Goal: Information Seeking & Learning: Learn about a topic

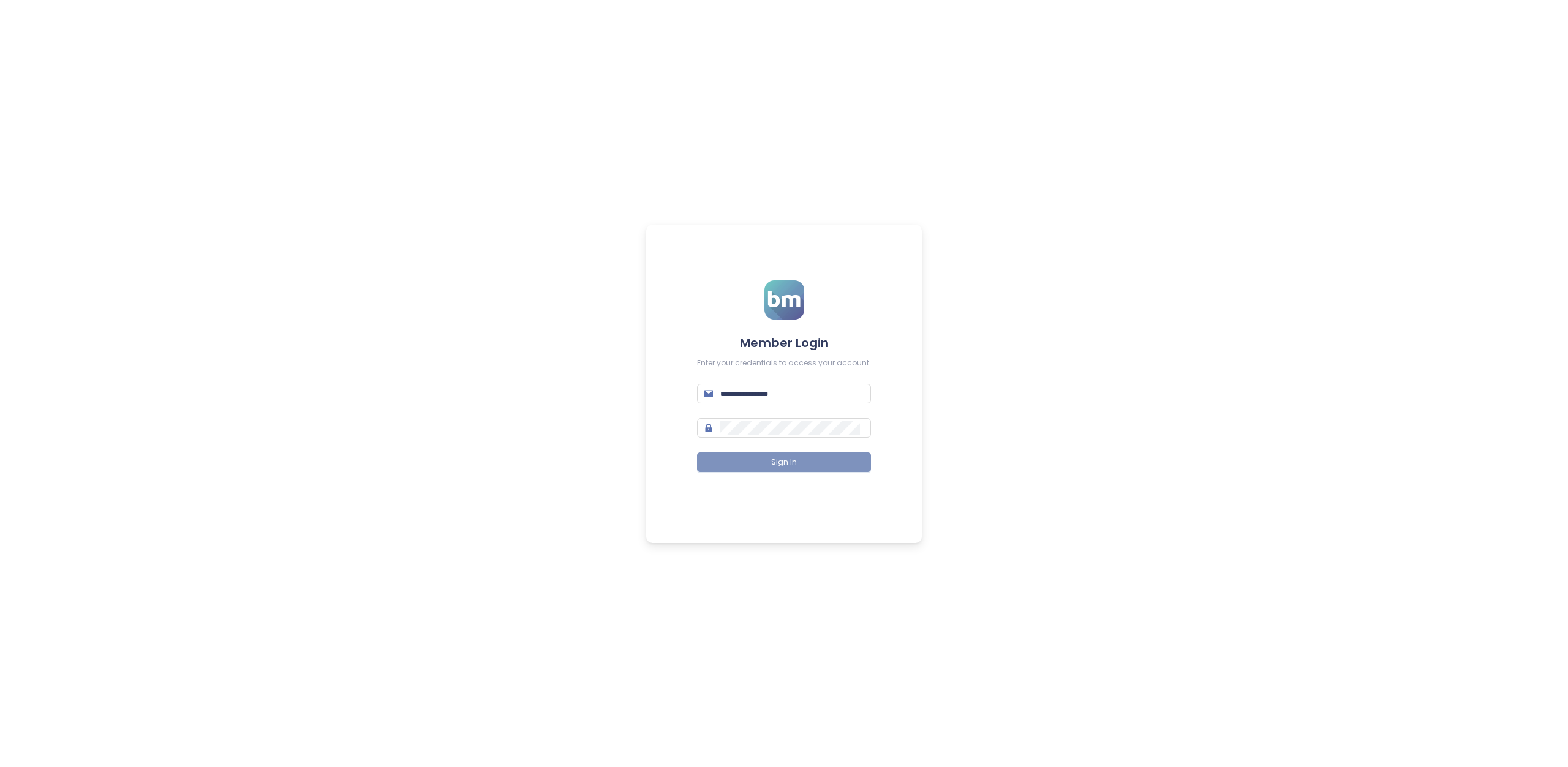
type input "**********"
click at [762, 464] on button "Sign In" at bounding box center [784, 463] width 174 height 20
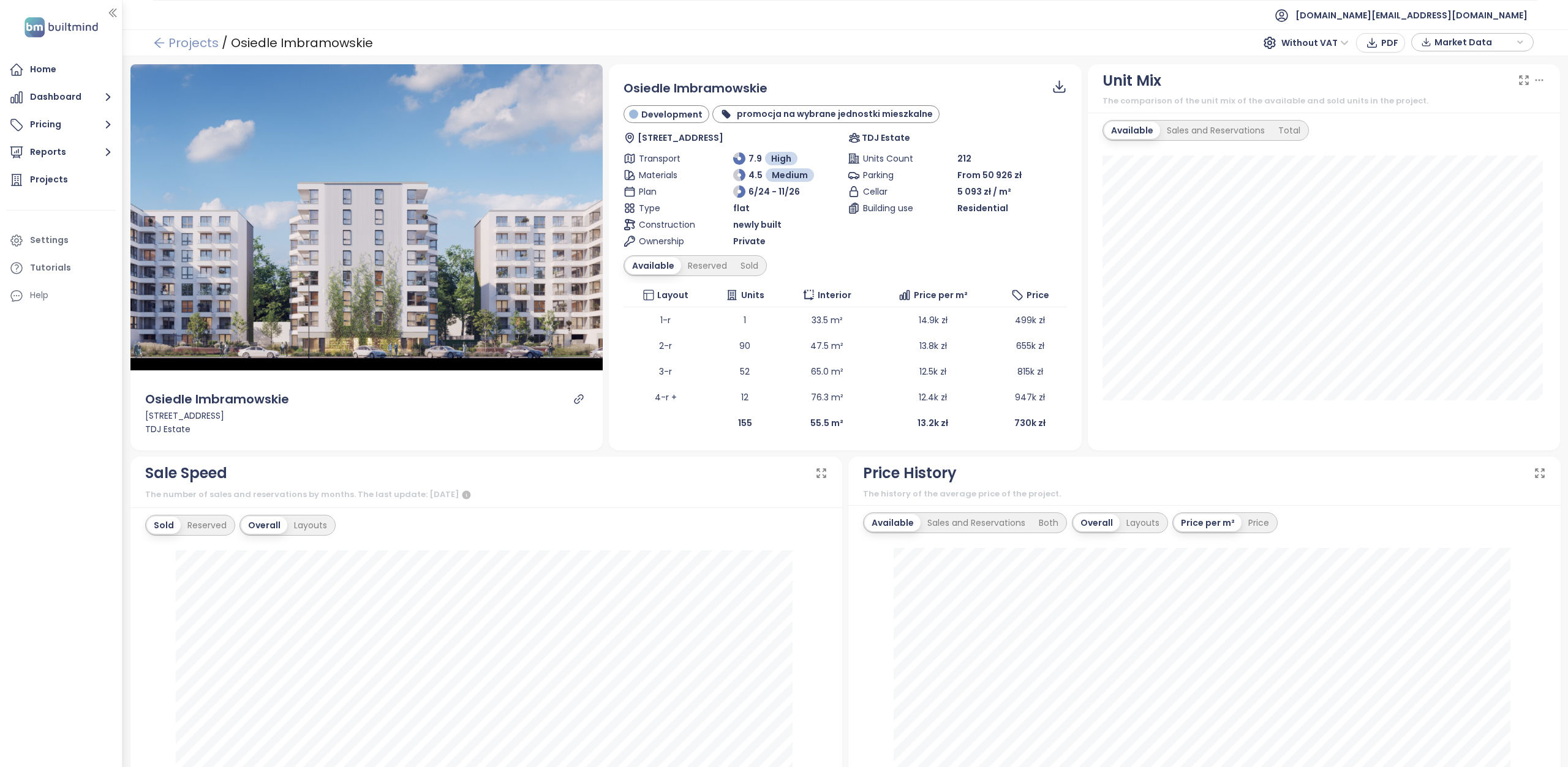
click at [161, 40] on icon "arrow-left" at bounding box center [159, 43] width 12 height 12
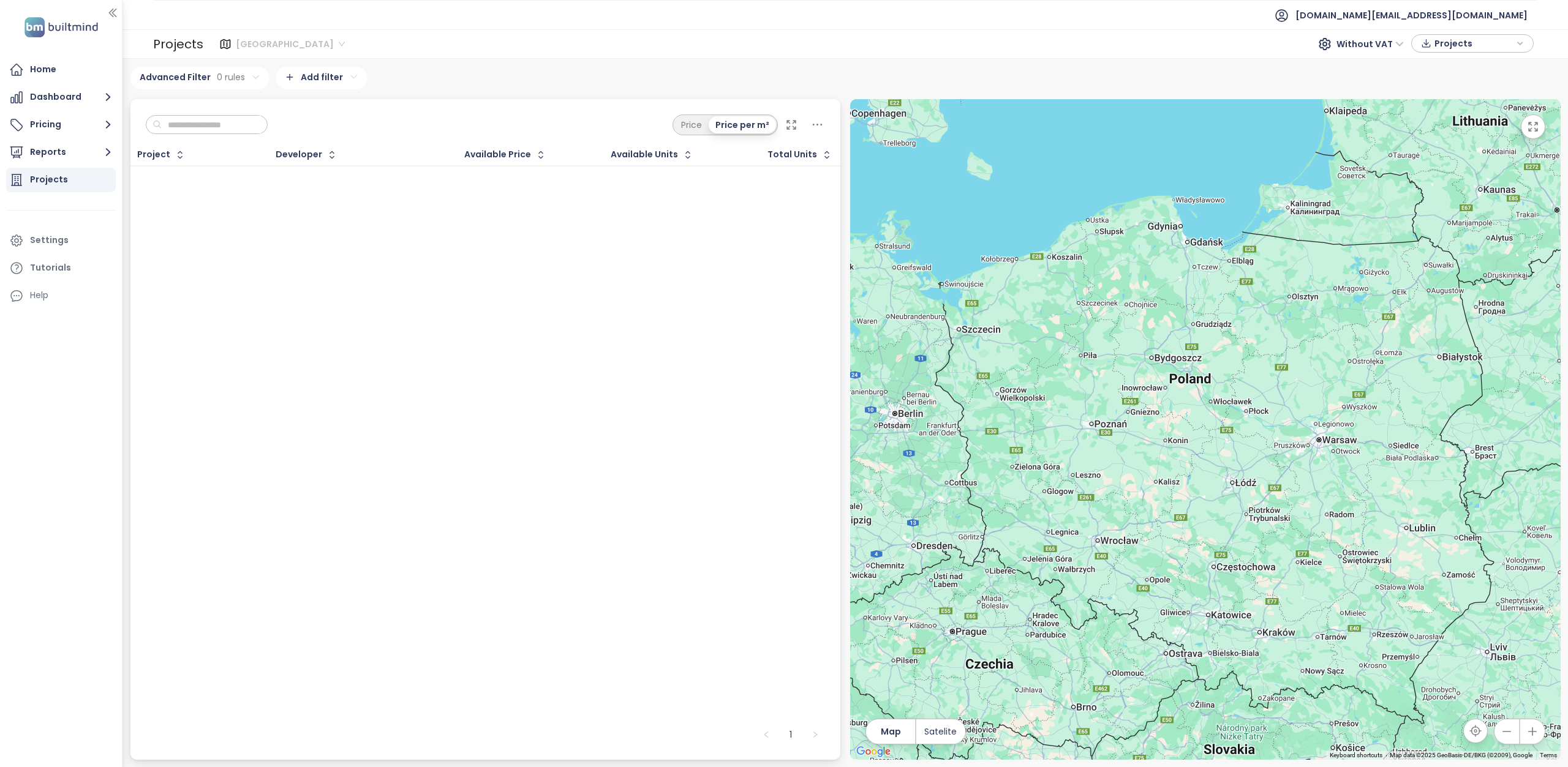
click at [280, 43] on span "[GEOGRAPHIC_DATA]" at bounding box center [290, 44] width 109 height 19
click at [287, 87] on div "Krakow" at bounding box center [290, 88] width 100 height 14
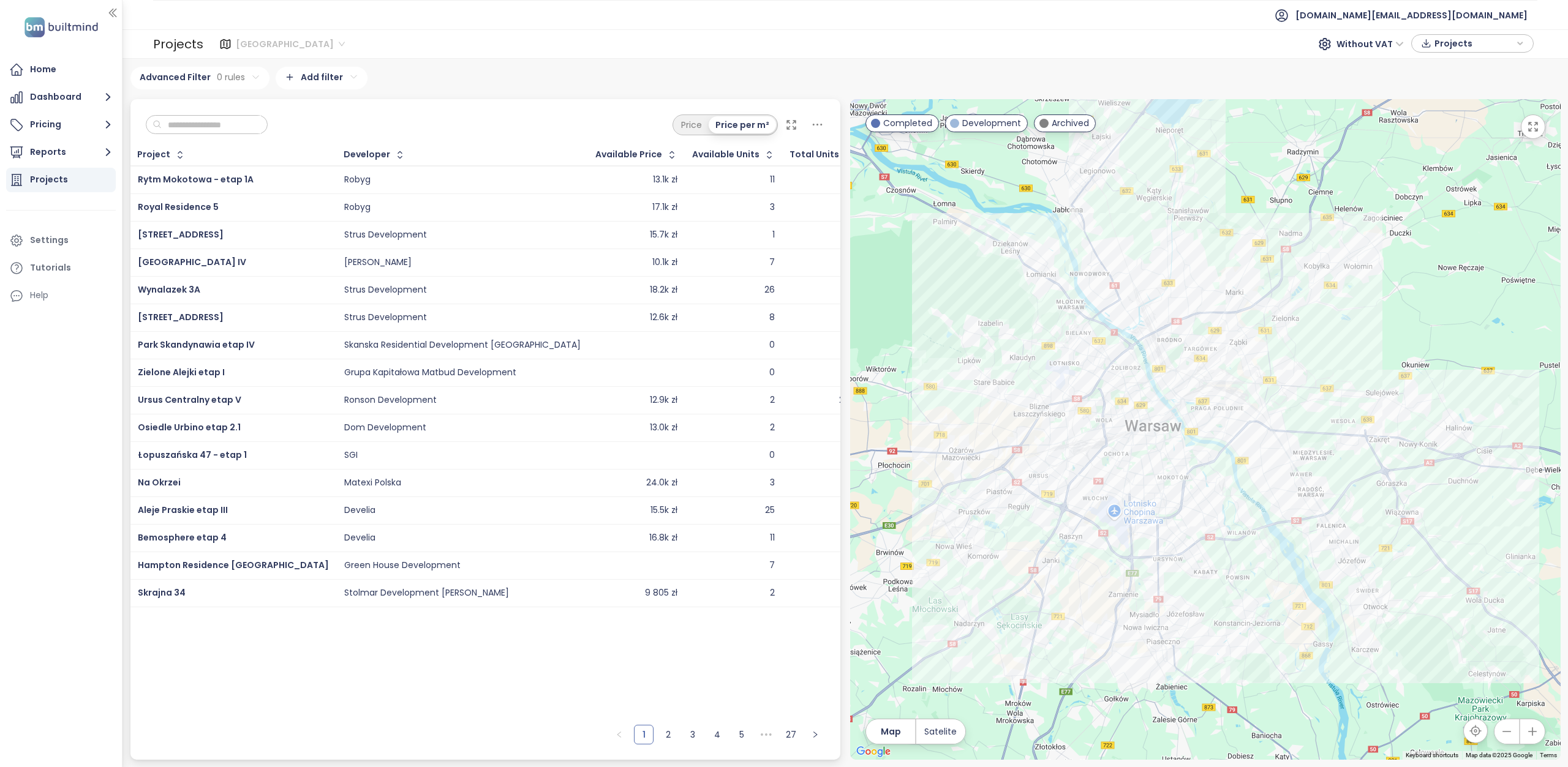
click at [292, 43] on div "[GEOGRAPHIC_DATA]" at bounding box center [292, 44] width 121 height 20
click at [300, 91] on div "Krakow" at bounding box center [290, 88] width 100 height 14
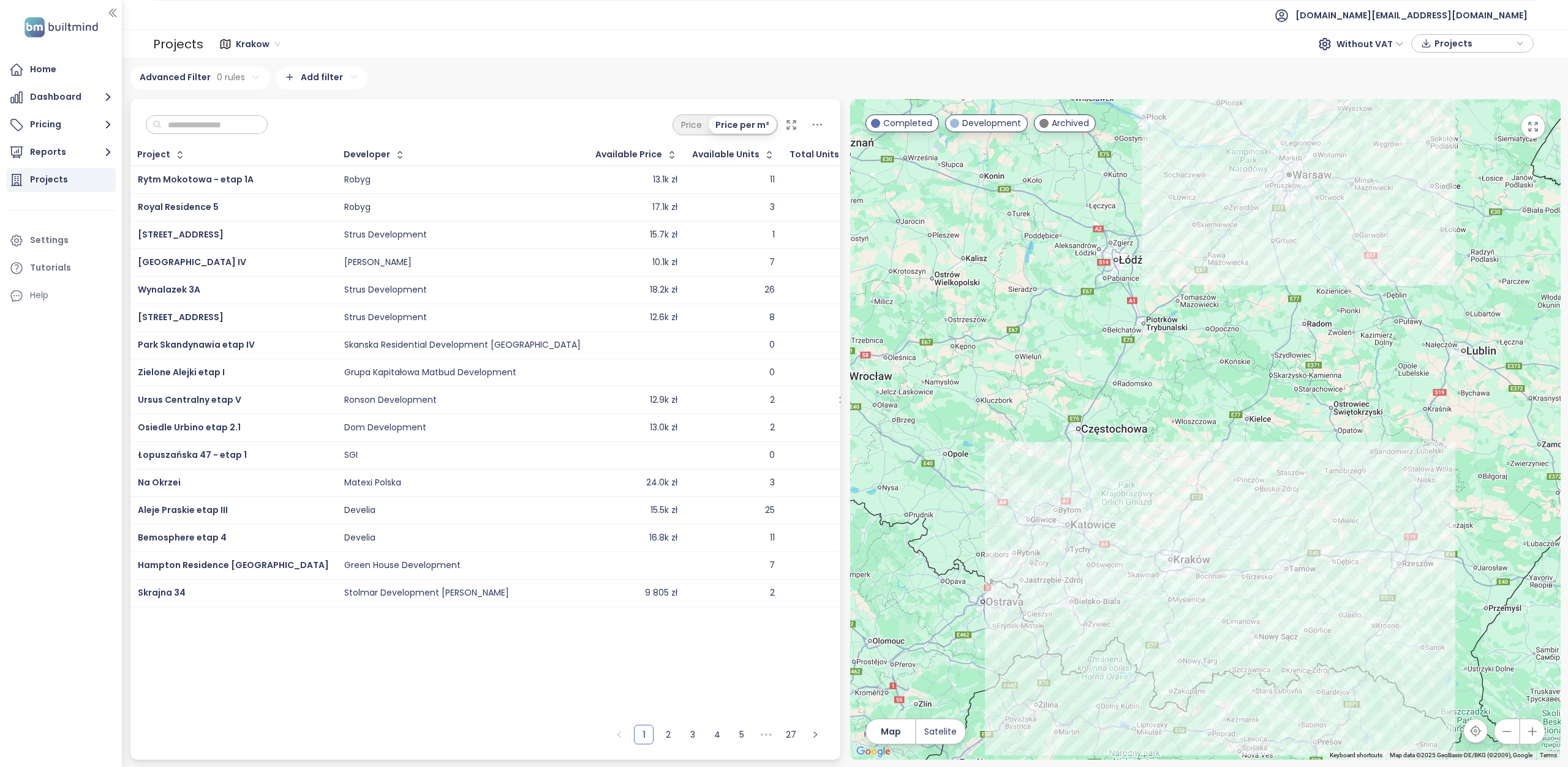
click at [219, 123] on input "text" at bounding box center [212, 125] width 99 height 19
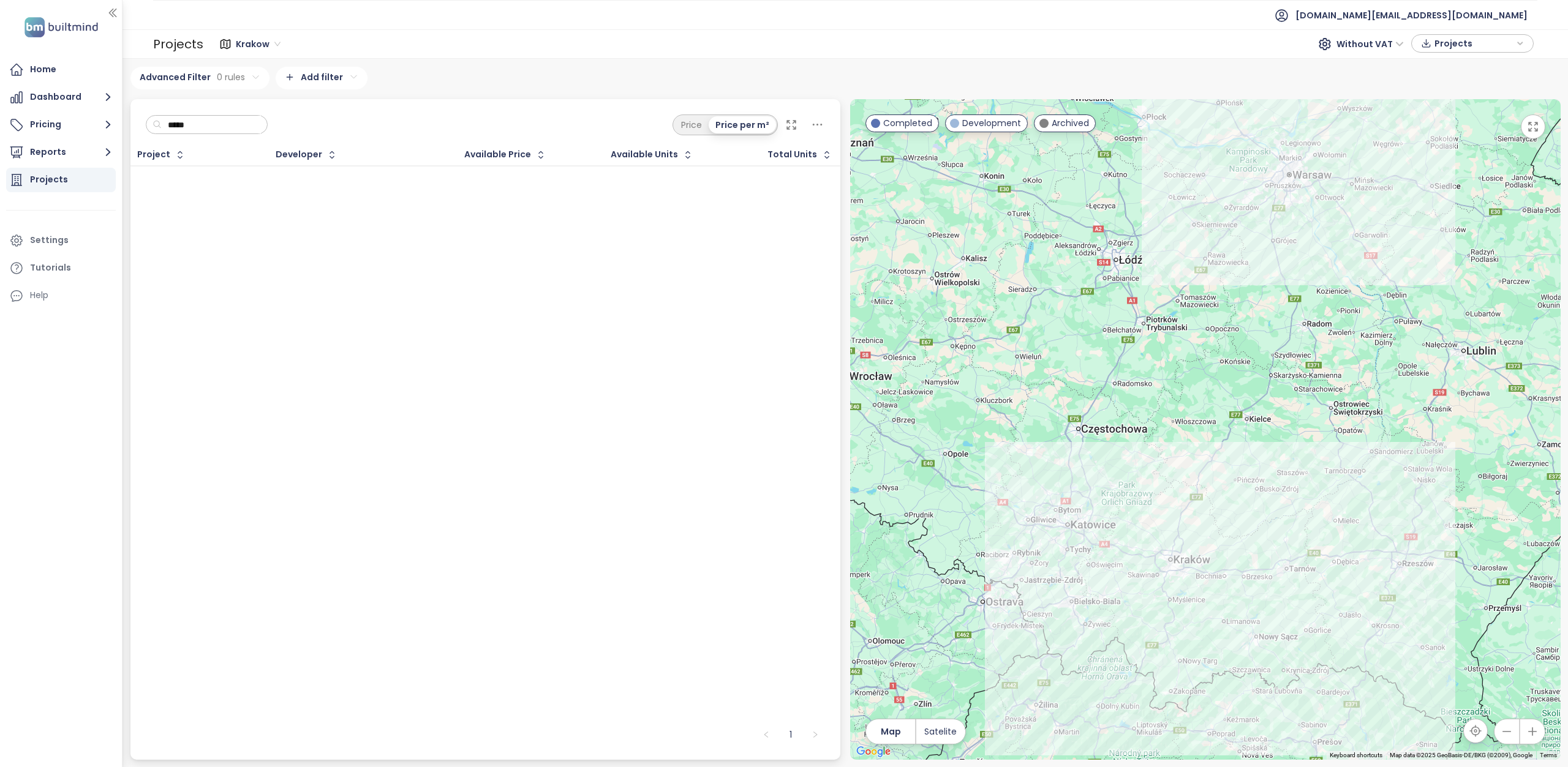
type input "*****"
click at [501, 73] on div "Advanced Filter 0 rules Add filter" at bounding box center [845, 78] width 1430 height 23
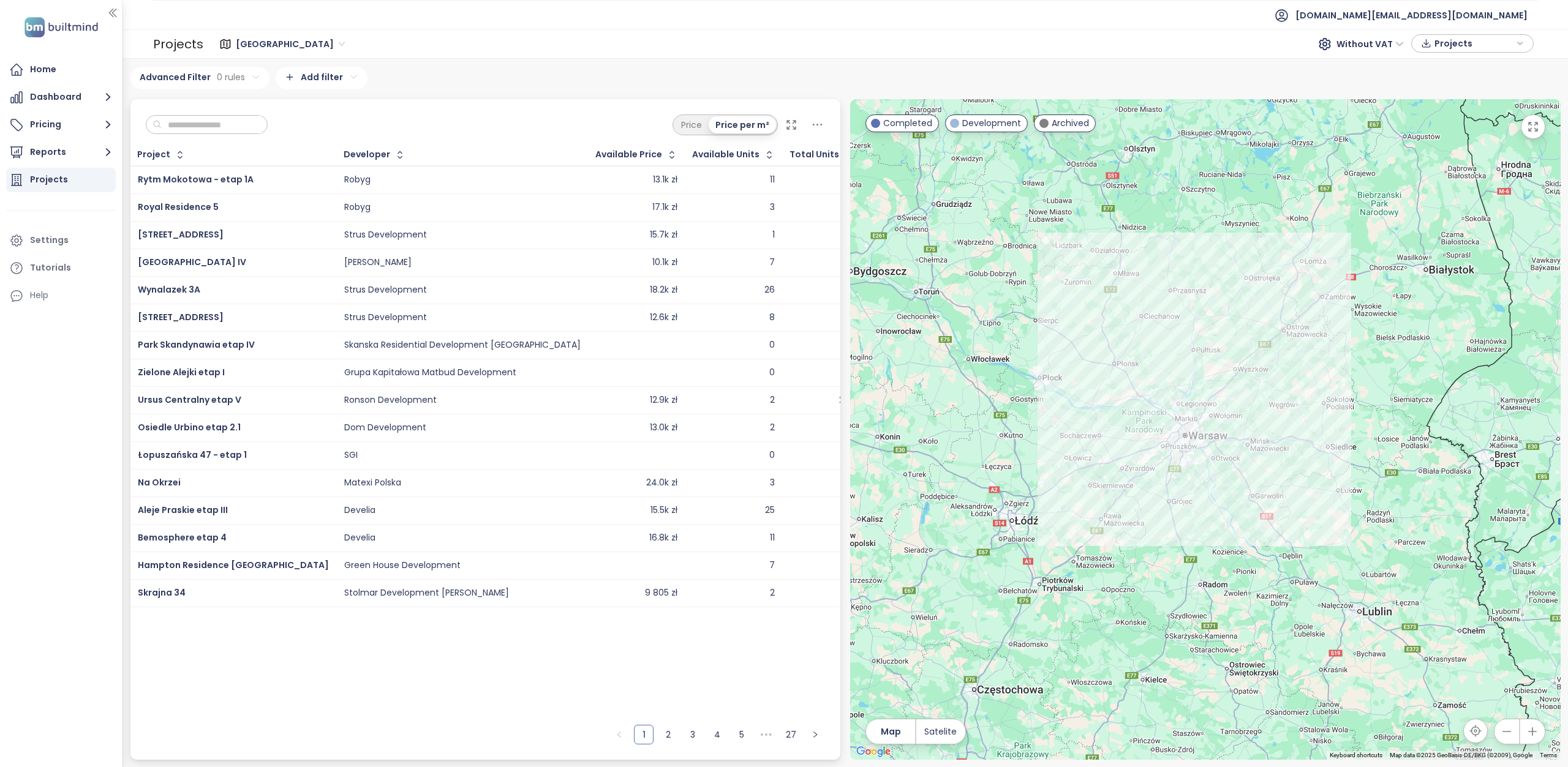
click at [285, 42] on span "[GEOGRAPHIC_DATA]" at bounding box center [290, 44] width 109 height 19
click at [279, 91] on div "Krakow" at bounding box center [290, 88] width 100 height 14
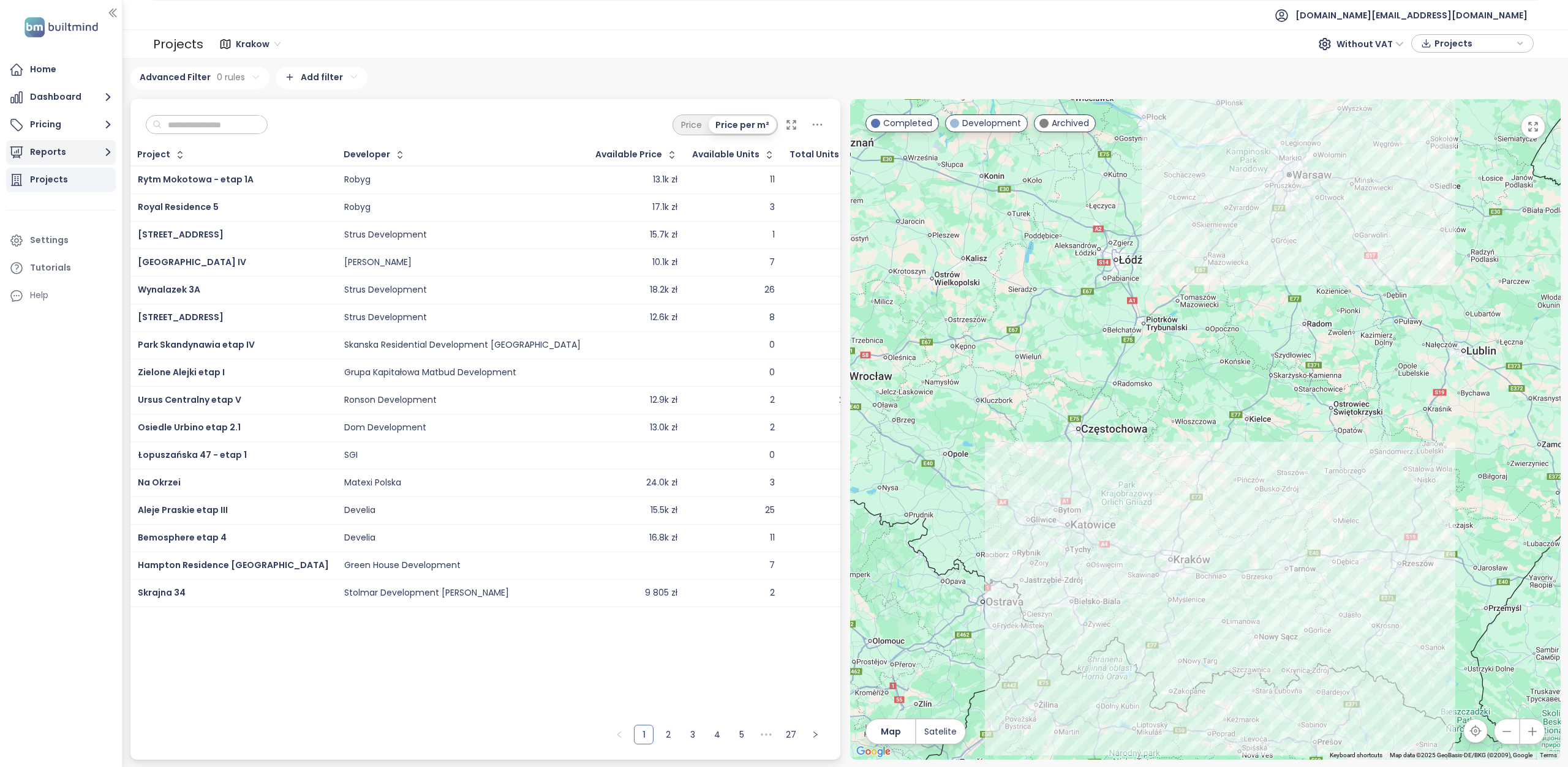
click at [55, 156] on button "Reports" at bounding box center [61, 152] width 110 height 24
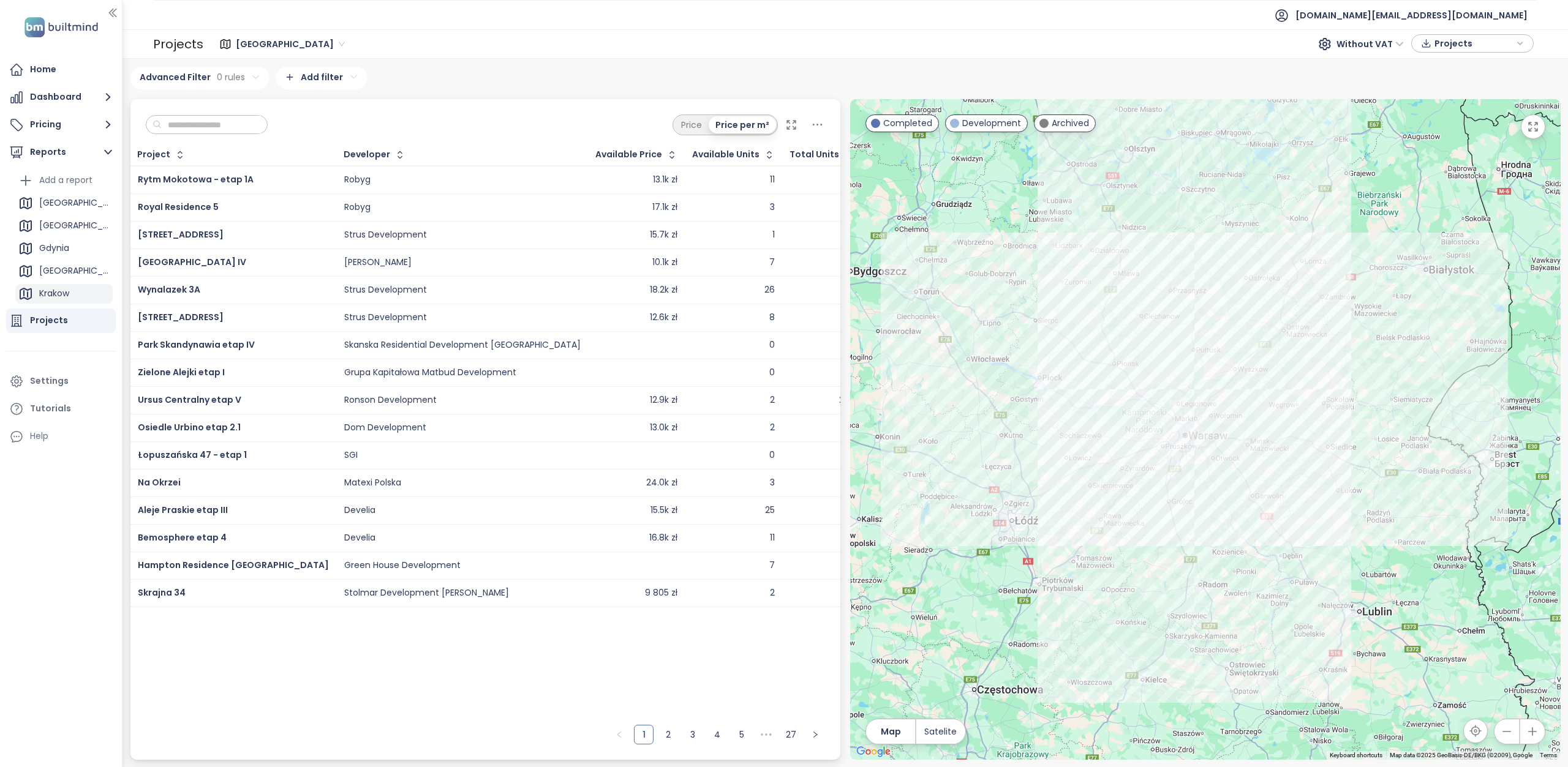
click at [73, 291] on div "Krakow" at bounding box center [64, 294] width 97 height 20
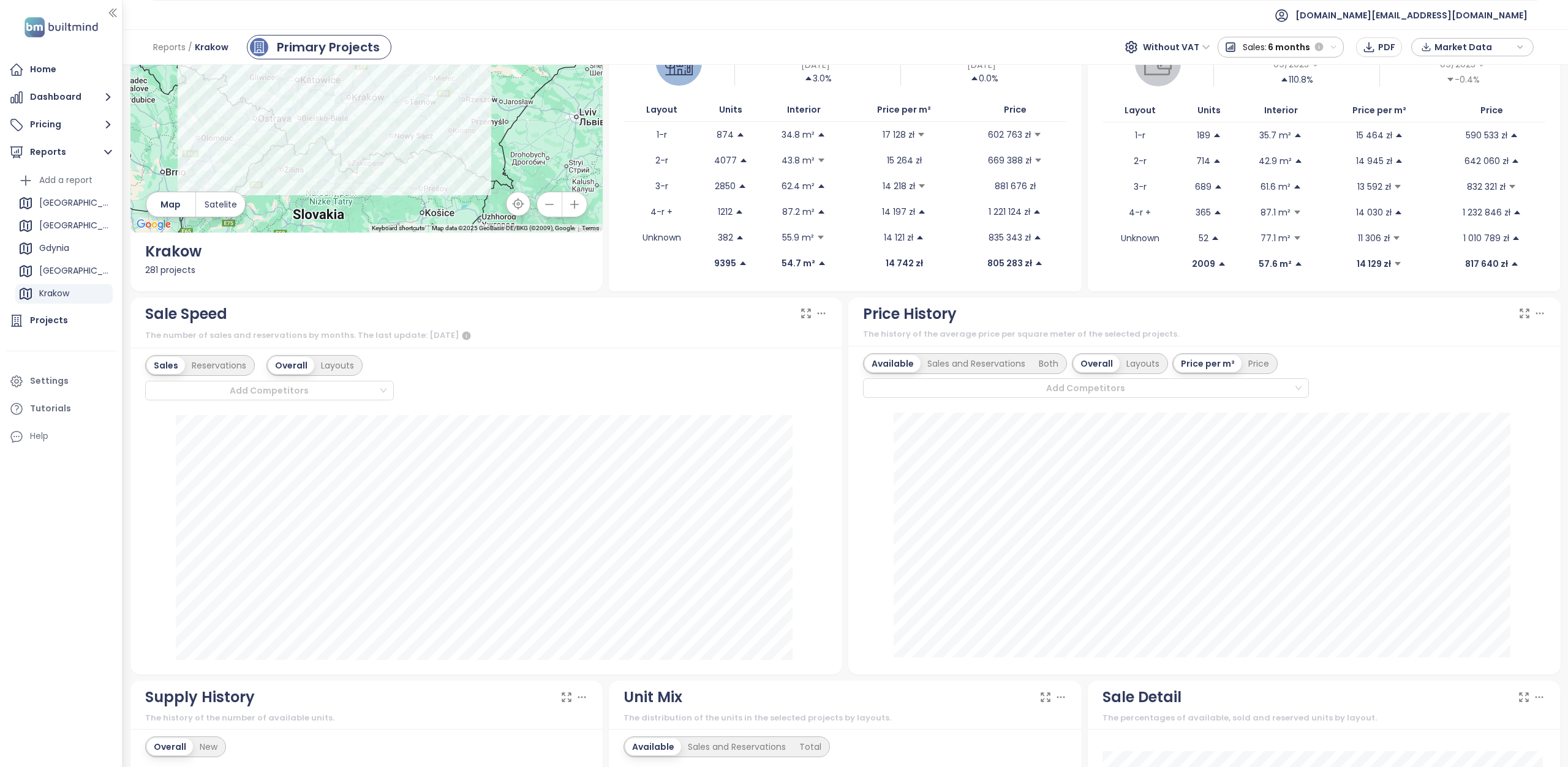
scroll to position [61, 0]
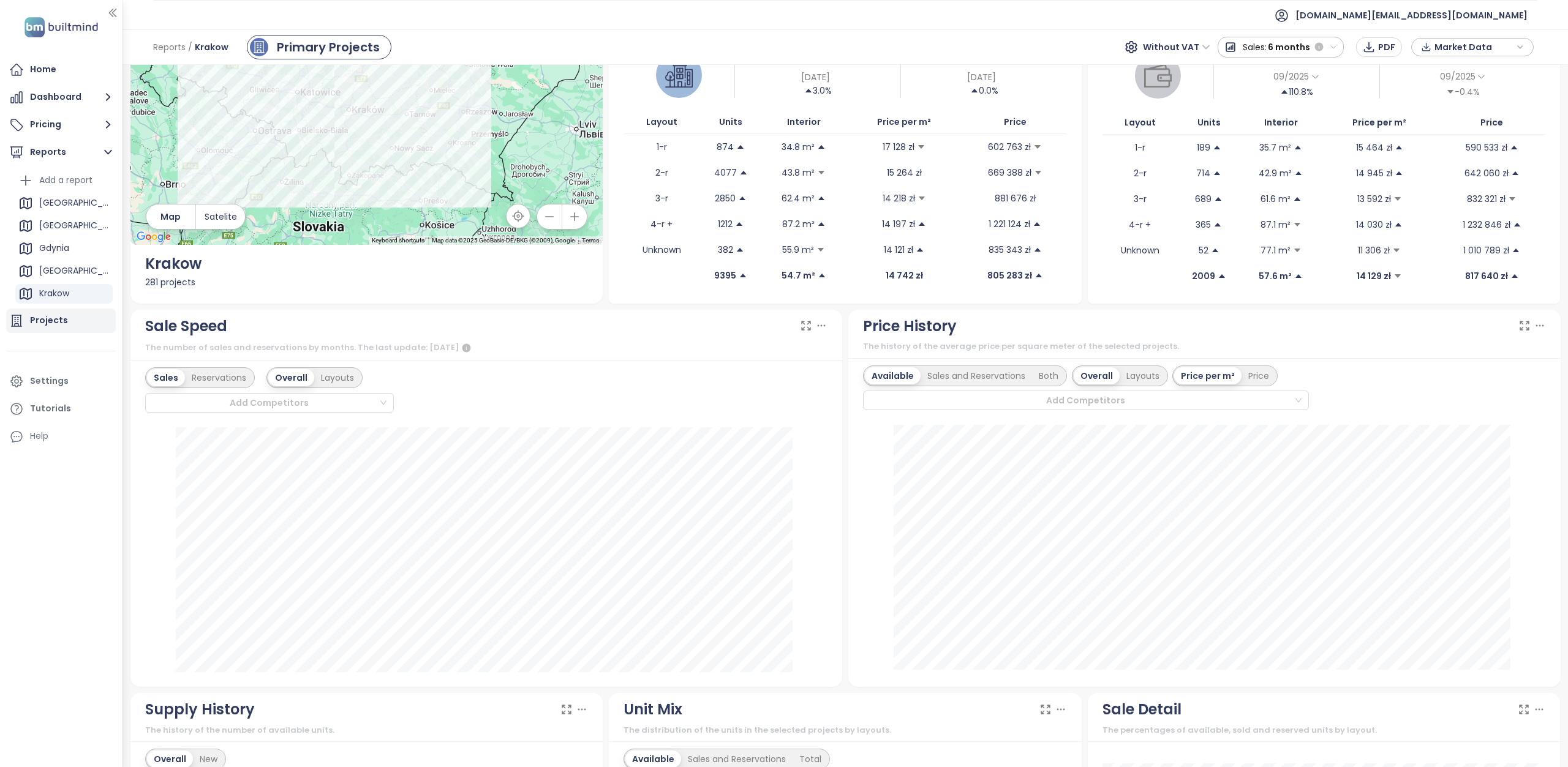
click at [81, 311] on div "Projects" at bounding box center [61, 321] width 110 height 24
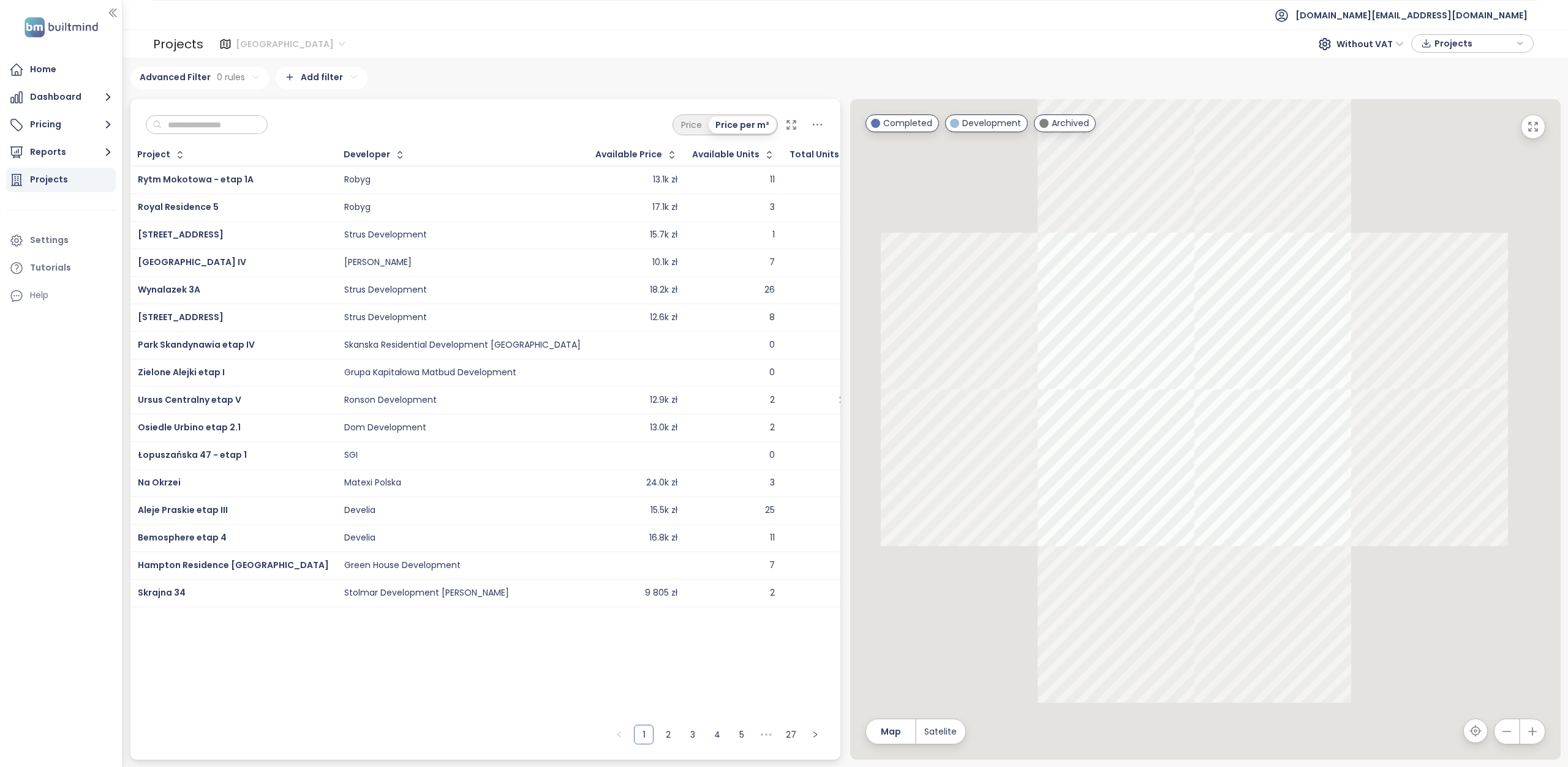
click at [283, 45] on span "Warszawa" at bounding box center [290, 44] width 109 height 19
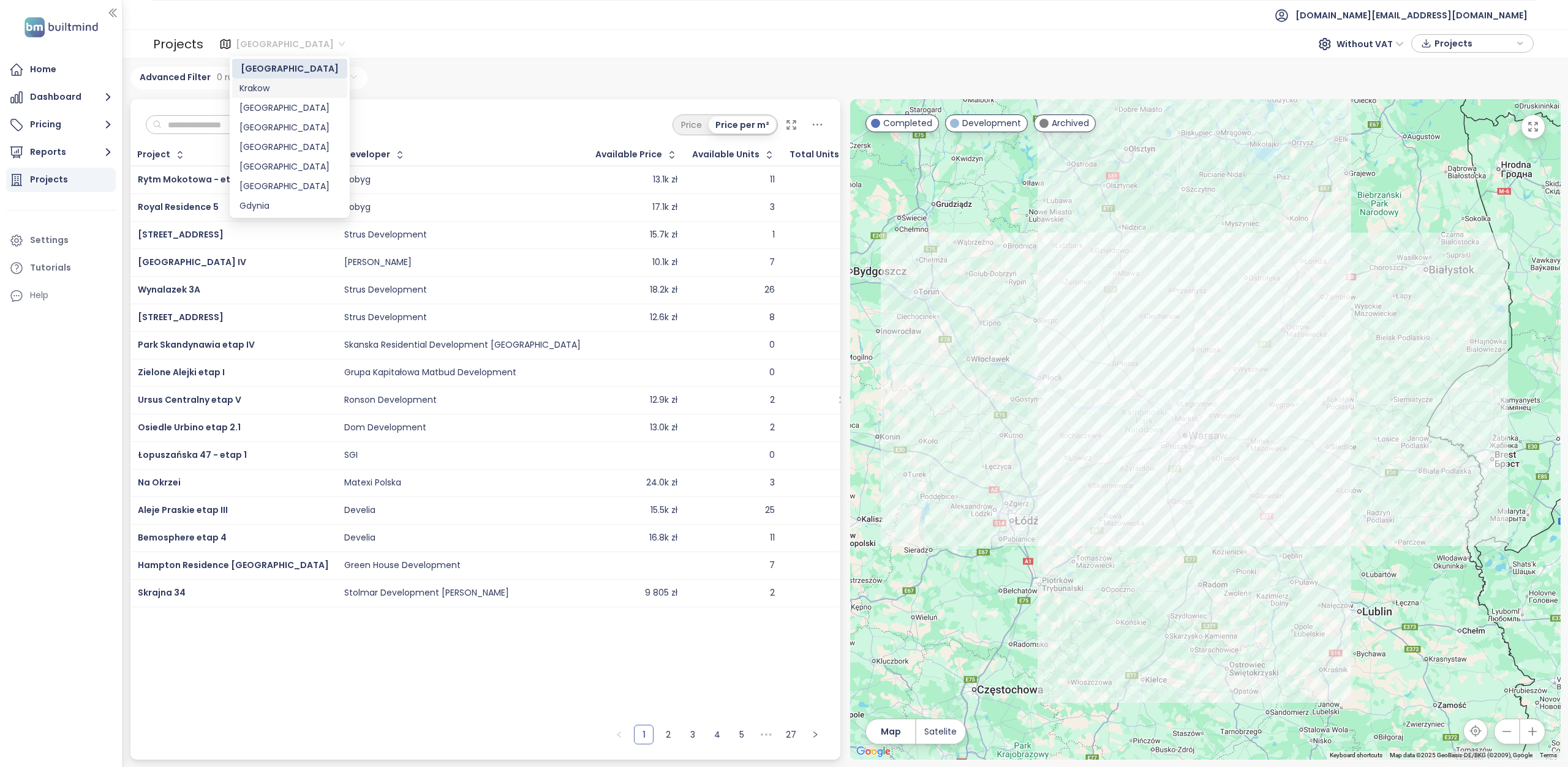
click at [277, 85] on div "Krakow" at bounding box center [290, 88] width 100 height 14
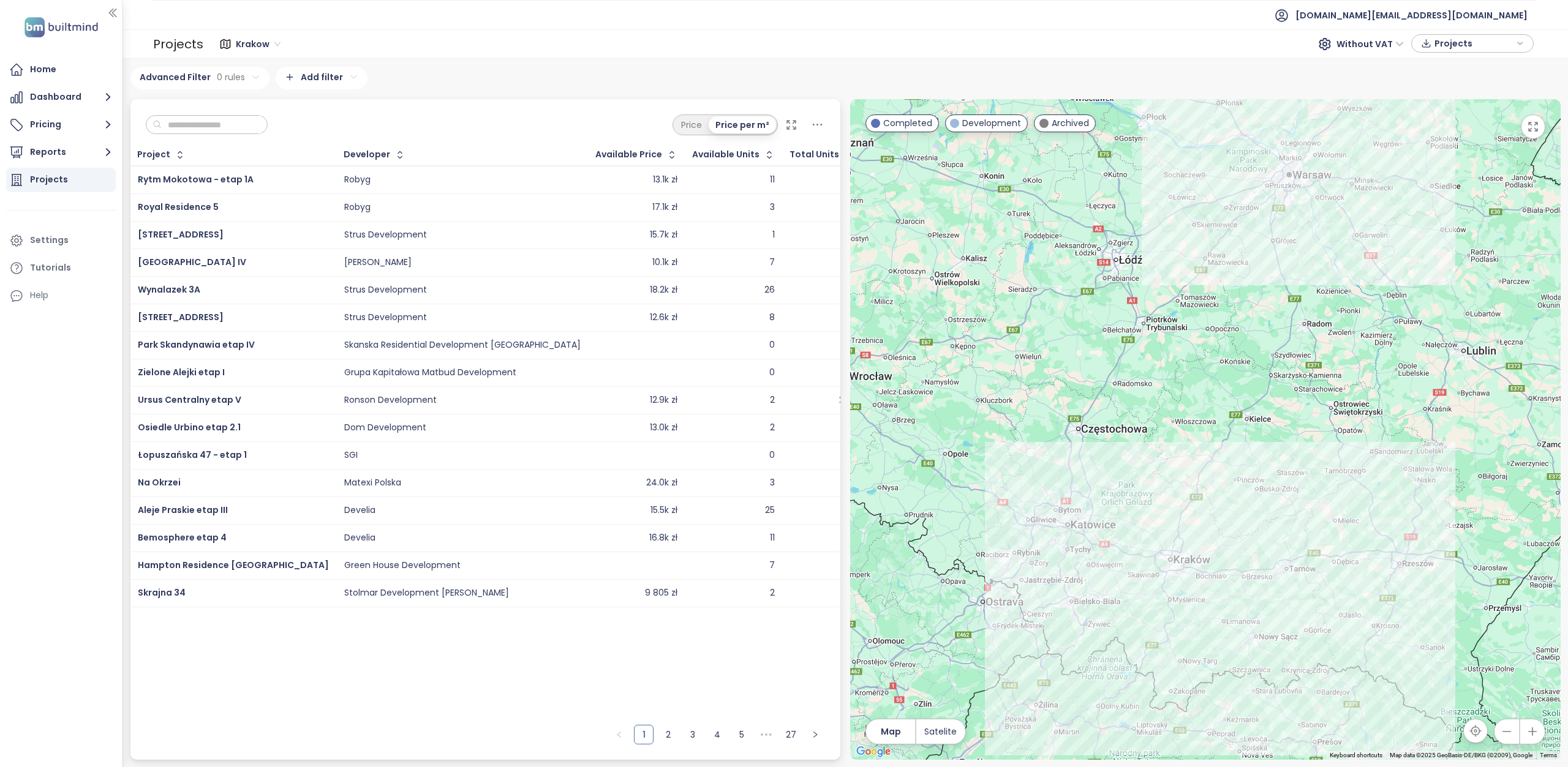
click at [278, 42] on div "Krakow" at bounding box center [259, 44] width 56 height 20
click at [282, 128] on div "Gdynia" at bounding box center [290, 128] width 100 height 14
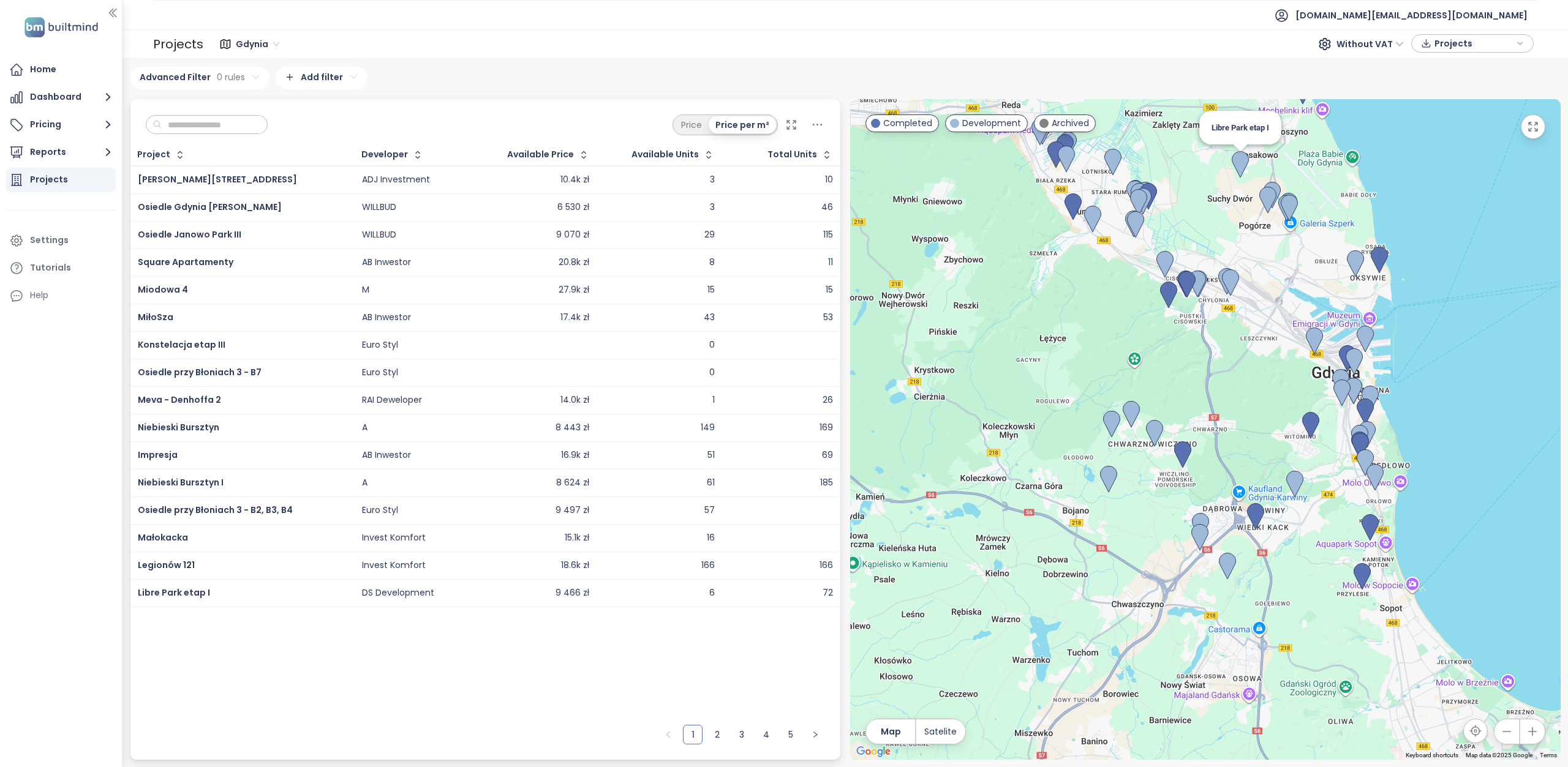
drag, startPoint x: 1224, startPoint y: 233, endPoint x: 1227, endPoint y: 153, distance: 80.1
click at [1227, 153] on img at bounding box center [1240, 164] width 27 height 37
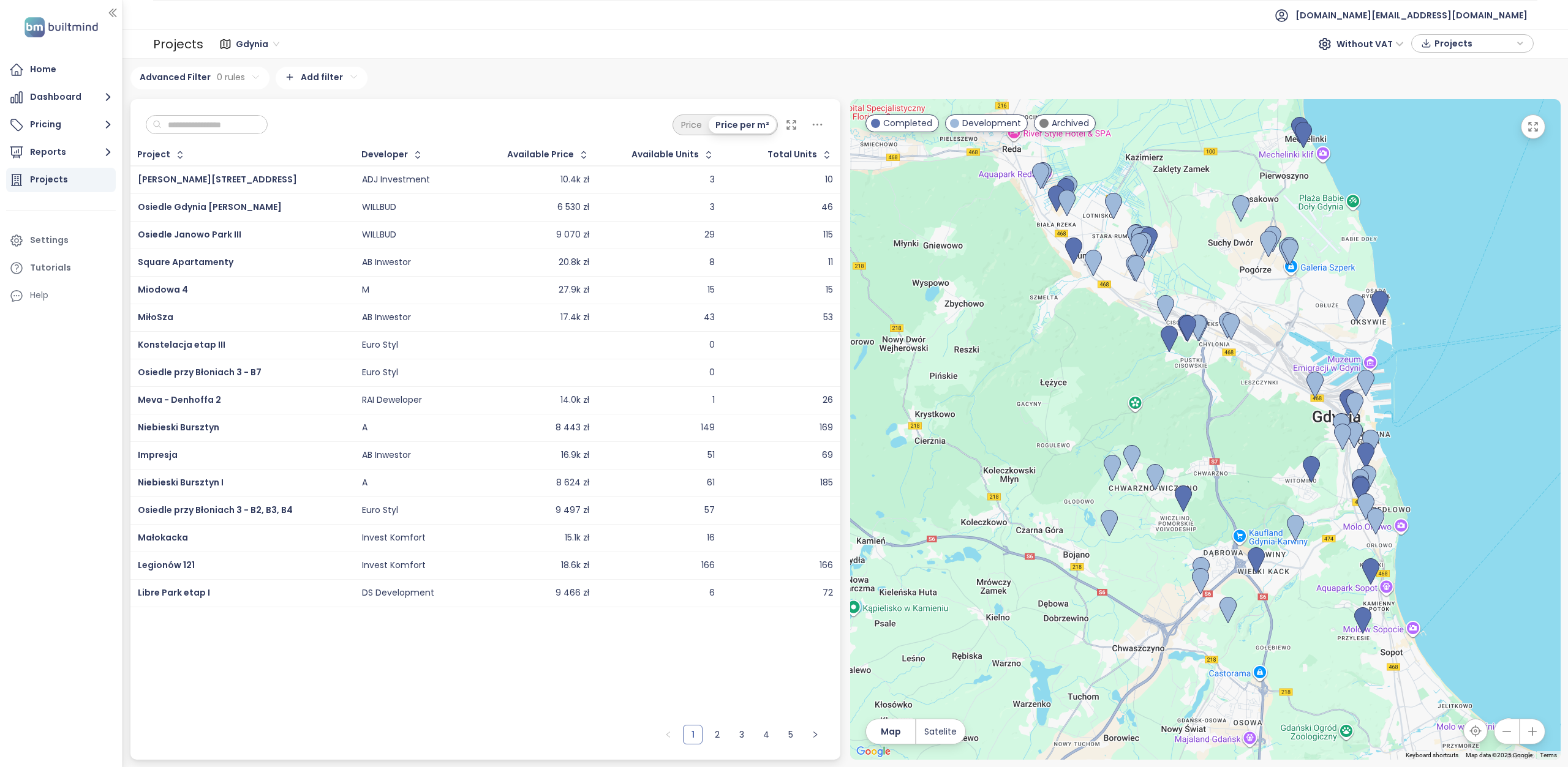
drag, startPoint x: 1190, startPoint y: 360, endPoint x: 1192, endPoint y: 381, distance: 21.1
click at [1192, 381] on div at bounding box center [1205, 429] width 710 height 660
click at [272, 47] on span "Gdynia" at bounding box center [257, 44] width 43 height 19
click at [290, 95] on div "Katowice" at bounding box center [290, 88] width 115 height 20
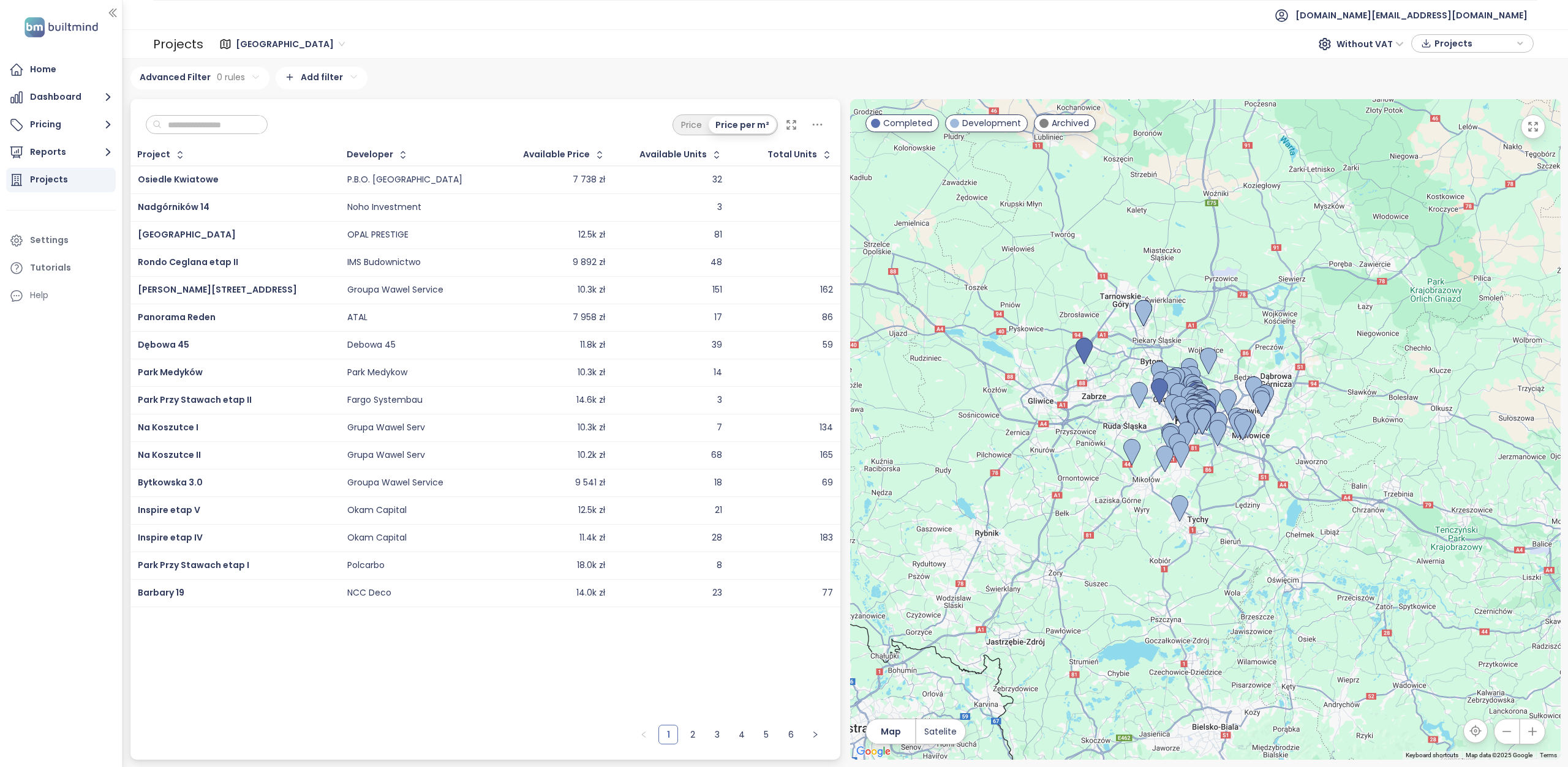
drag, startPoint x: 1252, startPoint y: 668, endPoint x: 1253, endPoint y: 676, distance: 8.1
click at [1253, 676] on div at bounding box center [1205, 429] width 710 height 660
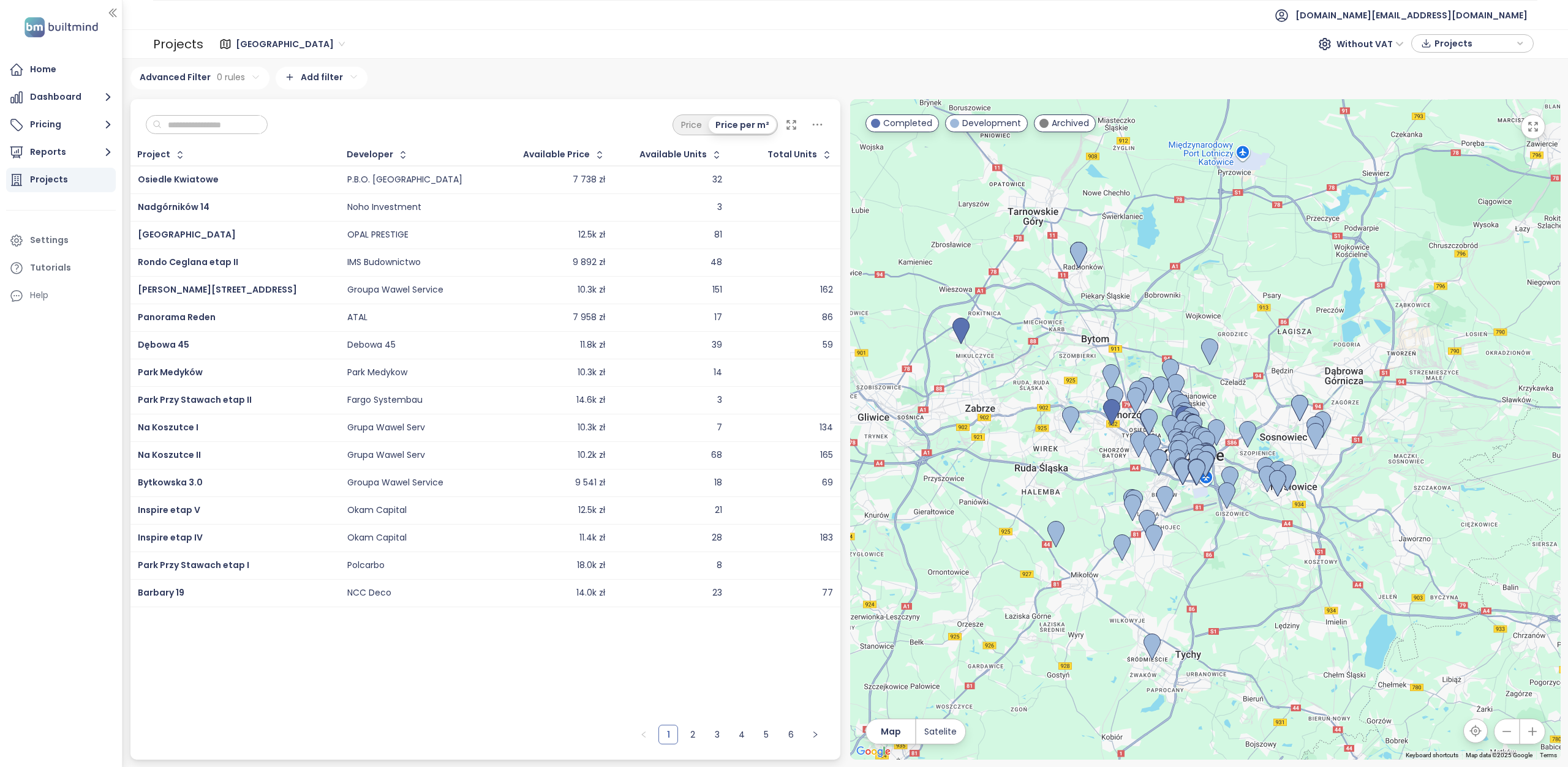
click at [192, 122] on input "text" at bounding box center [212, 125] width 99 height 19
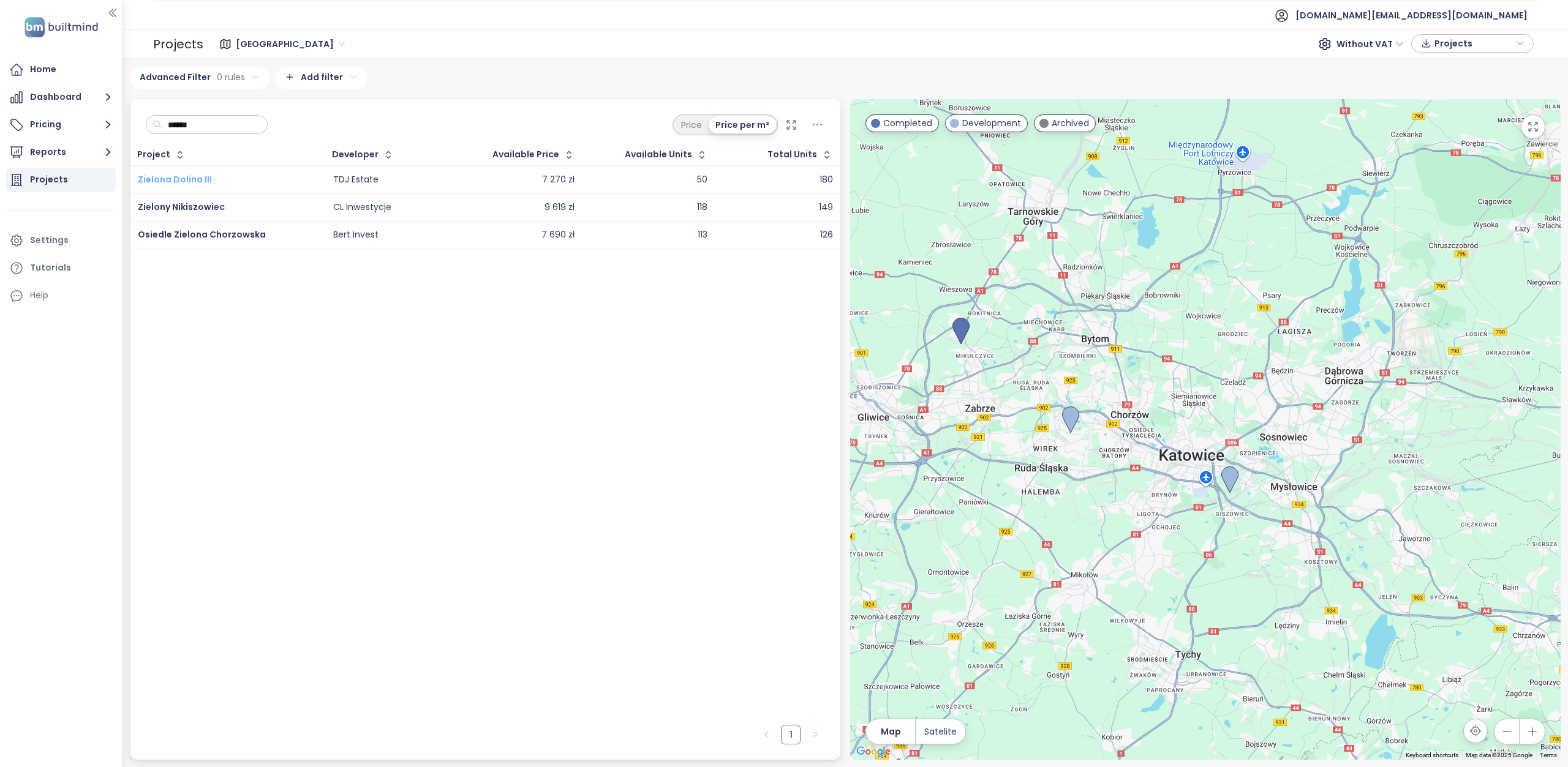
type input "******"
click at [180, 178] on span "Zielona Dolina III" at bounding box center [174, 179] width 74 height 12
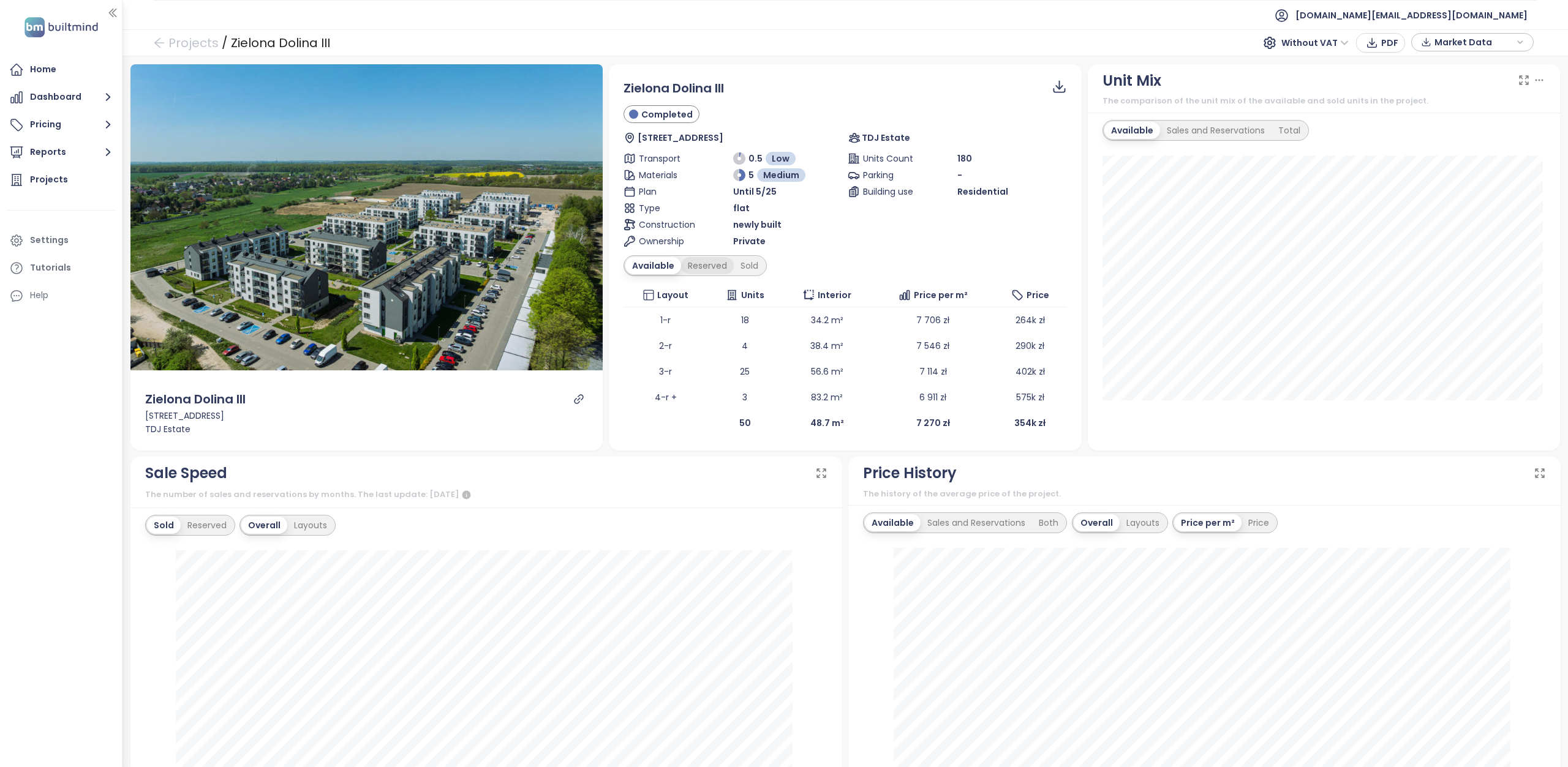
click at [694, 262] on div "Reserved" at bounding box center [707, 266] width 53 height 17
click at [751, 262] on div "Sold" at bounding box center [747, 266] width 31 height 17
click at [650, 262] on div "Available" at bounding box center [651, 266] width 51 height 17
click at [687, 264] on div "Reserved" at bounding box center [707, 266] width 53 height 17
click at [752, 267] on div "Sold" at bounding box center [747, 266] width 31 height 17
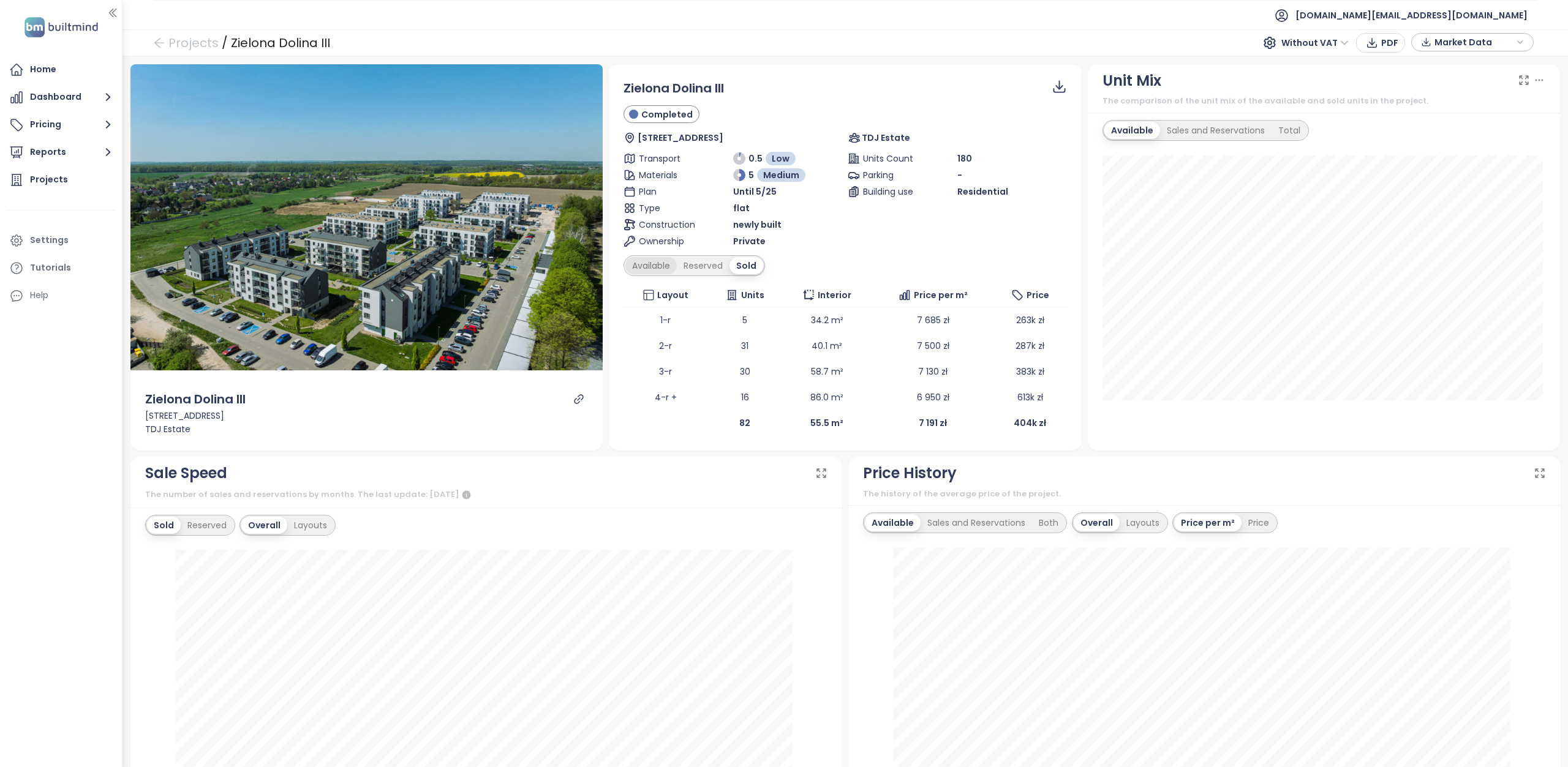
click at [652, 264] on div "Available" at bounding box center [651, 266] width 51 height 17
click at [177, 41] on link "Projects" at bounding box center [186, 43] width 66 height 22
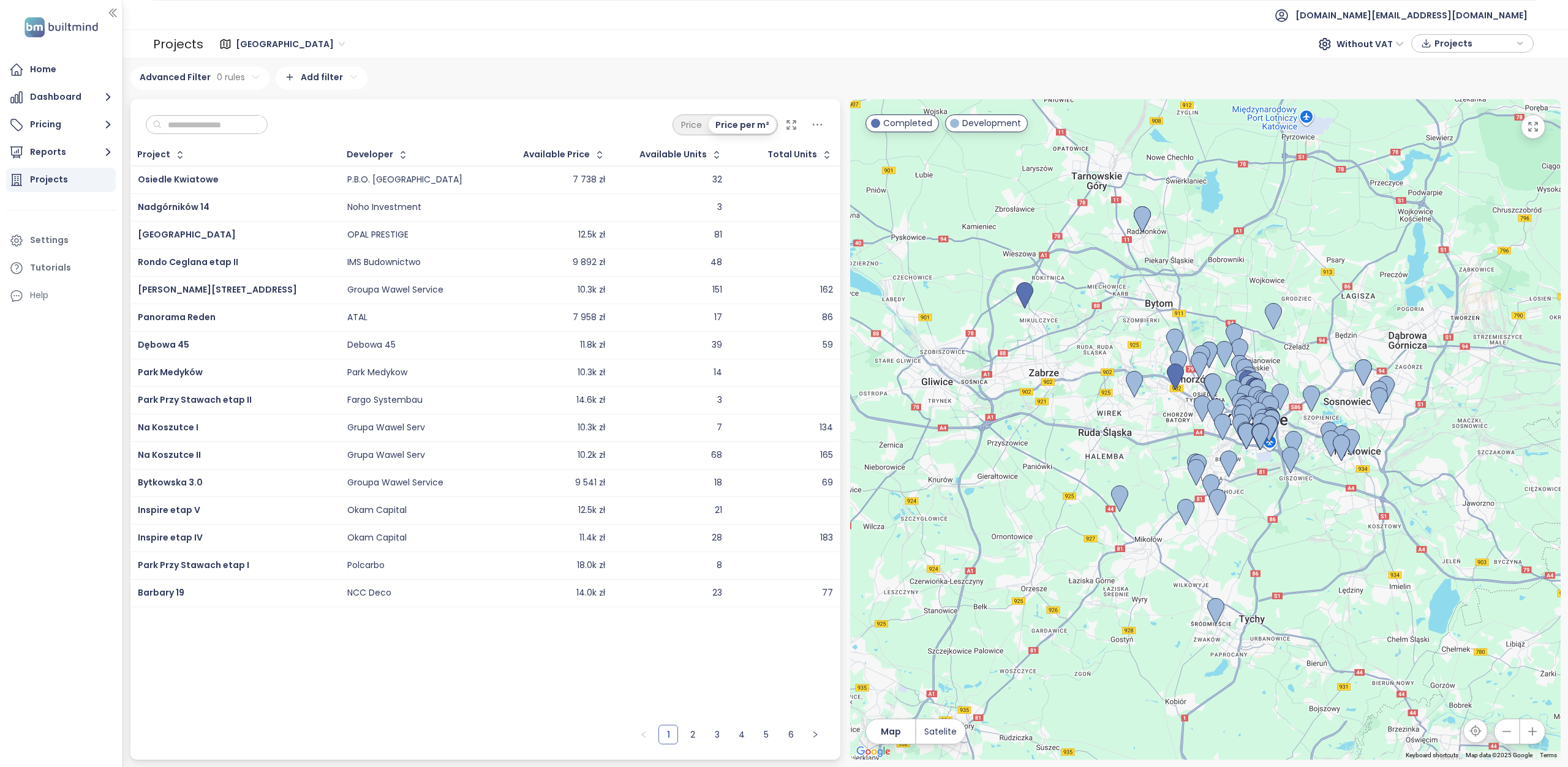
click at [190, 117] on input "text" at bounding box center [212, 125] width 99 height 19
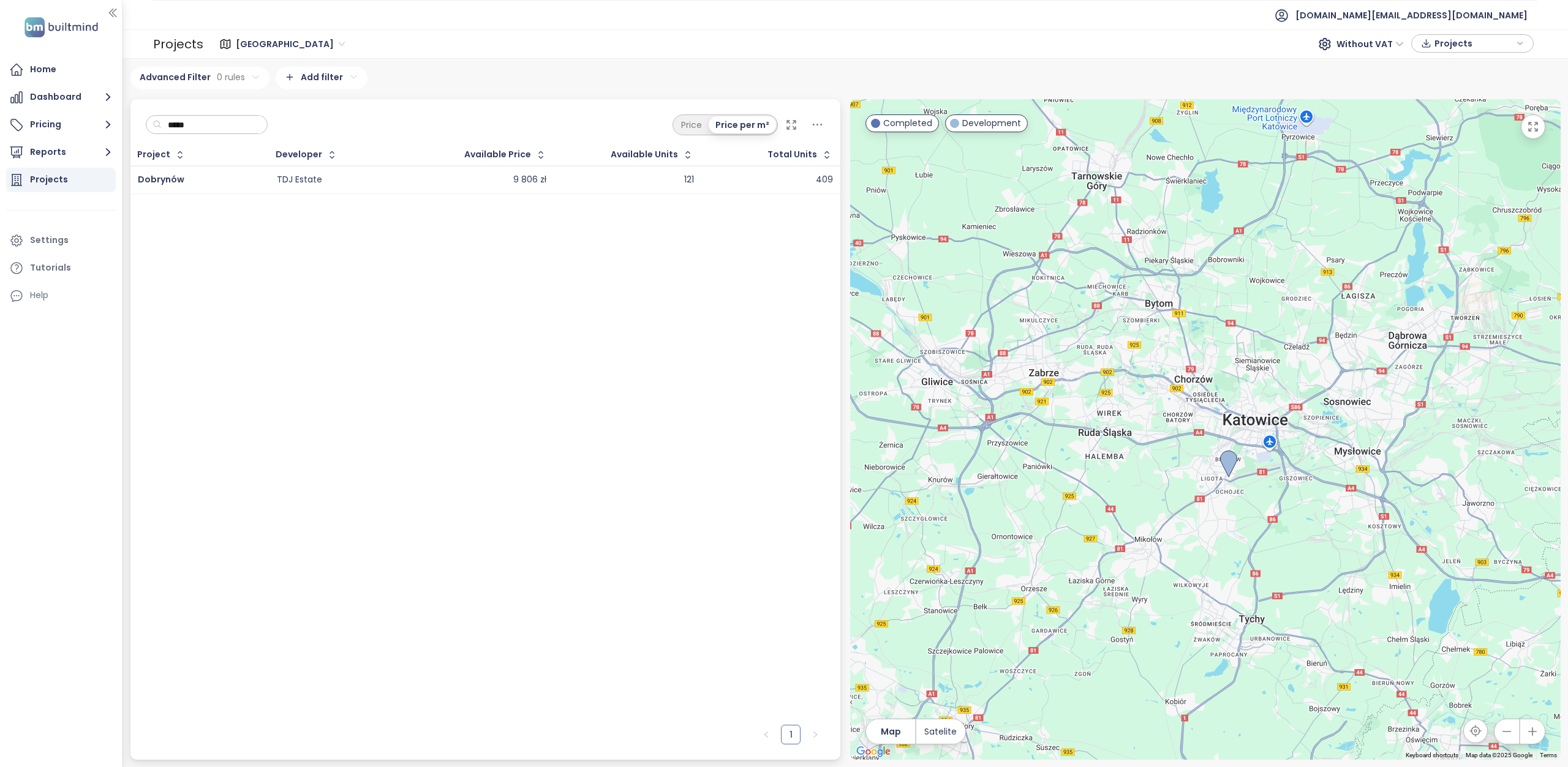
type input "*****"
click at [158, 185] on div "Dobrynów" at bounding box center [199, 180] width 123 height 15
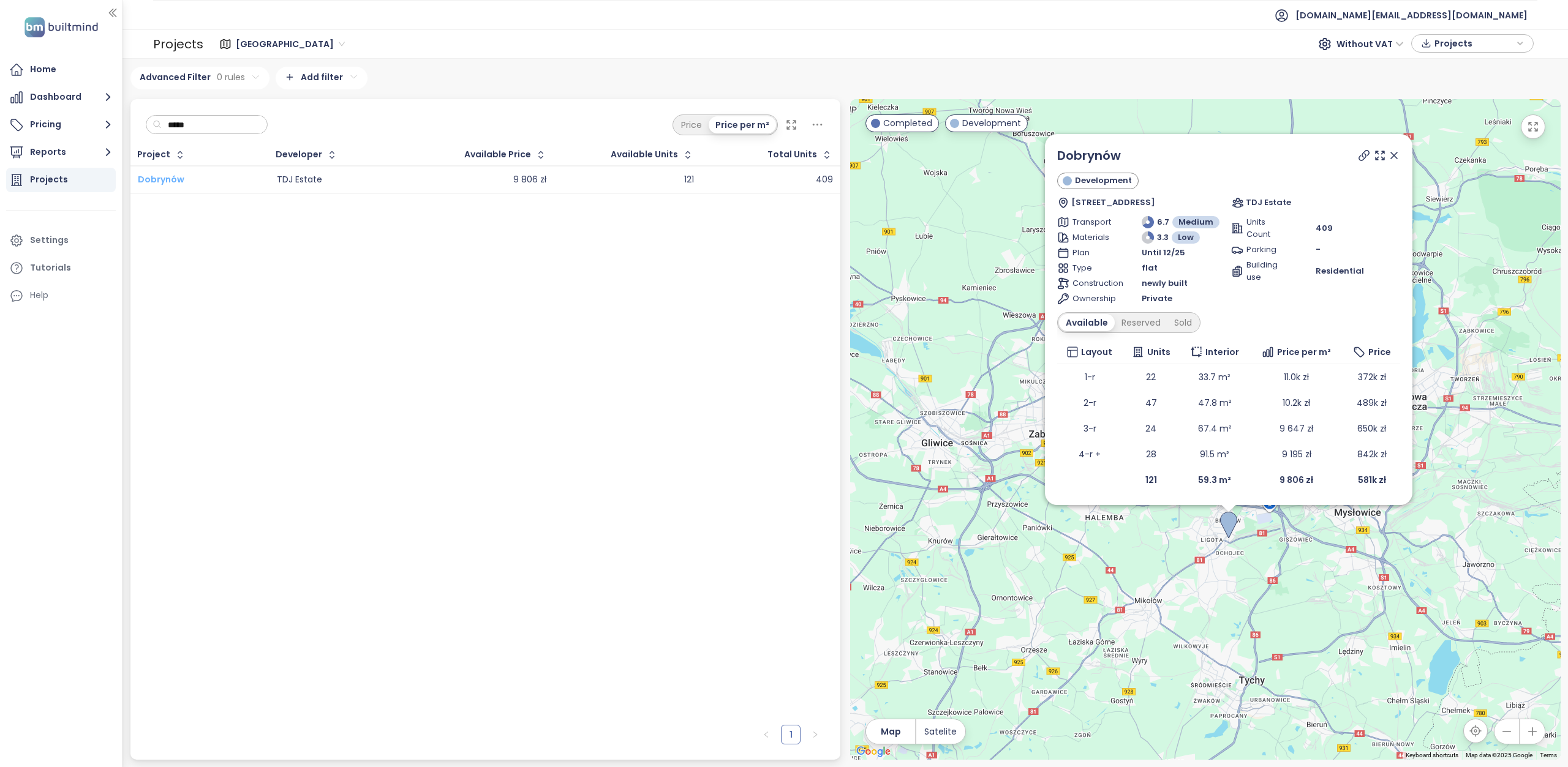
click at [156, 182] on span "Dobrynów" at bounding box center [161, 179] width 47 height 12
click at [167, 182] on span "Dobrynów" at bounding box center [161, 179] width 47 height 12
click at [289, 41] on span "Warszawa" at bounding box center [290, 44] width 109 height 19
click at [287, 72] on div "Warszawa" at bounding box center [290, 69] width 100 height 14
click at [287, 72] on html "Home Dashboard Pricing Reports Projects Settings Tutorials Help test.pl@builtmi…" at bounding box center [784, 383] width 1568 height 767
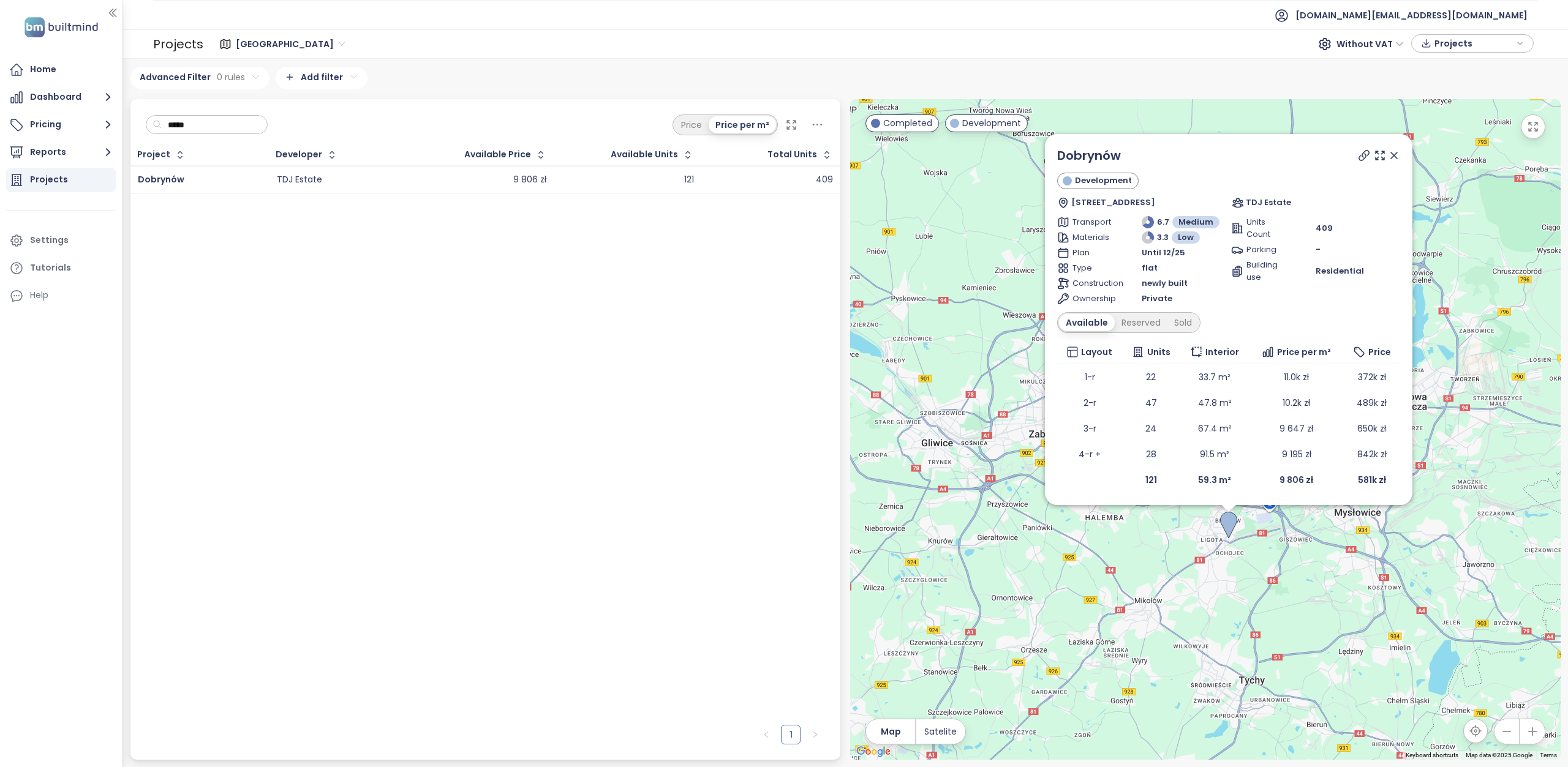
click at [277, 45] on html "Home Dashboard Pricing Reports Projects Settings Tutorials Help test.pl@builtmi…" at bounding box center [784, 383] width 1568 height 767
click at [282, 43] on span "Warszawa" at bounding box center [290, 44] width 109 height 19
click at [265, 92] on div "Krakow" at bounding box center [290, 88] width 100 height 14
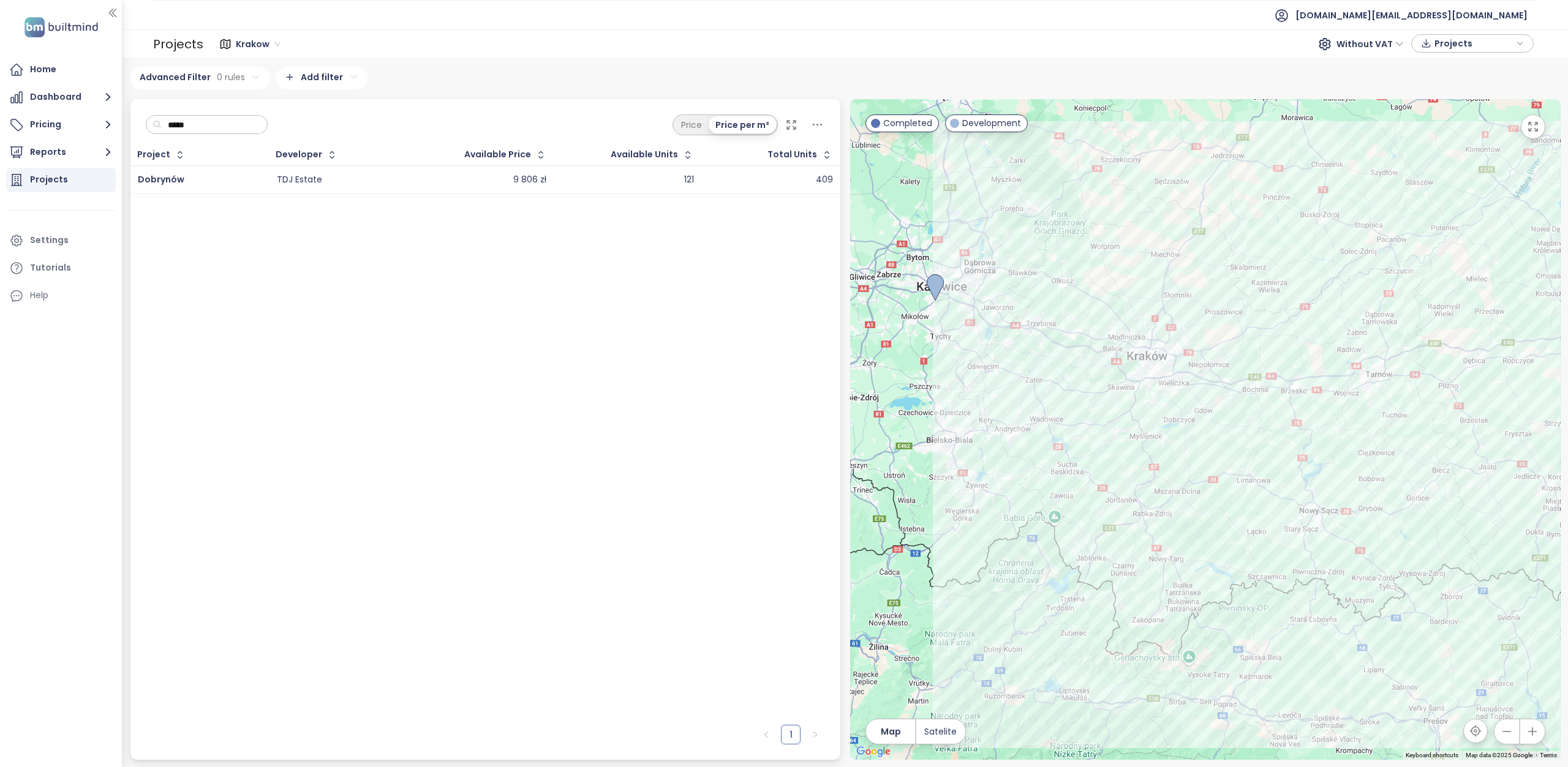
drag, startPoint x: 205, startPoint y: 124, endPoint x: 147, endPoint y: 123, distance: 58.0
click at [149, 124] on div "*****" at bounding box center [207, 125] width 122 height 20
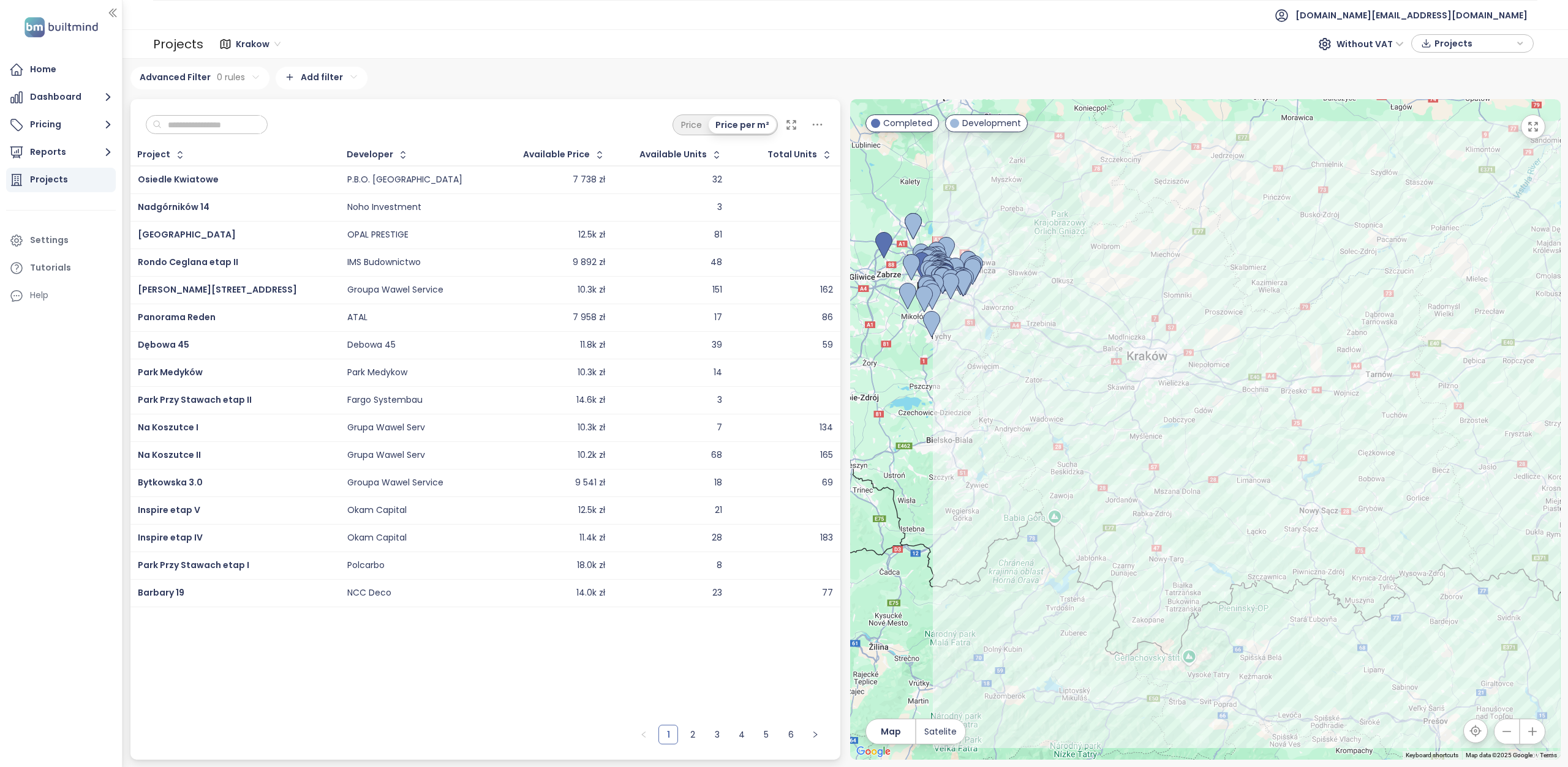
click at [348, 78] on html "Home Dashboard Pricing Reports Projects Settings Tutorials Help test.pl@builtmi…" at bounding box center [784, 383] width 1568 height 767
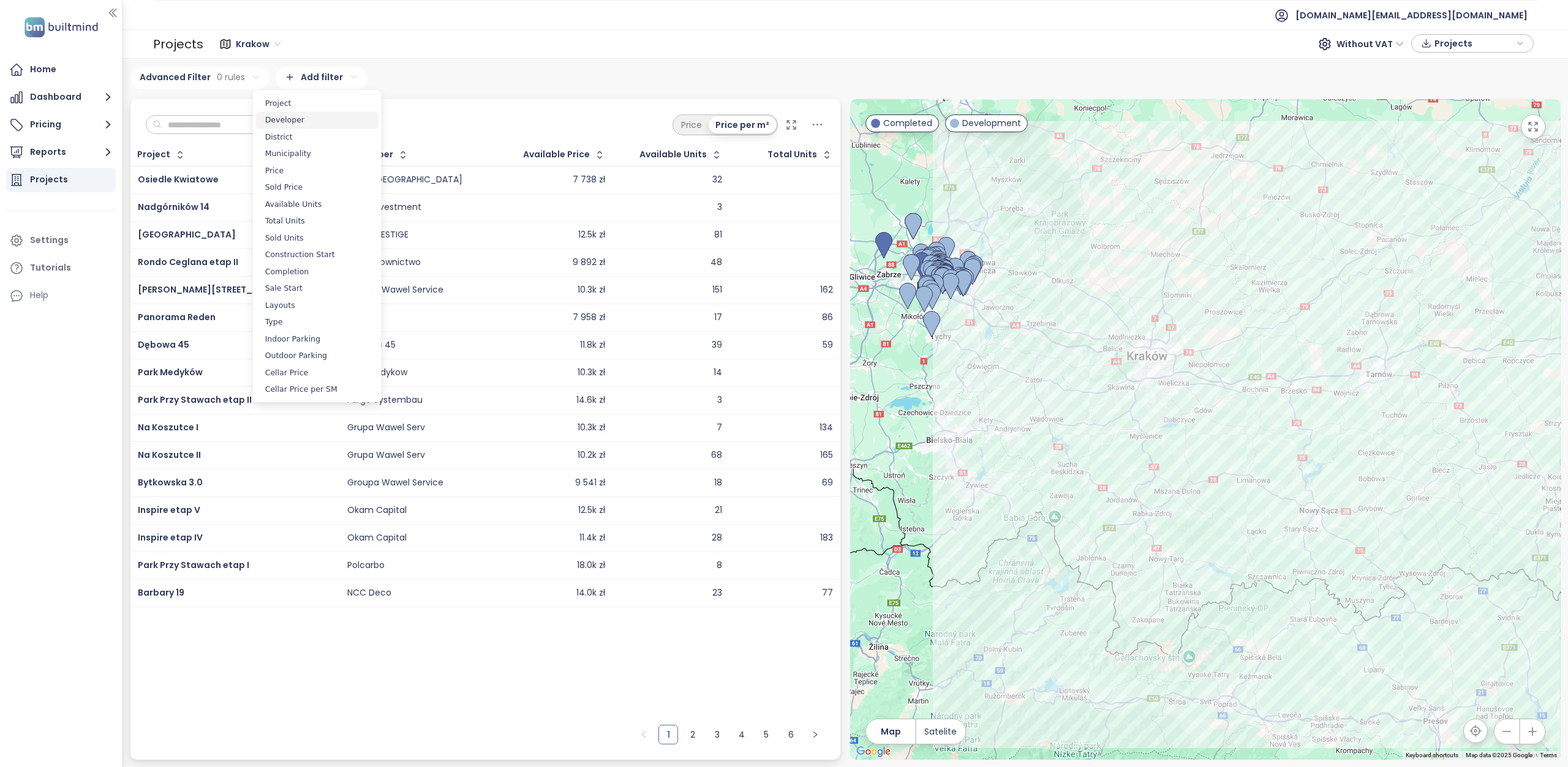
click at [298, 124] on span "Developer" at bounding box center [317, 120] width 122 height 17
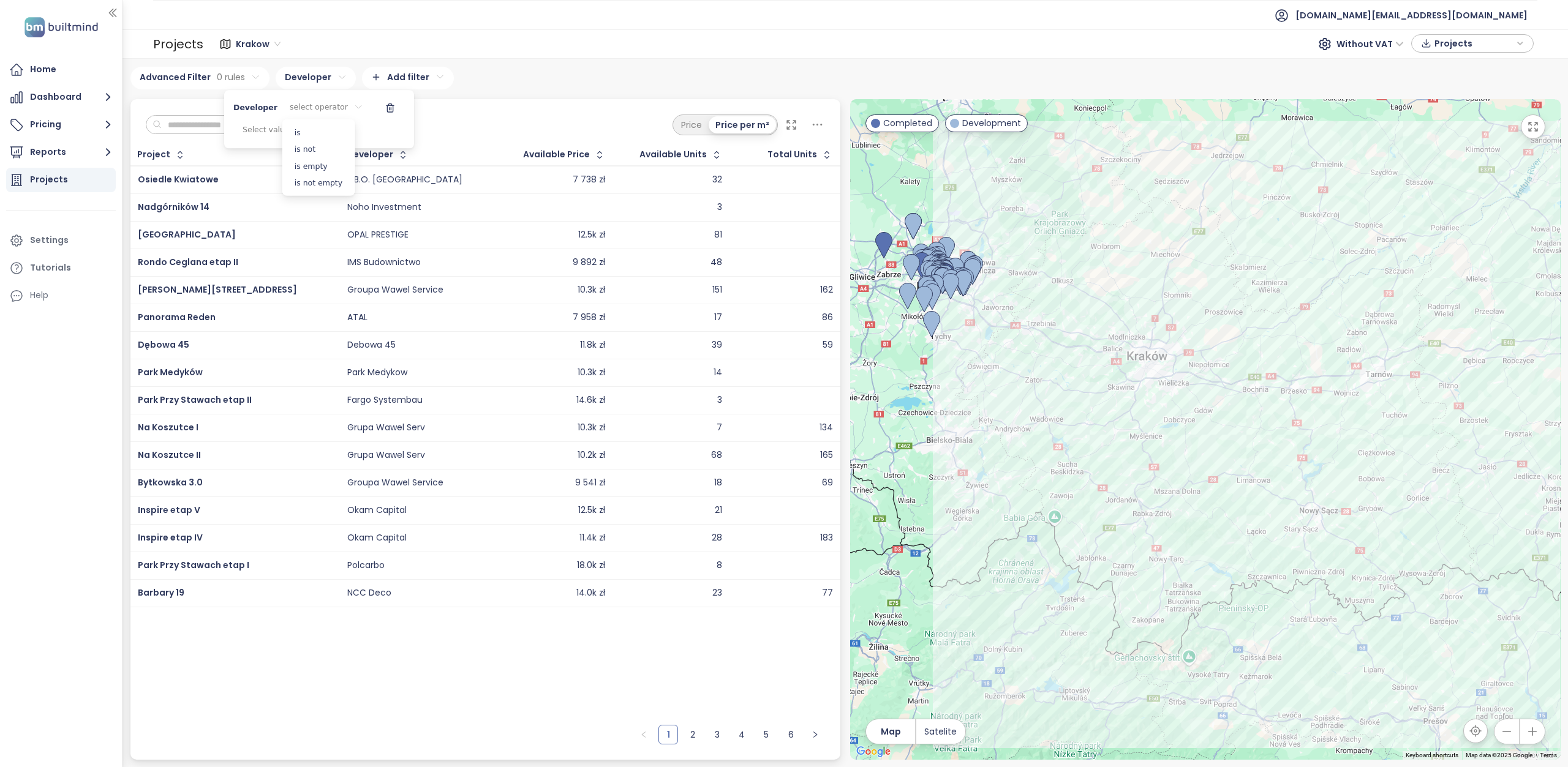
click at [322, 112] on html "Home Dashboard Pricing Reports Projects Settings Tutorials Help test.pl@builtmi…" at bounding box center [784, 383] width 1568 height 767
click at [313, 136] on span "is" at bounding box center [319, 132] width 67 height 17
click at [286, 128] on html "Home Dashboard Pricing Reports Projects Settings Tutorials Help test.pl@builtmi…" at bounding box center [784, 383] width 1568 height 767
click at [305, 135] on html "Home Dashboard Pricing Reports Projects Settings Tutorials Help test.pl@builtmi…" at bounding box center [784, 383] width 1568 height 767
click at [294, 135] on html "Home Dashboard Pricing Reports Projects Settings Tutorials Help test.pl@builtmi…" at bounding box center [784, 383] width 1568 height 767
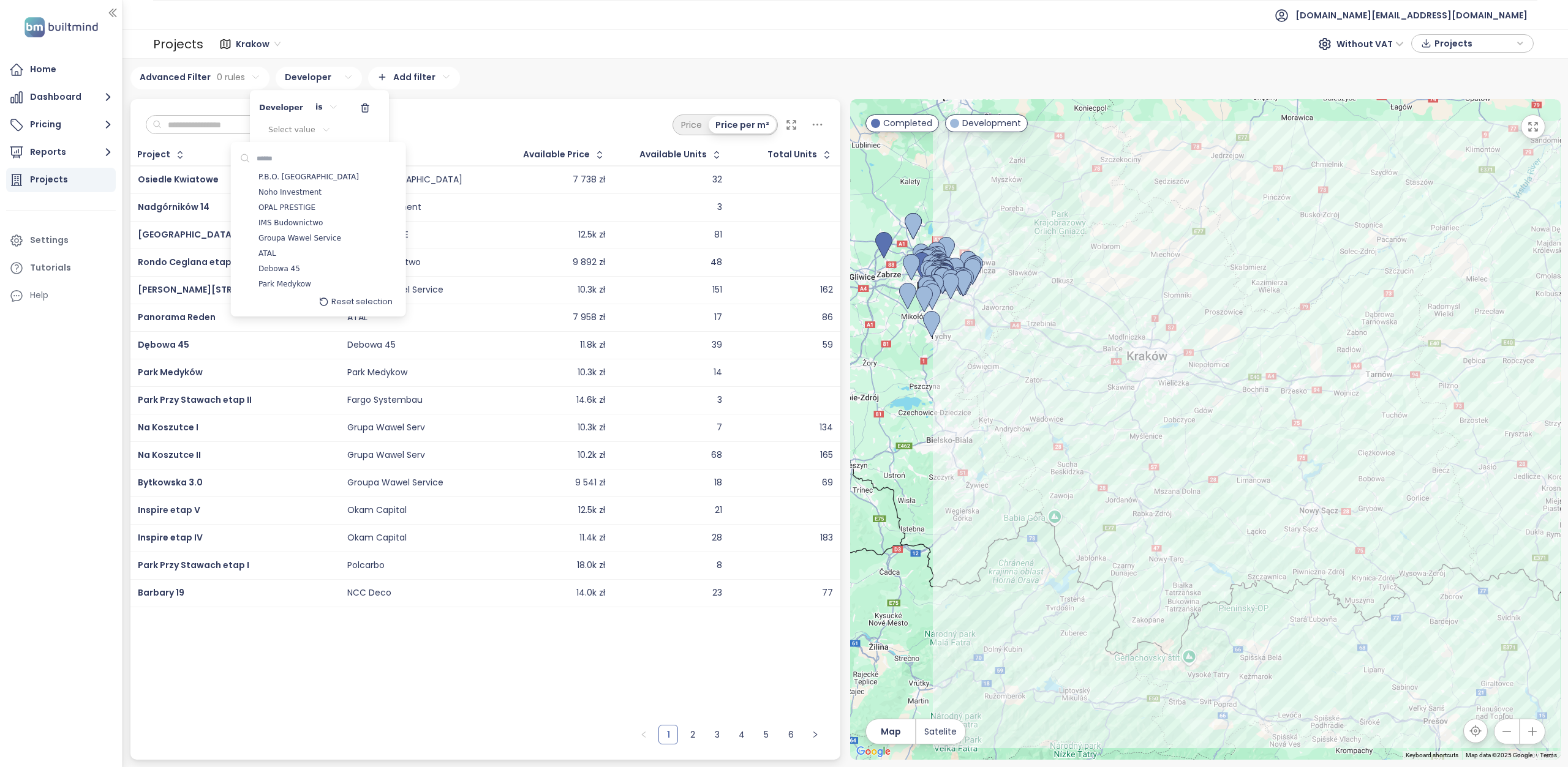
click at [280, 159] on input at bounding box center [292, 159] width 83 height 17
type input "***"
click at [287, 179] on span "TDJ Estate" at bounding box center [278, 177] width 38 height 12
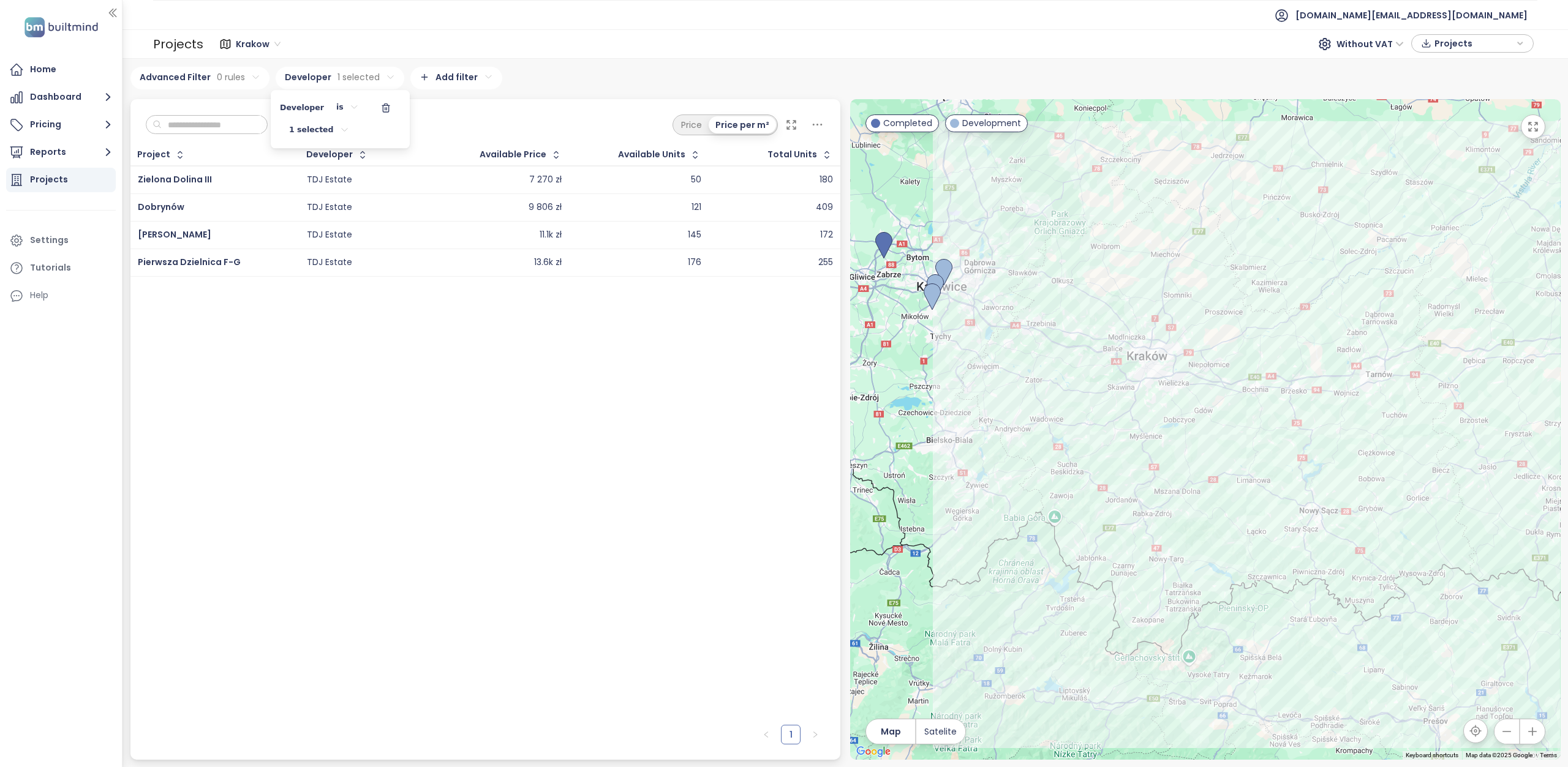
click at [491, 106] on html "Home Dashboard Pricing Reports Projects Settings Tutorials Help test.pl@builtmi…" at bounding box center [784, 383] width 1568 height 767
click at [273, 42] on span "Krakow" at bounding box center [258, 44] width 45 height 19
click at [282, 94] on div "Krakow" at bounding box center [290, 88] width 100 height 14
click at [224, 73] on html "Home Dashboard Pricing Reports Projects Settings Tutorials Help test.pl@builtmi…" at bounding box center [784, 383] width 1568 height 767
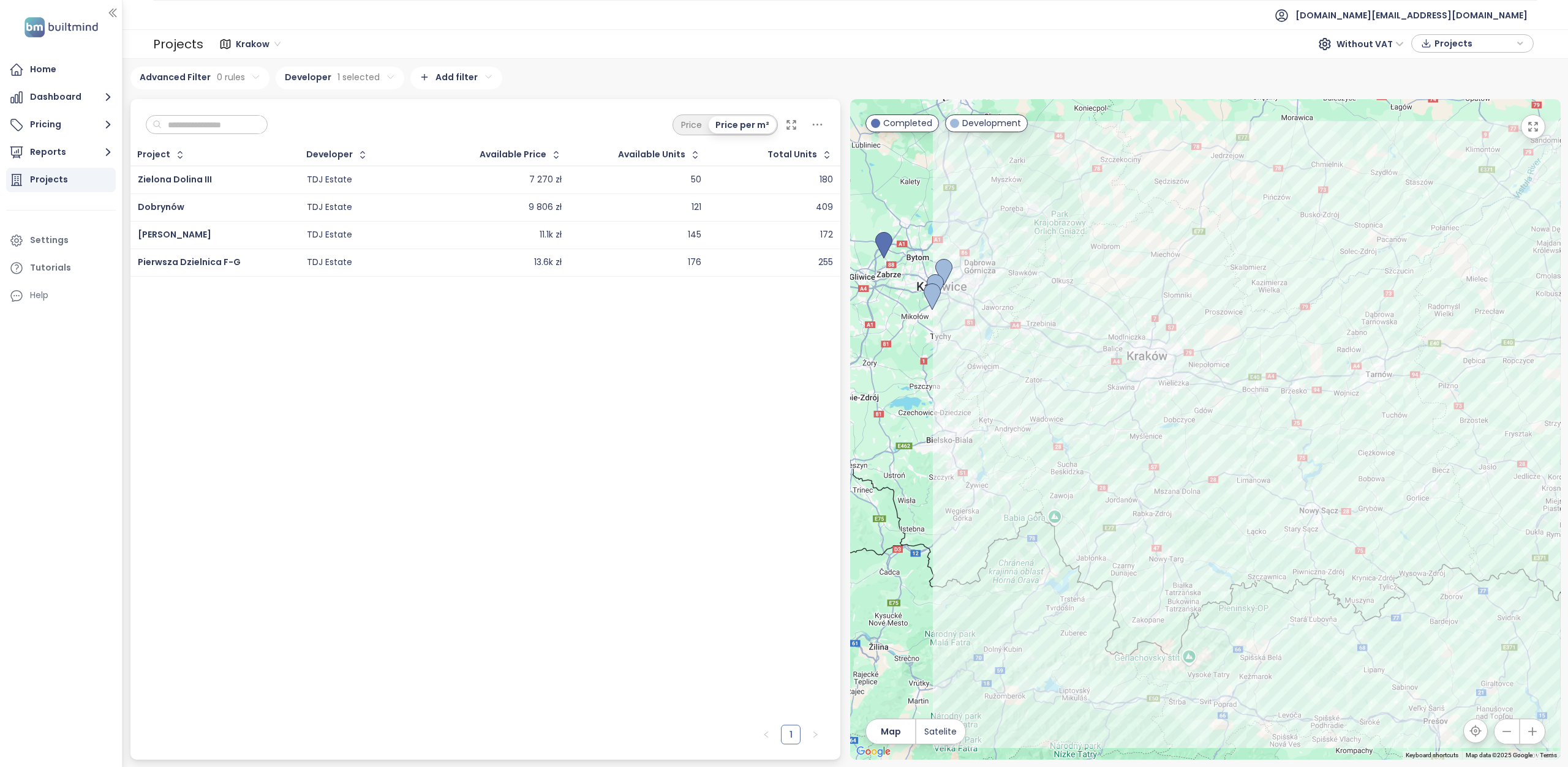
click at [224, 73] on html "Home Dashboard Pricing Reports Projects Settings Tutorials Help test.pl@builtmi…" at bounding box center [784, 383] width 1568 height 767
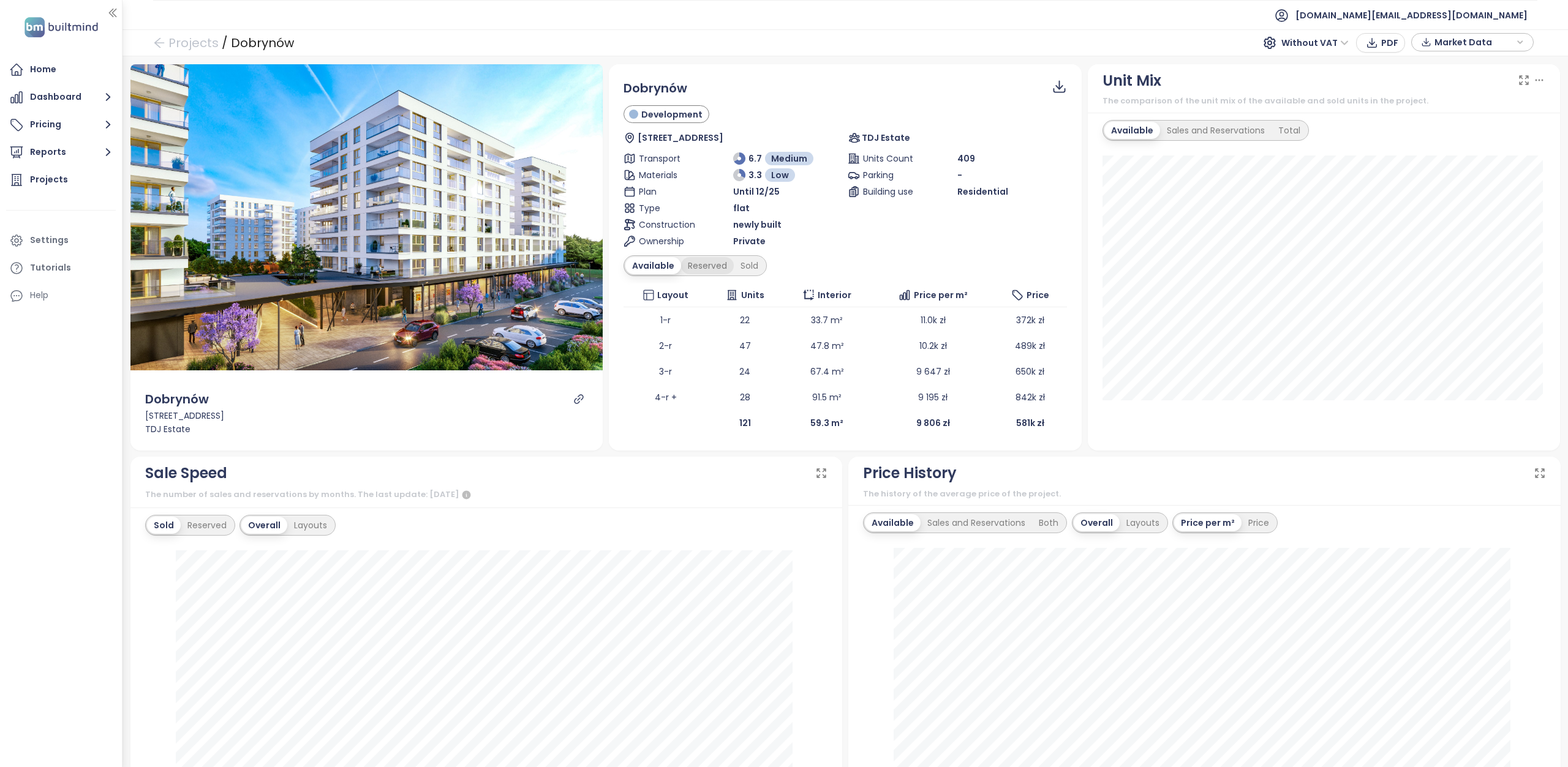
click at [698, 260] on div "Reserved" at bounding box center [707, 266] width 53 height 17
click at [745, 267] on div "Sold" at bounding box center [747, 266] width 31 height 17
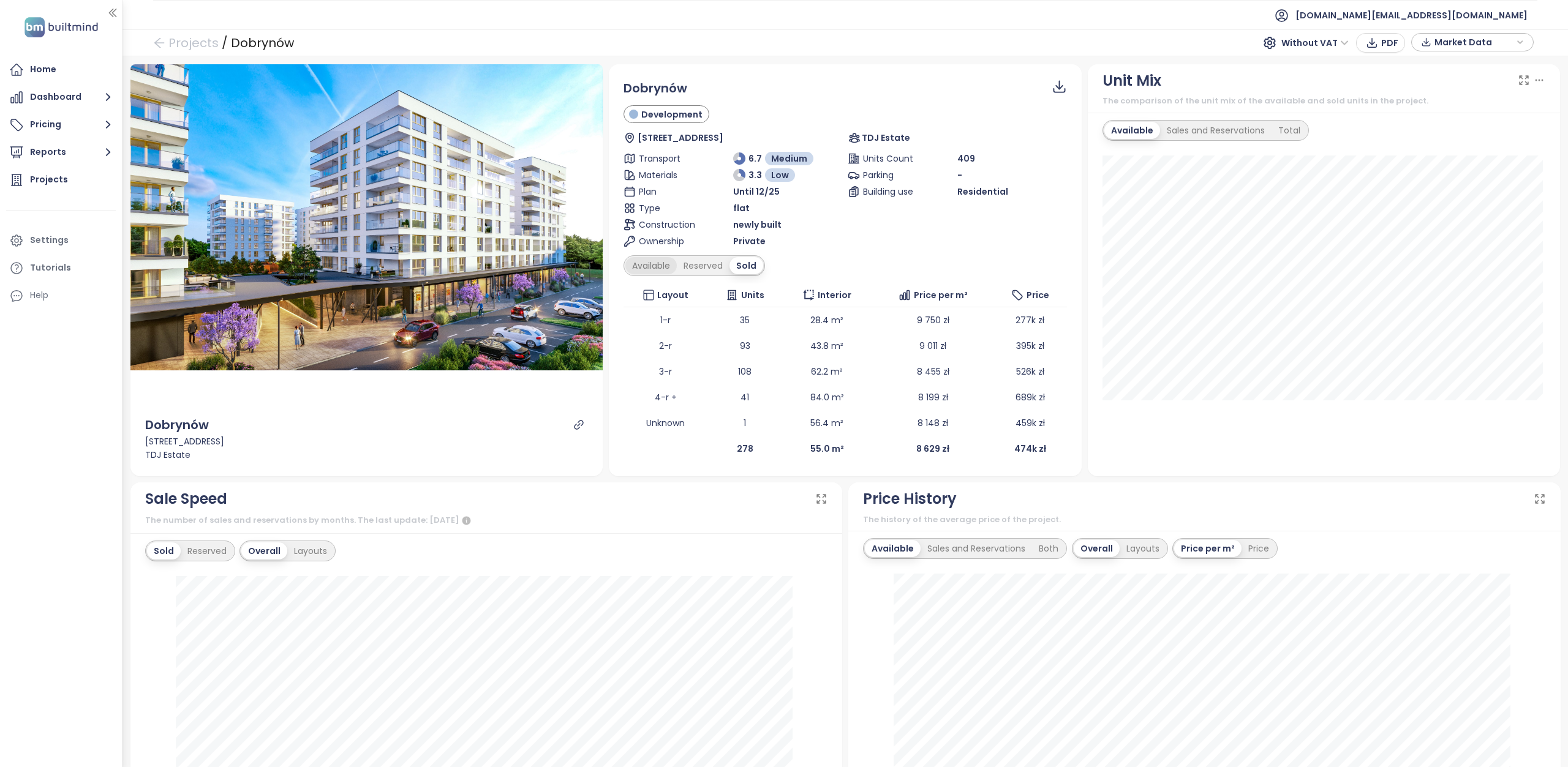
click at [635, 265] on div "Available" at bounding box center [651, 266] width 51 height 17
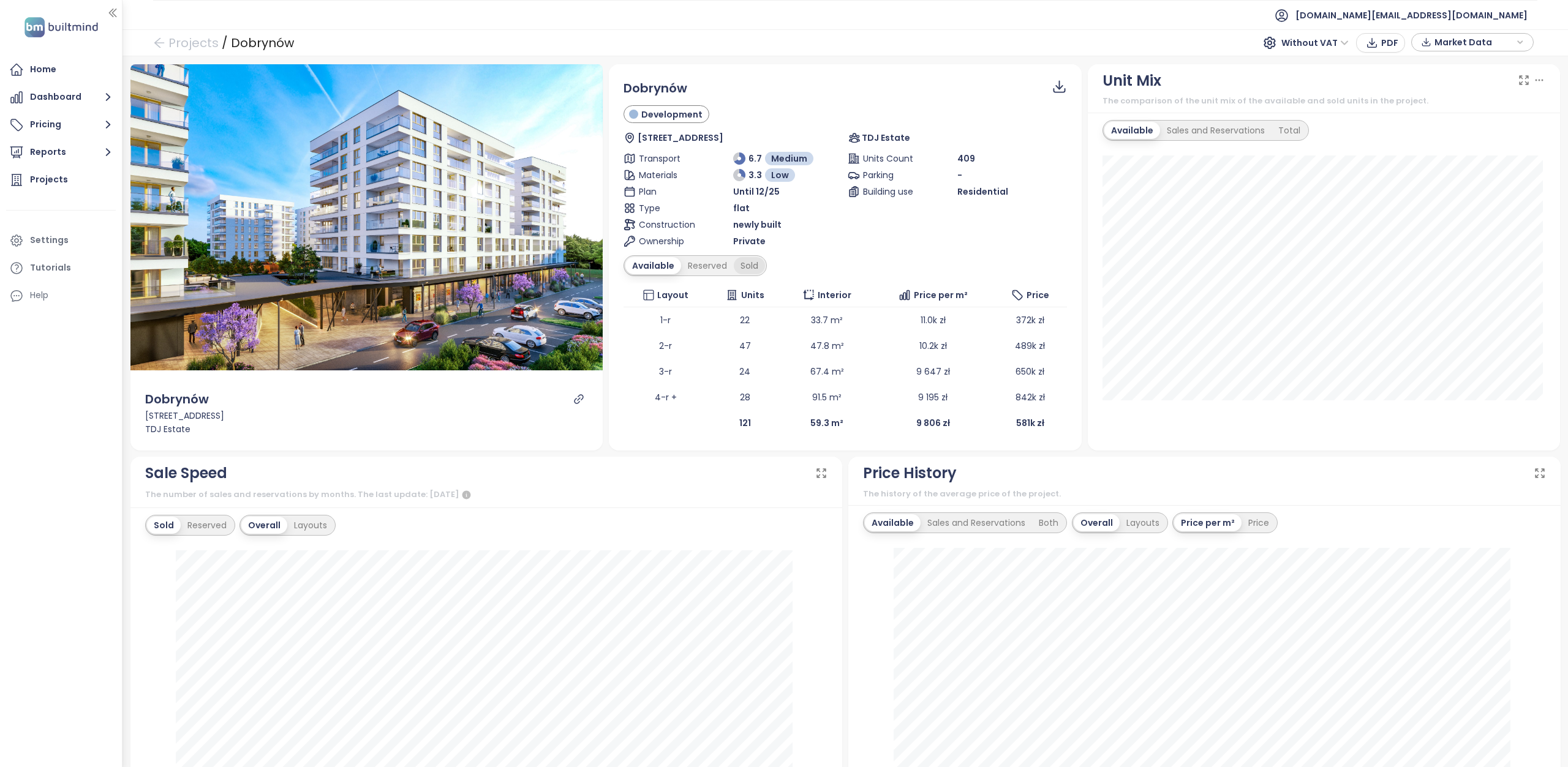
click at [741, 272] on div "Sold" at bounding box center [749, 266] width 31 height 17
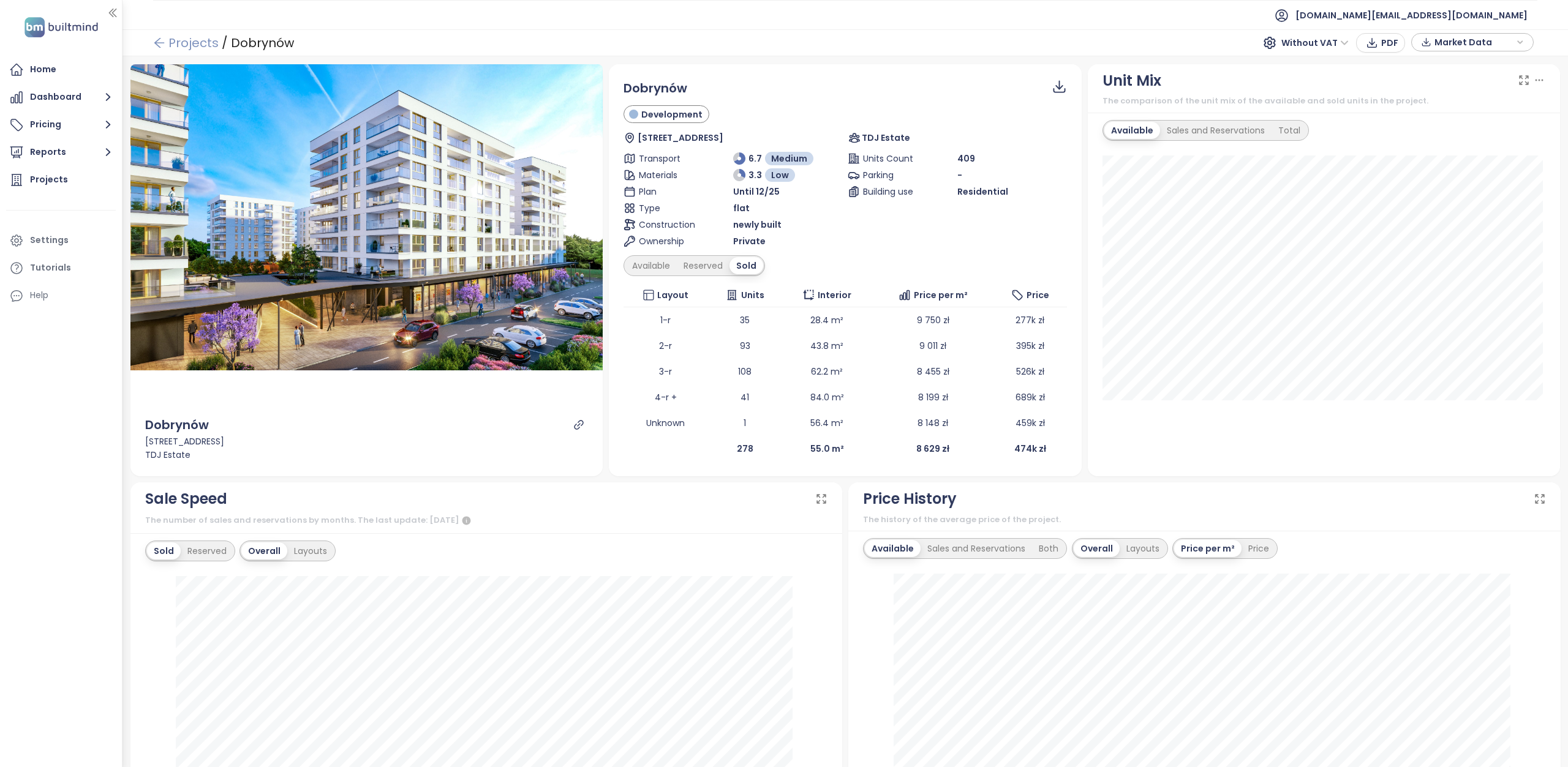
click at [161, 41] on icon "arrow-left" at bounding box center [159, 43] width 12 height 12
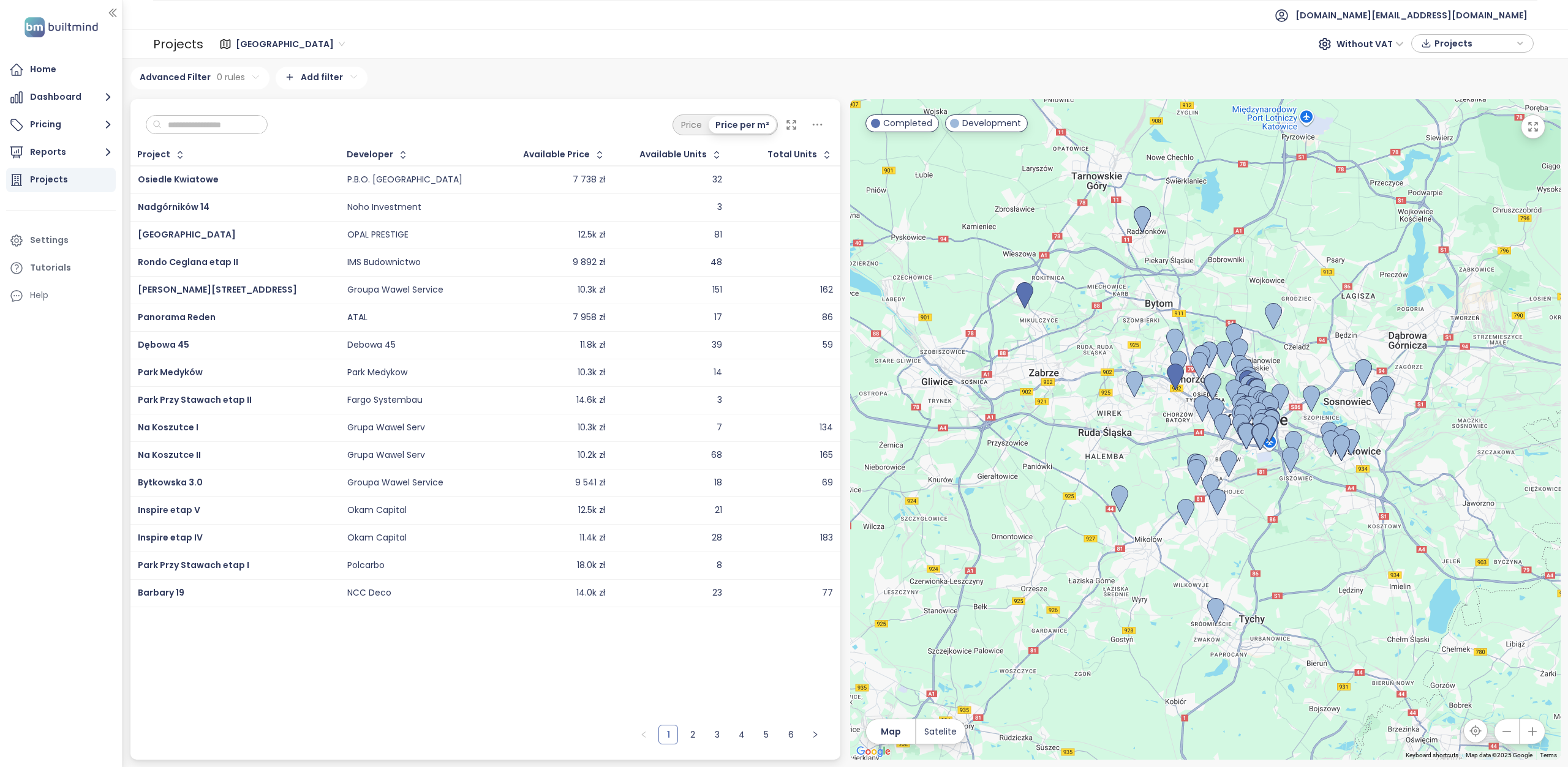
click at [281, 45] on span "Warszawa" at bounding box center [290, 44] width 109 height 19
click at [278, 161] on div "Katowice" at bounding box center [290, 167] width 100 height 14
click at [333, 45] on div "Katowice Without VAT Projects" at bounding box center [870, 44] width 1327 height 20
click at [207, 126] on input "text" at bounding box center [212, 125] width 99 height 19
click at [235, 125] on input "text" at bounding box center [212, 125] width 99 height 19
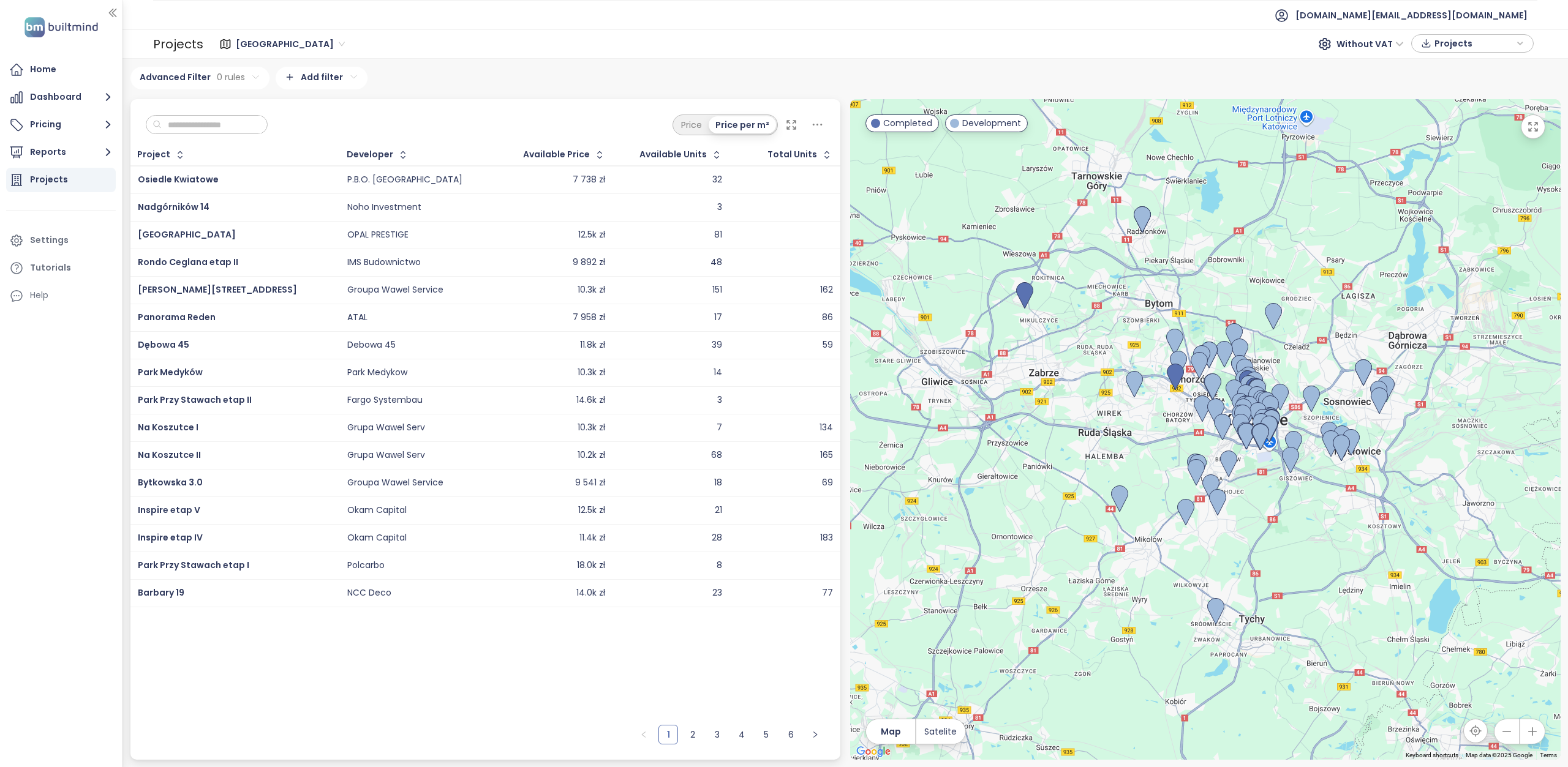
click at [344, 82] on html "Home Dashboard Pricing Reports Projects Settings Tutorials Help test.pl@builtmi…" at bounding box center [784, 383] width 1568 height 767
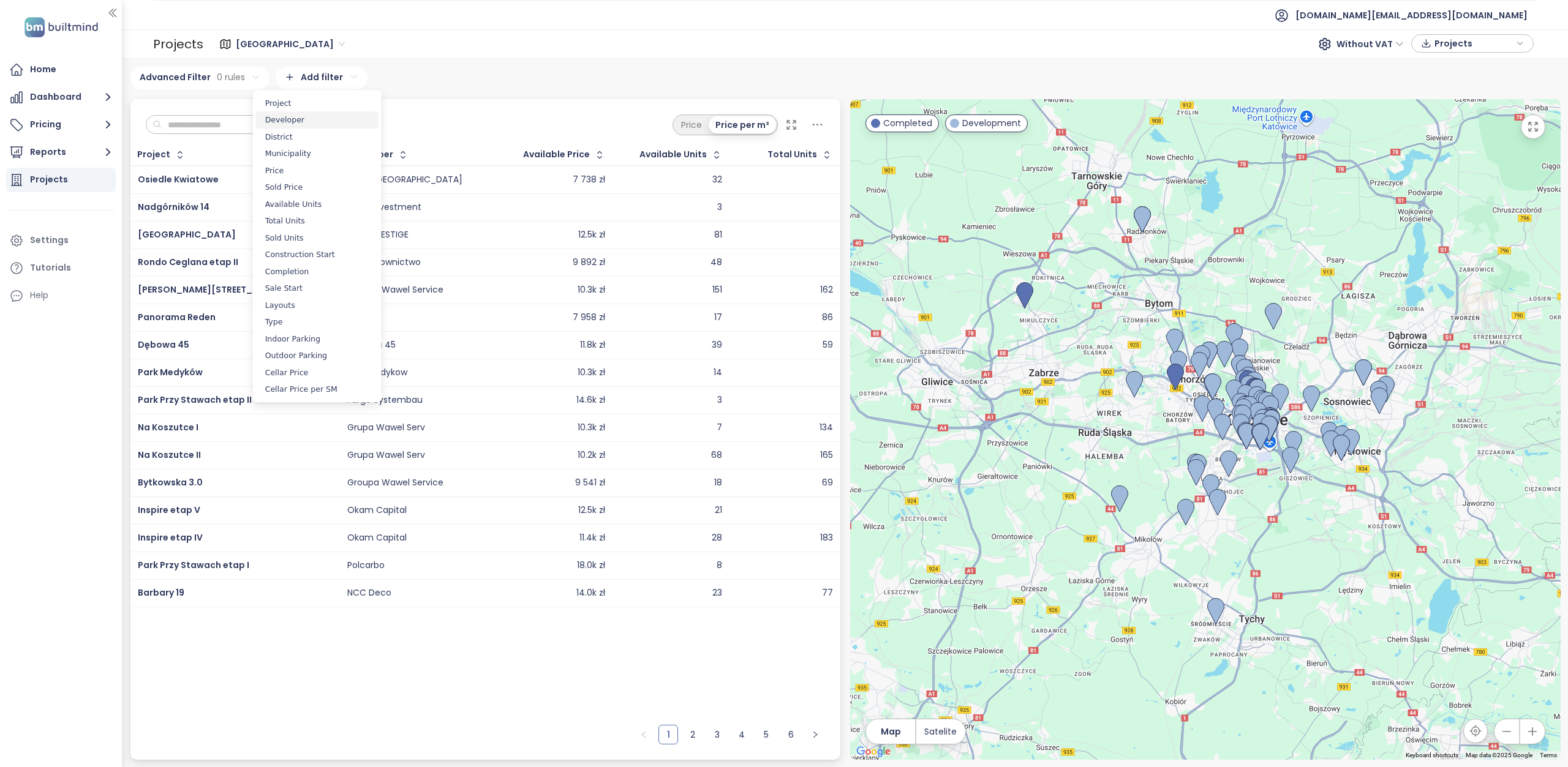
click at [293, 126] on span "Developer" at bounding box center [317, 120] width 122 height 17
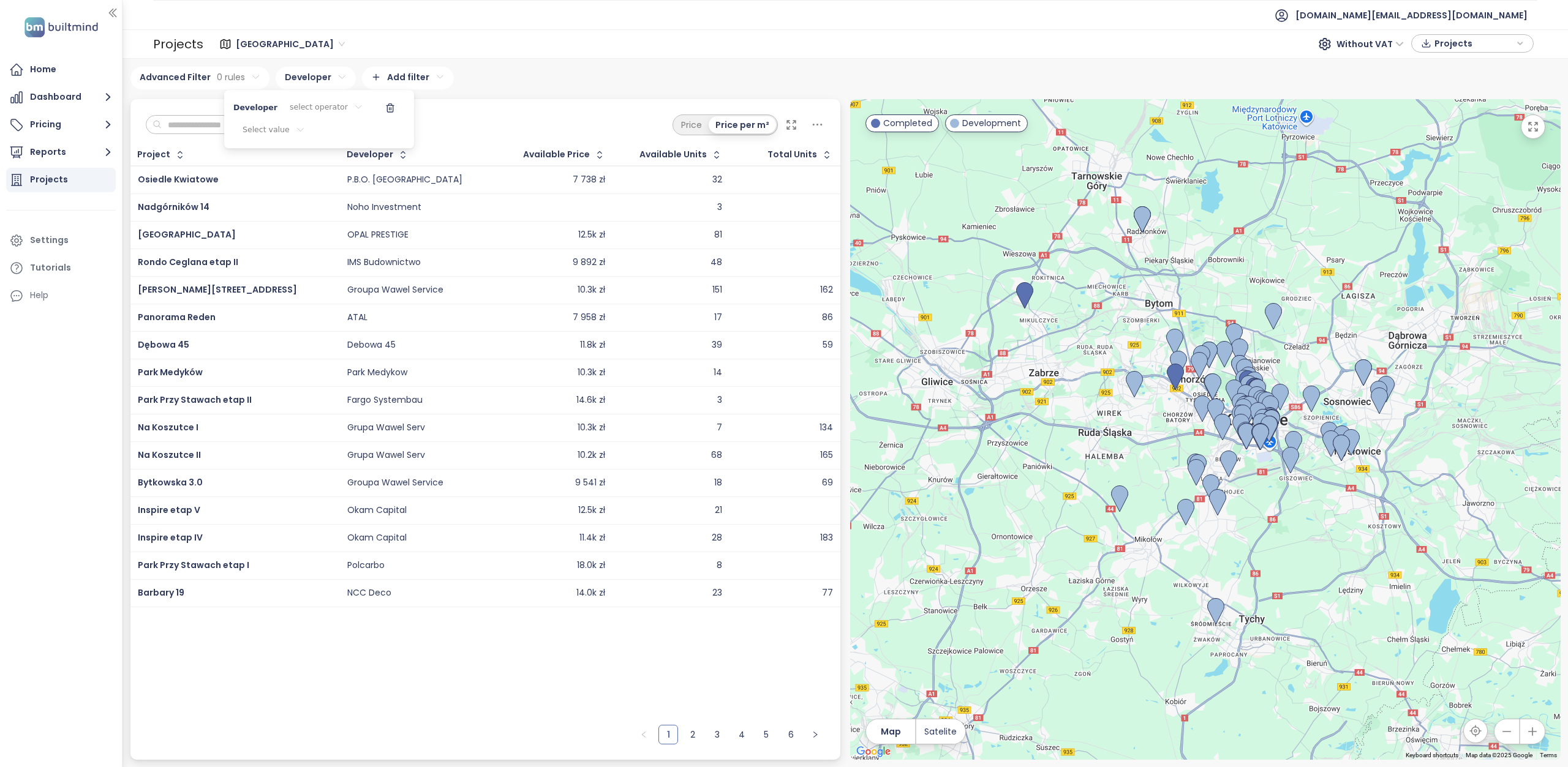
click at [342, 107] on html "Home Dashboard Pricing Reports Projects Settings Tutorials Help test.pl@builtmi…" at bounding box center [784, 383] width 1568 height 767
click at [324, 130] on span "is" at bounding box center [319, 132] width 67 height 17
click at [323, 130] on icon at bounding box center [326, 130] width 6 height 3
click at [302, 130] on html "Home Dashboard Pricing Reports Projects Settings Tutorials Help test.pl@builtmi…" at bounding box center [784, 383] width 1568 height 767
click at [300, 131] on html "Home Dashboard Pricing Reports Projects Settings Tutorials Help test.pl@builtmi…" at bounding box center [784, 383] width 1568 height 767
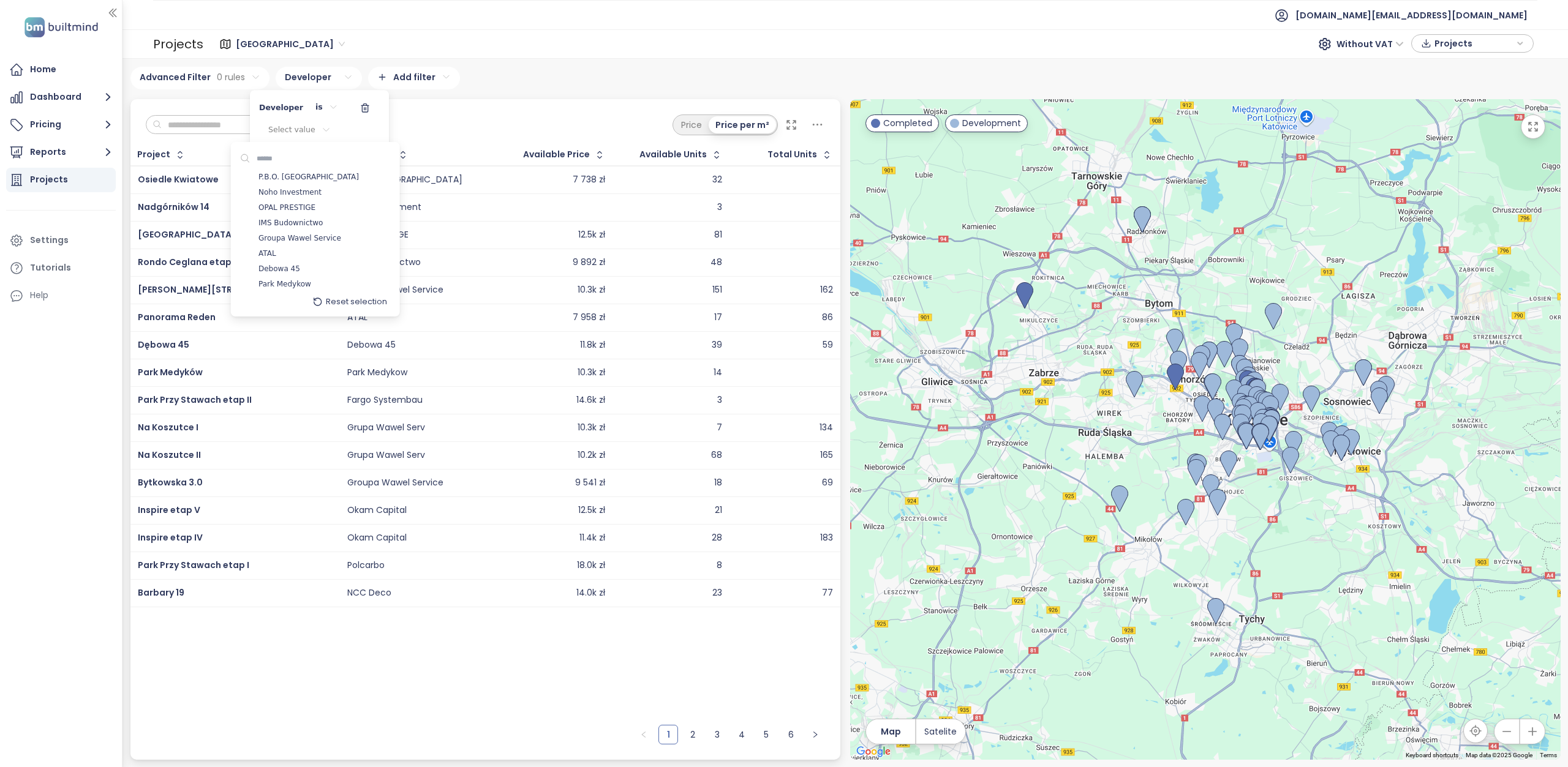
click at [272, 160] on input at bounding box center [292, 159] width 83 height 17
type input "***"
click at [278, 177] on span "TDJ Estate" at bounding box center [278, 177] width 38 height 12
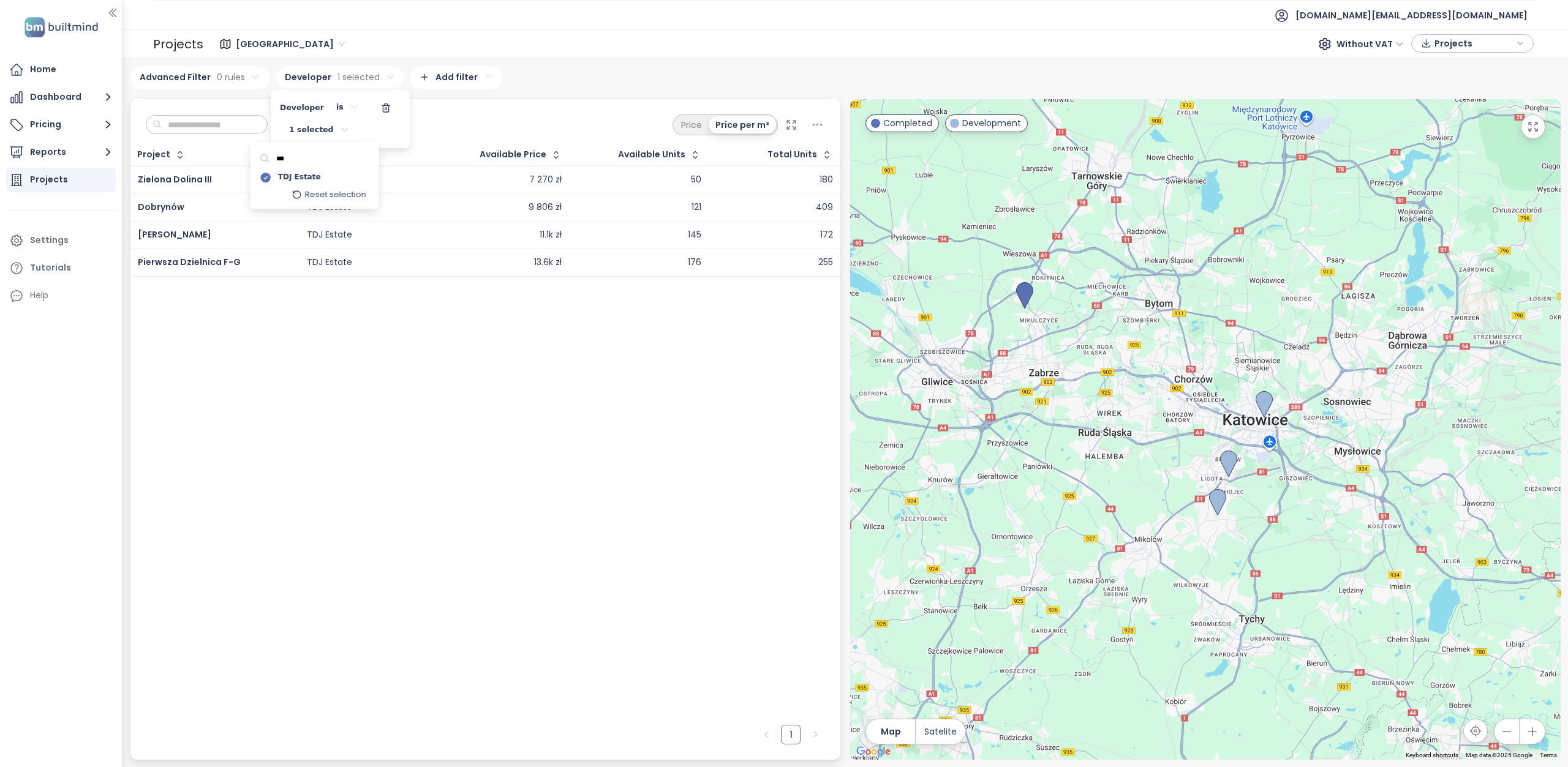
click at [481, 107] on html "Home Dashboard Pricing Reports Projects Settings Tutorials Help test.pl@builtmi…" at bounding box center [784, 383] width 1568 height 767
click at [393, 438] on html "Home Dashboard Pricing Reports Projects Settings Tutorials Help test.pl@builtmi…" at bounding box center [784, 383] width 1568 height 767
click at [210, 232] on span "[PERSON_NAME]" at bounding box center [174, 234] width 73 height 12
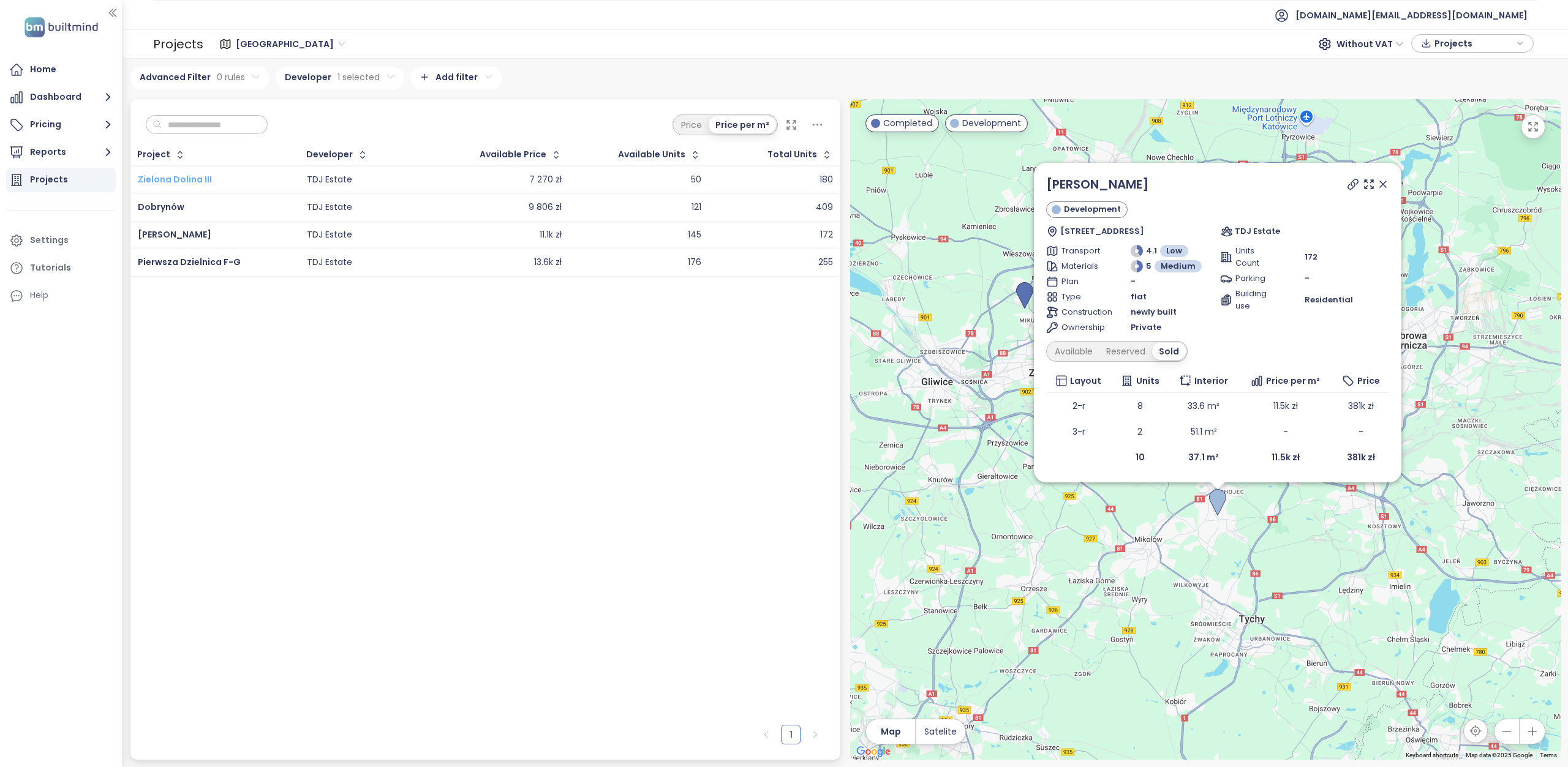
click at [167, 176] on span "Zielona Dolina III" at bounding box center [174, 179] width 74 height 12
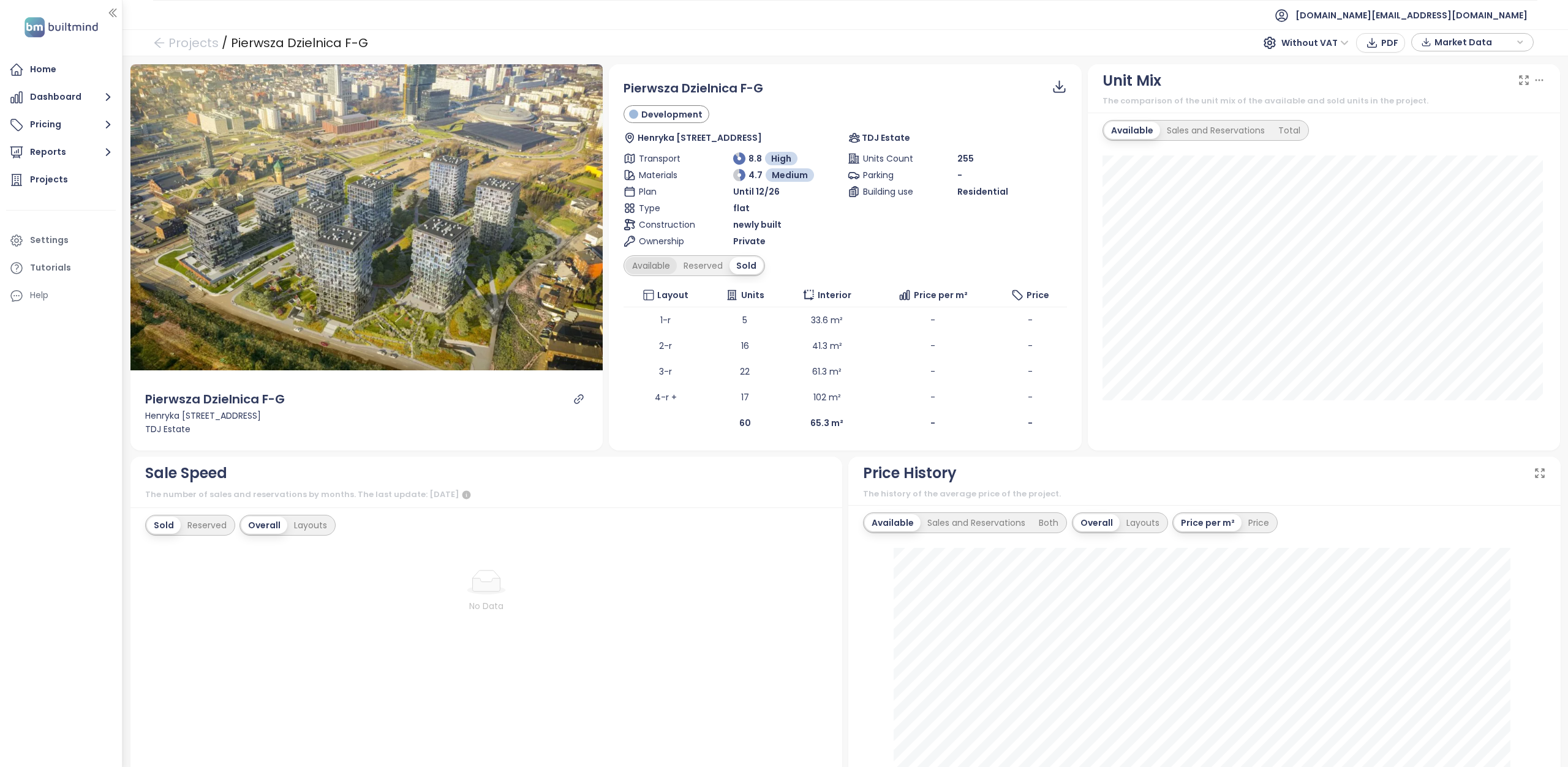
click at [645, 263] on div "Available" at bounding box center [651, 266] width 51 height 17
click at [653, 264] on div "Available" at bounding box center [653, 266] width 56 height 17
click at [708, 264] on div "Reserved" at bounding box center [707, 266] width 53 height 17
click at [754, 263] on div "Sold" at bounding box center [747, 266] width 31 height 17
click at [670, 263] on div "Available" at bounding box center [651, 266] width 51 height 17
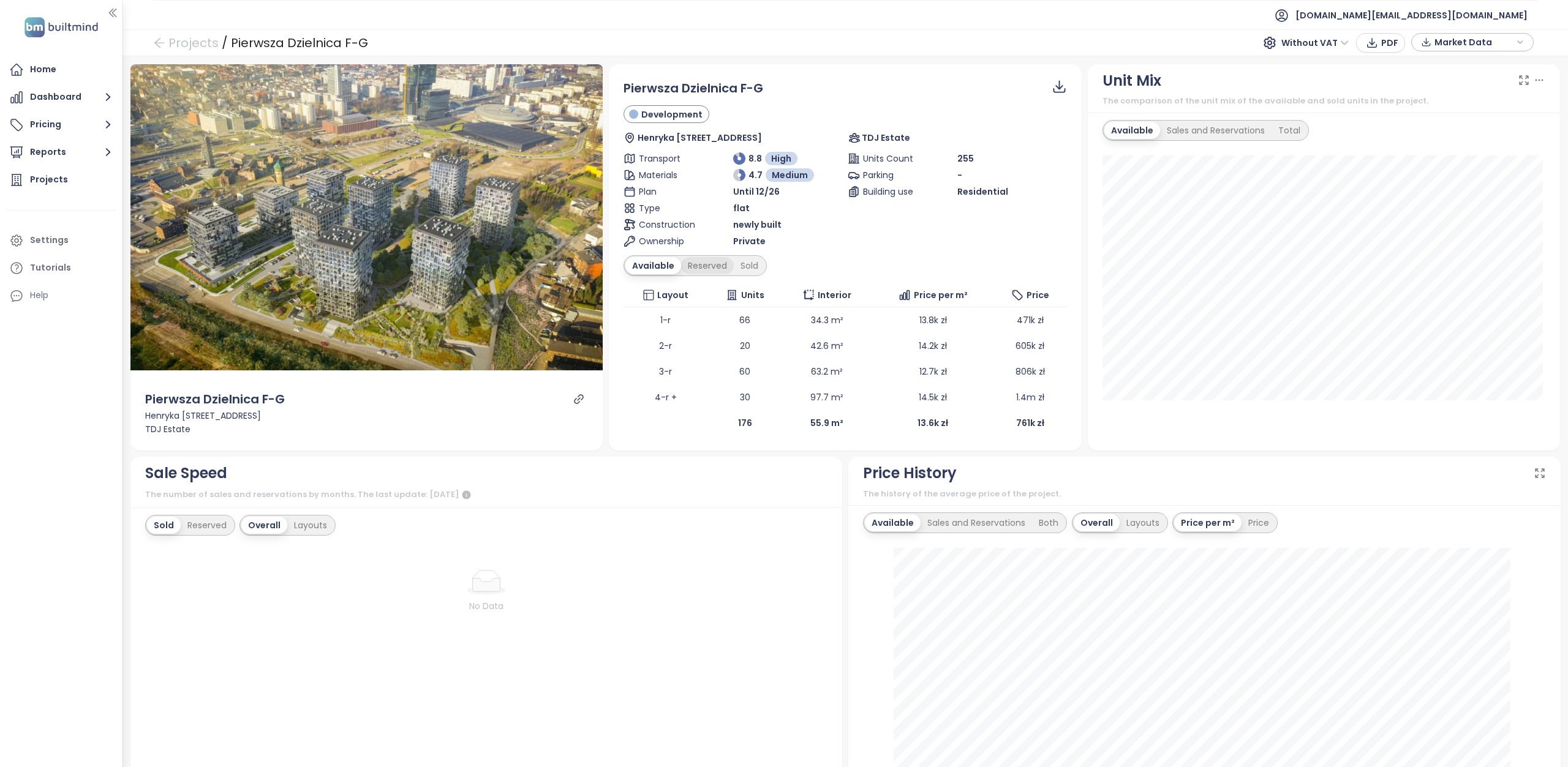
click at [700, 267] on div "Reserved" at bounding box center [707, 266] width 53 height 17
click at [751, 262] on div "Sold" at bounding box center [747, 266] width 31 height 17
click at [642, 270] on div "Available" at bounding box center [651, 266] width 51 height 17
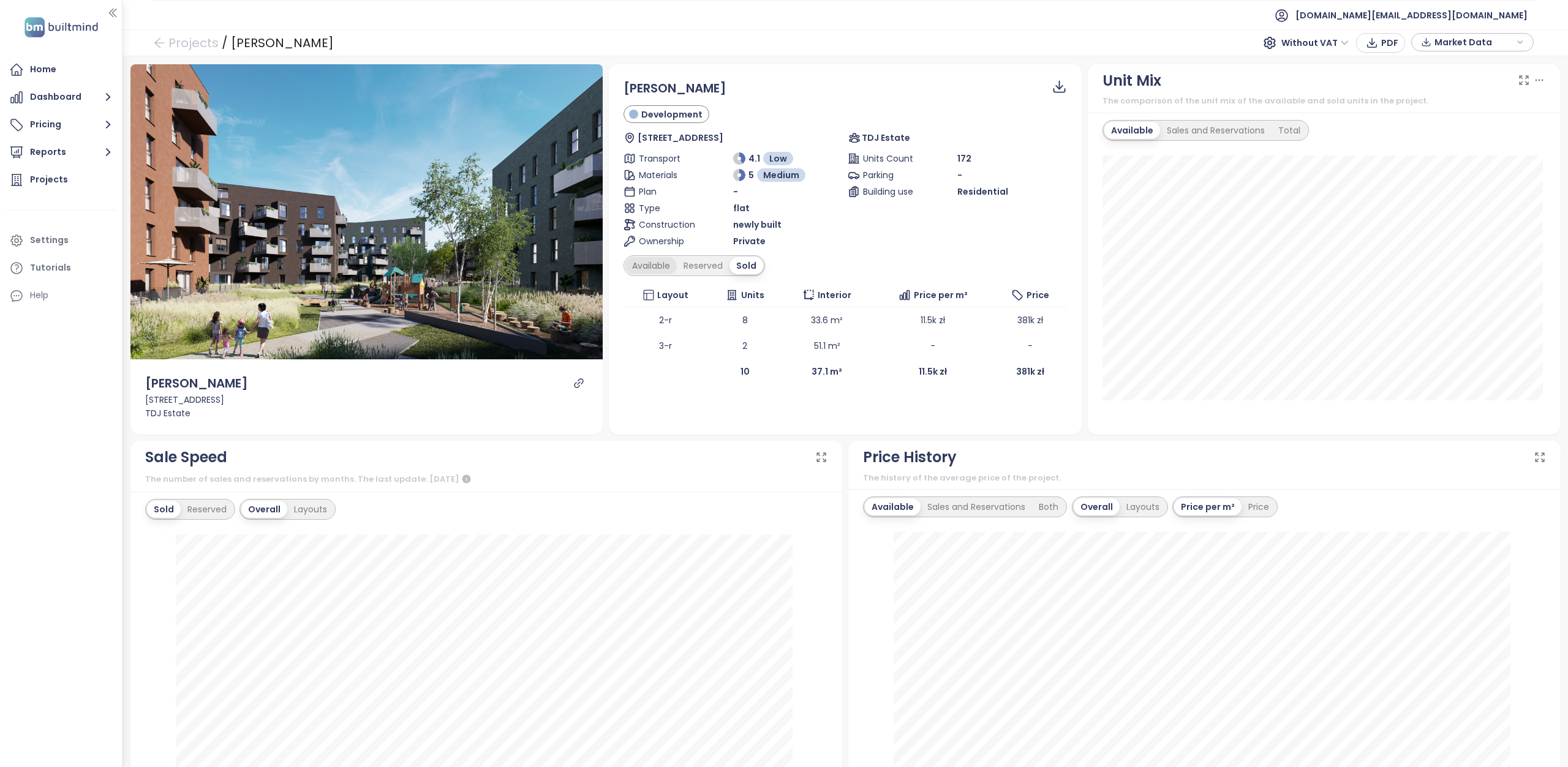
click at [649, 265] on div "Available" at bounding box center [651, 266] width 51 height 17
click at [703, 270] on div "Reserved" at bounding box center [707, 266] width 53 height 17
click at [739, 267] on div "Sold" at bounding box center [747, 266] width 31 height 17
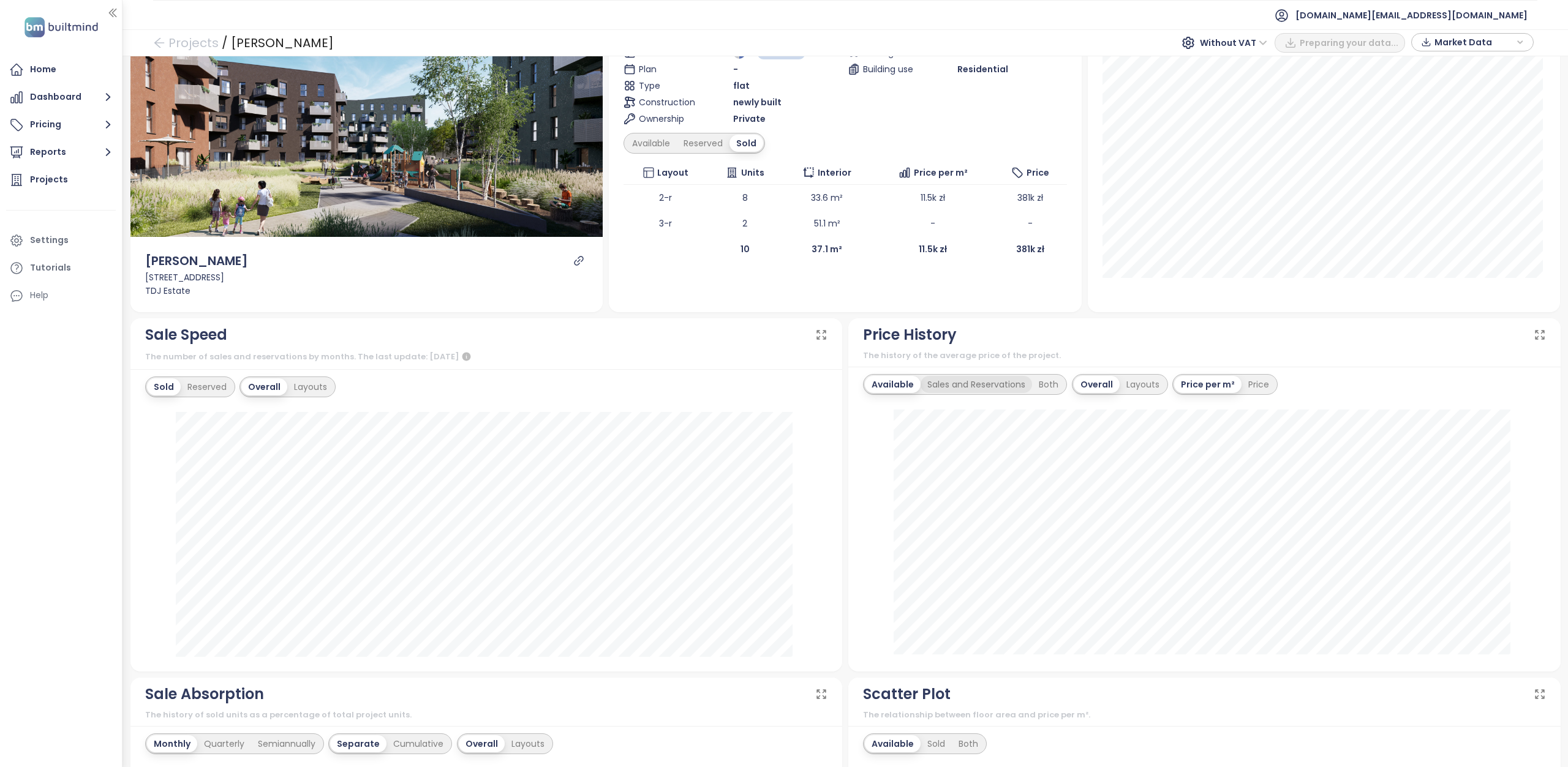
click at [987, 379] on div "Sales and Reservations" at bounding box center [976, 384] width 112 height 17
click at [1133, 385] on div "Layouts" at bounding box center [1146, 384] width 47 height 17
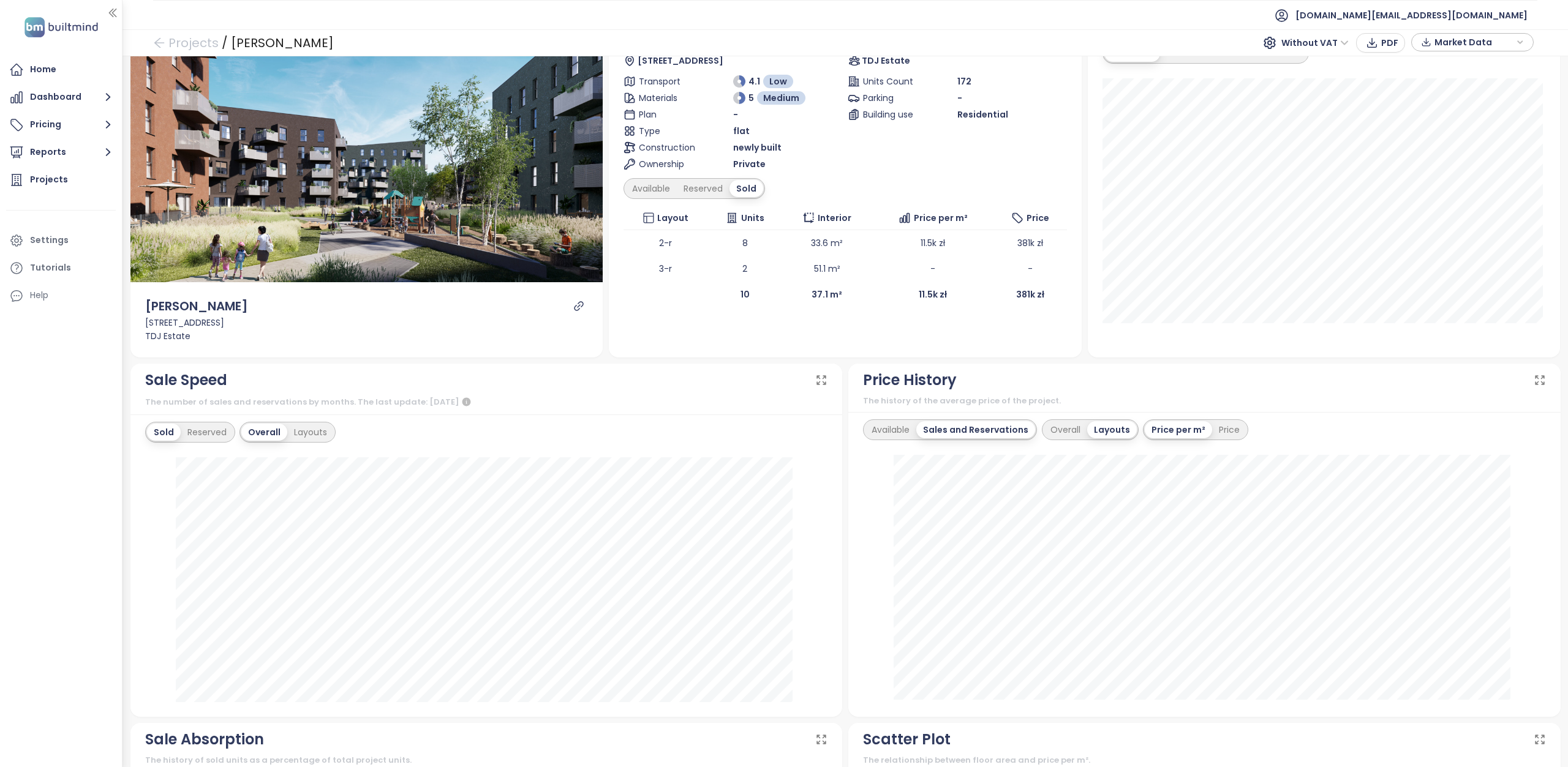
scroll to position [0, 0]
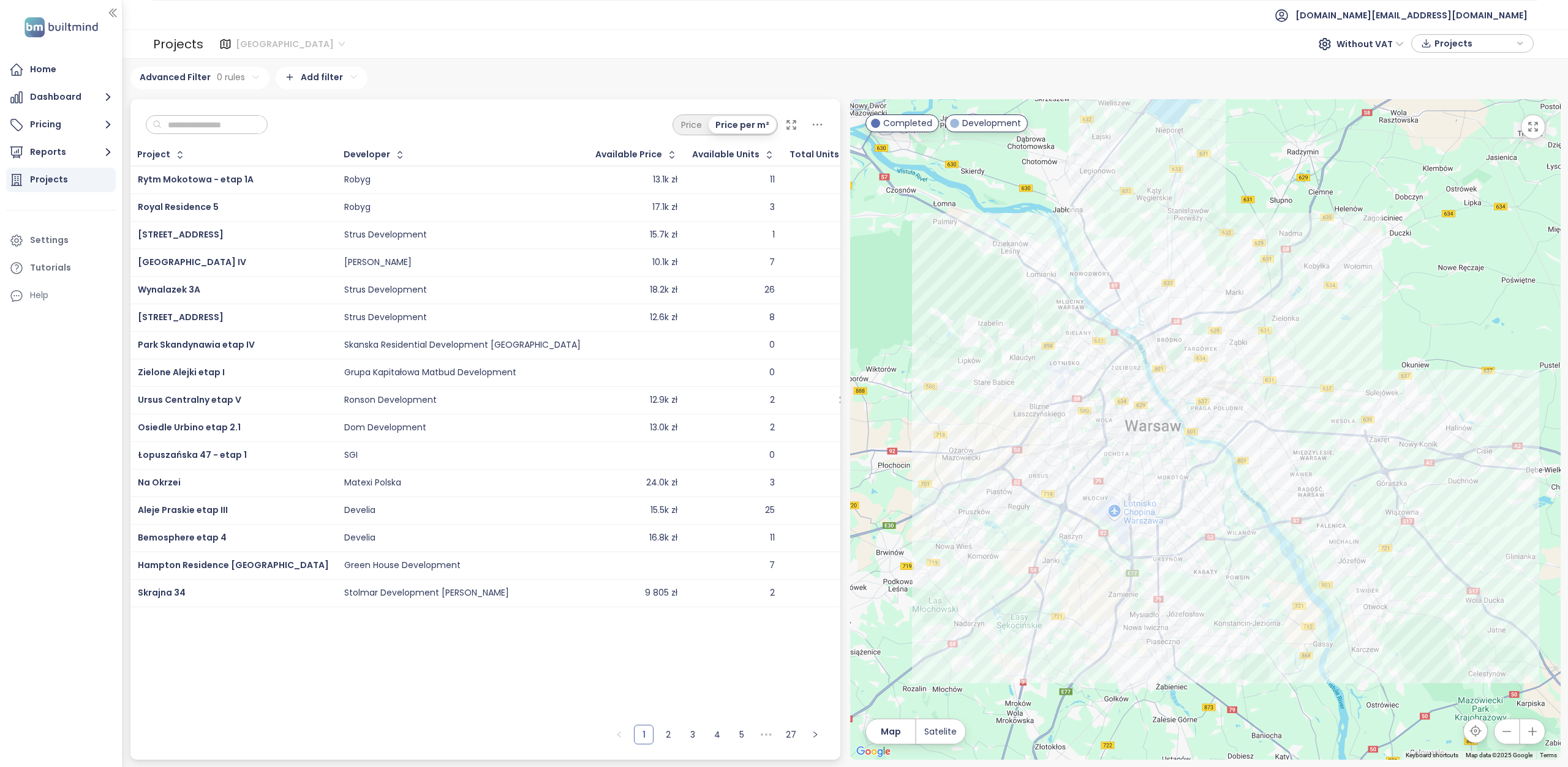
click at [287, 41] on span "[GEOGRAPHIC_DATA]" at bounding box center [290, 44] width 109 height 19
click at [280, 89] on div "Krakow" at bounding box center [290, 88] width 100 height 14
click at [286, 44] on span "[GEOGRAPHIC_DATA]" at bounding box center [290, 44] width 109 height 19
click at [264, 107] on div "[GEOGRAPHIC_DATA]" at bounding box center [290, 108] width 100 height 14
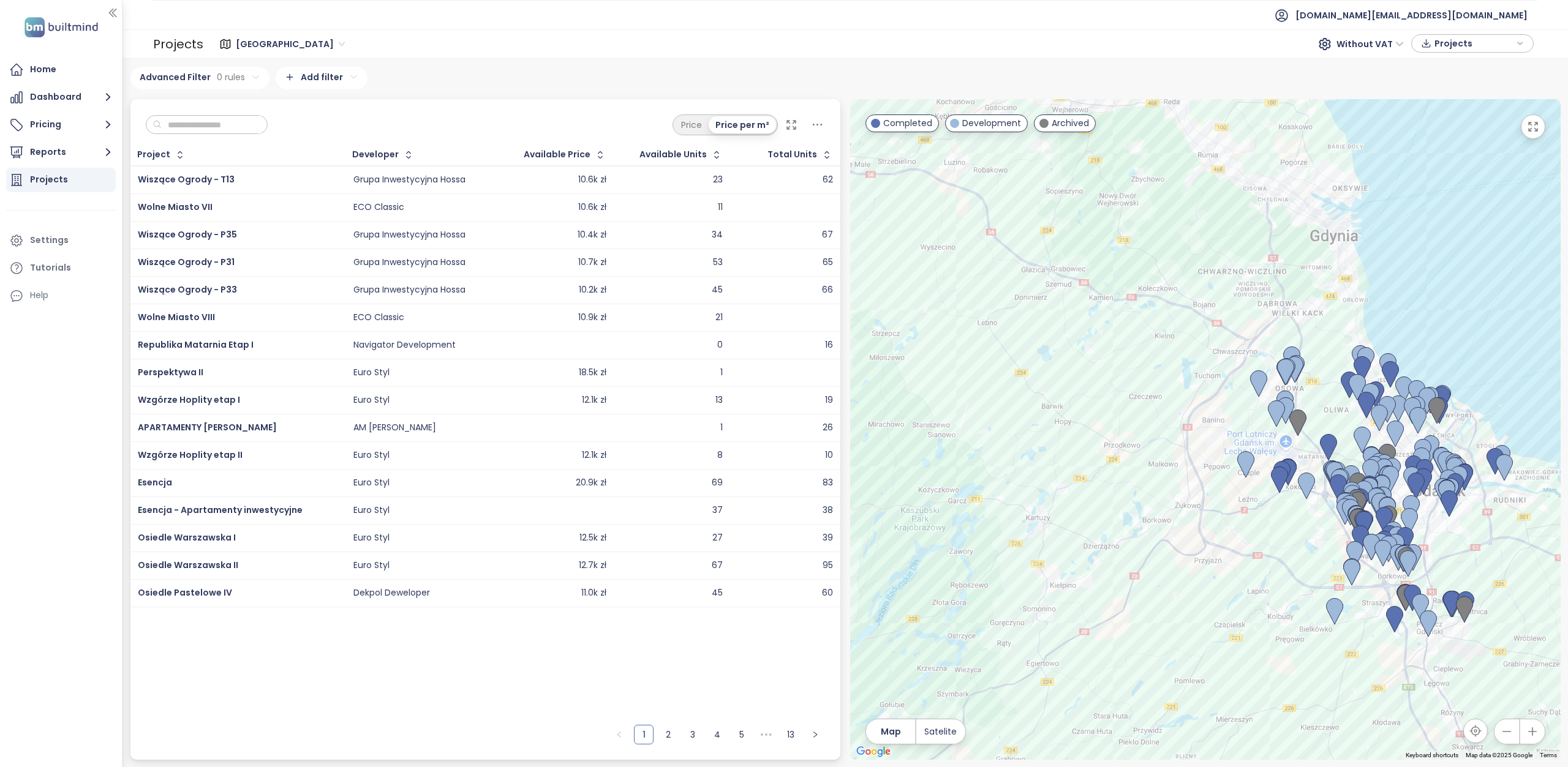
click at [275, 43] on span "[GEOGRAPHIC_DATA]" at bounding box center [290, 44] width 109 height 19
click at [278, 89] on div "Krakow" at bounding box center [290, 88] width 100 height 14
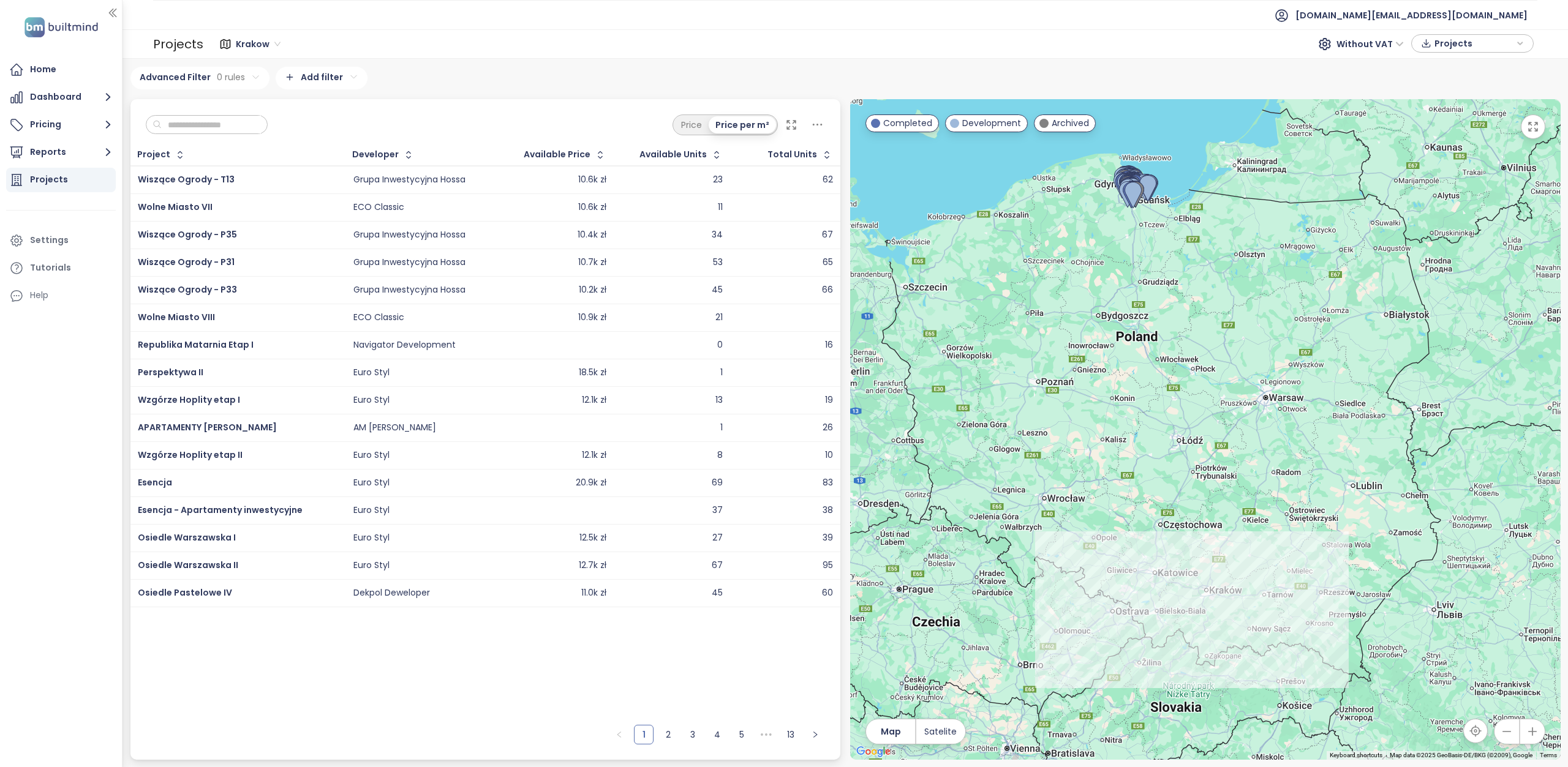
click at [278, 42] on div "Krakow" at bounding box center [259, 44] width 56 height 20
click at [285, 186] on div "[GEOGRAPHIC_DATA]" at bounding box center [290, 186] width 100 height 14
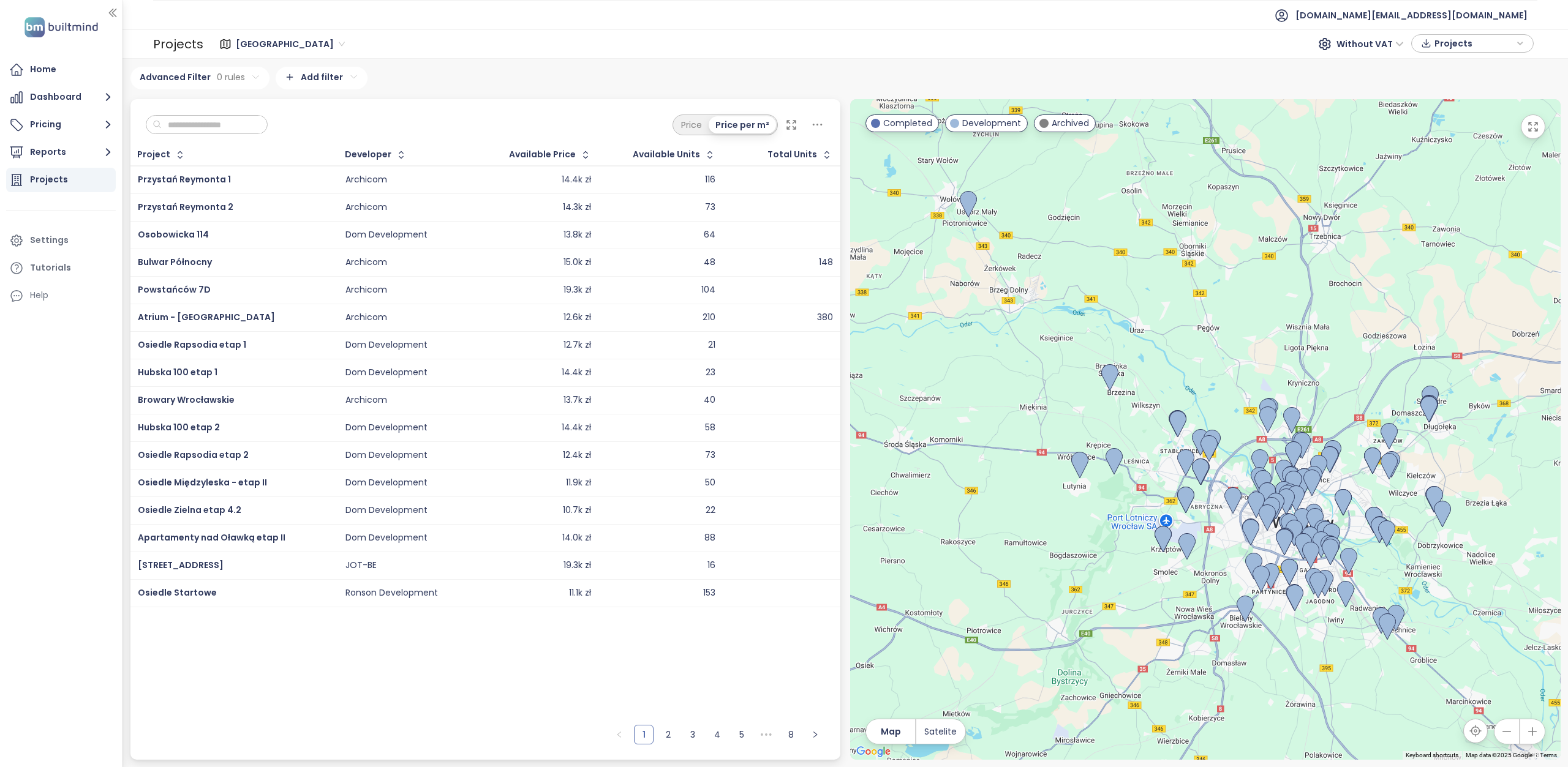
click at [284, 33] on div "Wrocław [GEOGRAPHIC_DATA] Without VAT Projects" at bounding box center [870, 43] width 1334 height 24
click at [281, 40] on span "[GEOGRAPHIC_DATA]" at bounding box center [290, 44] width 109 height 19
click at [284, 92] on div "Krakow" at bounding box center [290, 88] width 100 height 14
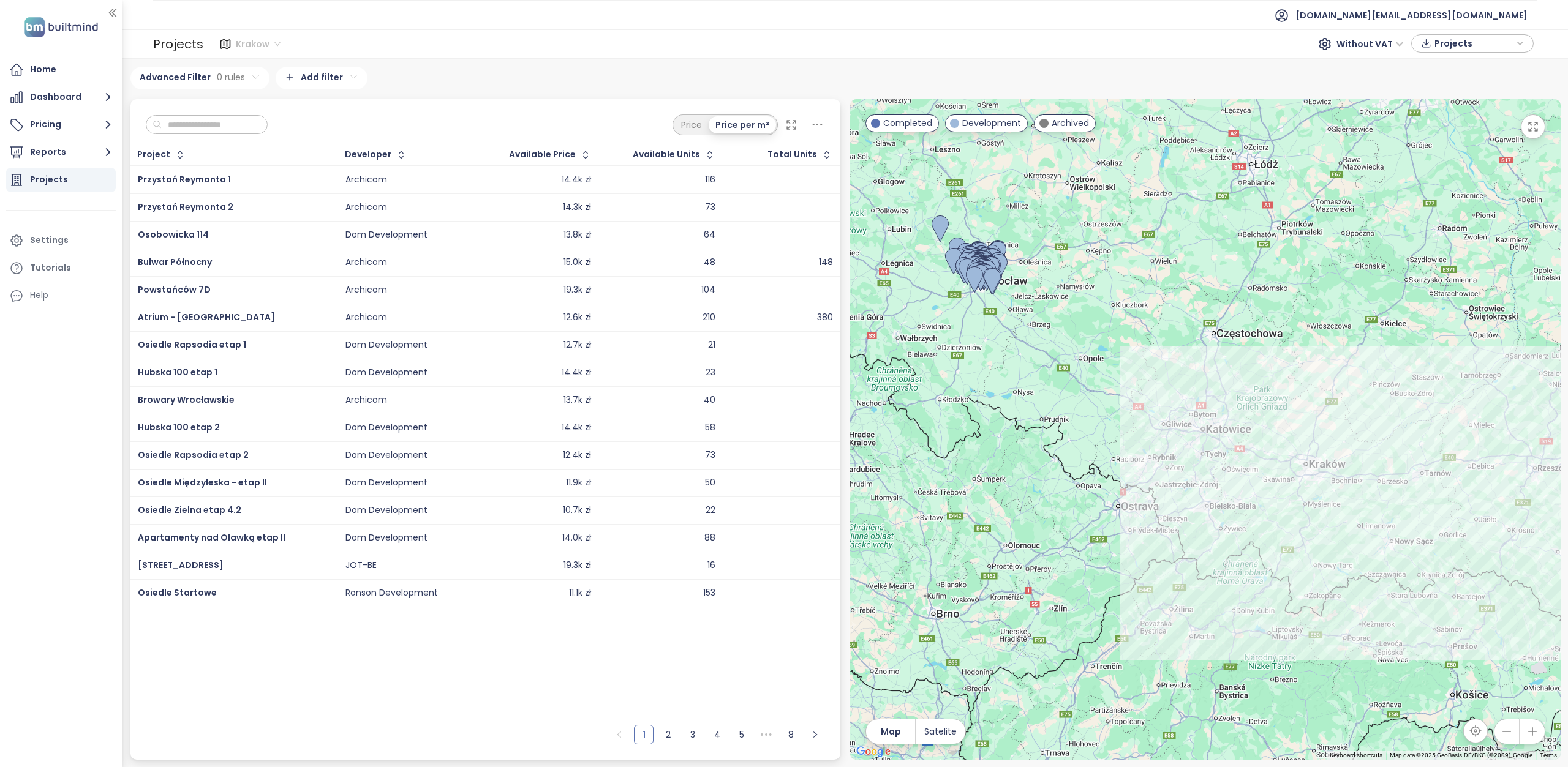
click at [269, 37] on span "Krakow" at bounding box center [258, 44] width 45 height 19
click at [290, 69] on div "[GEOGRAPHIC_DATA]" at bounding box center [290, 69] width 100 height 14
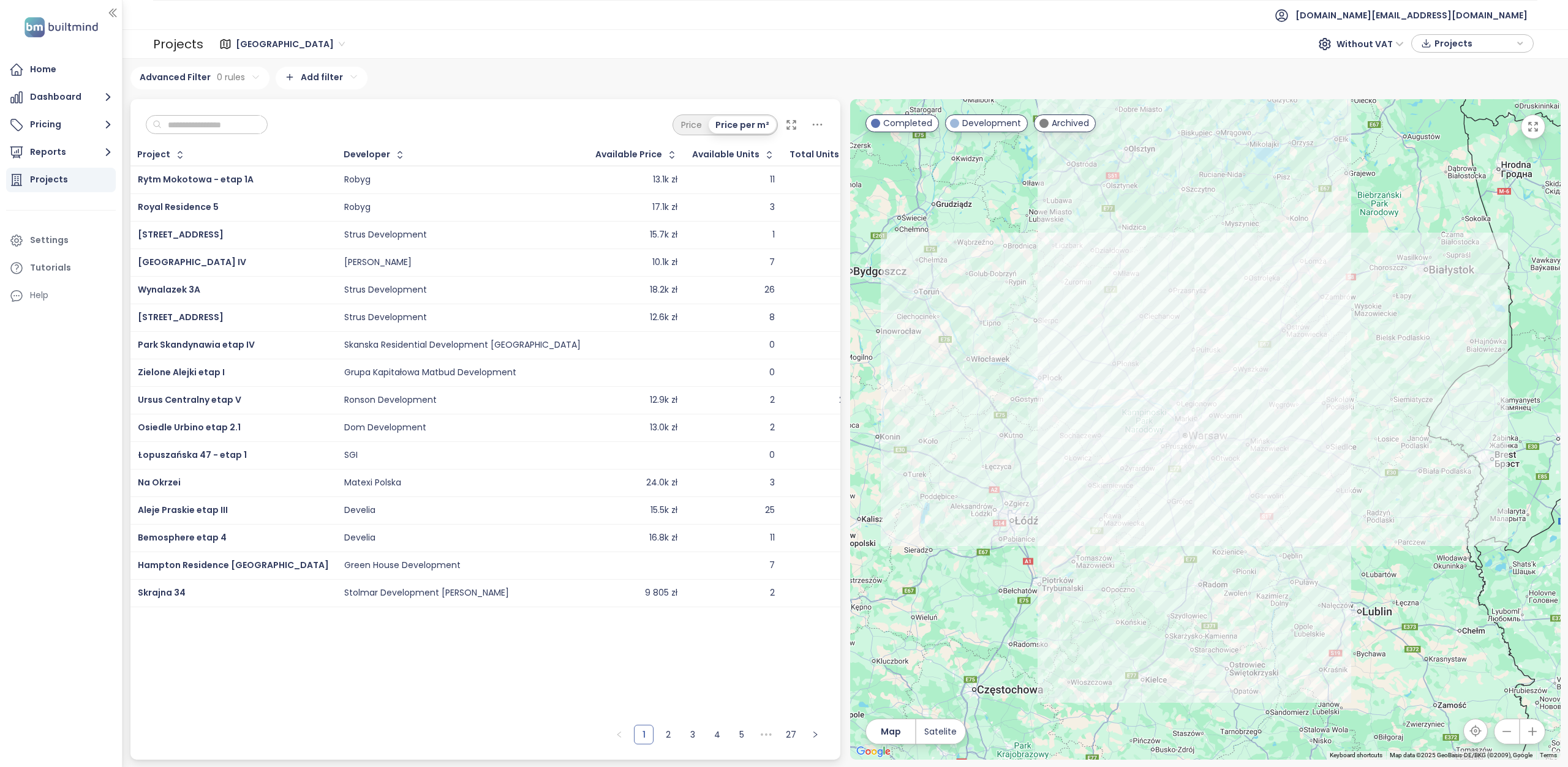
click at [288, 43] on span "[GEOGRAPHIC_DATA]" at bounding box center [290, 44] width 109 height 19
click at [282, 86] on div "Krakow" at bounding box center [290, 88] width 100 height 14
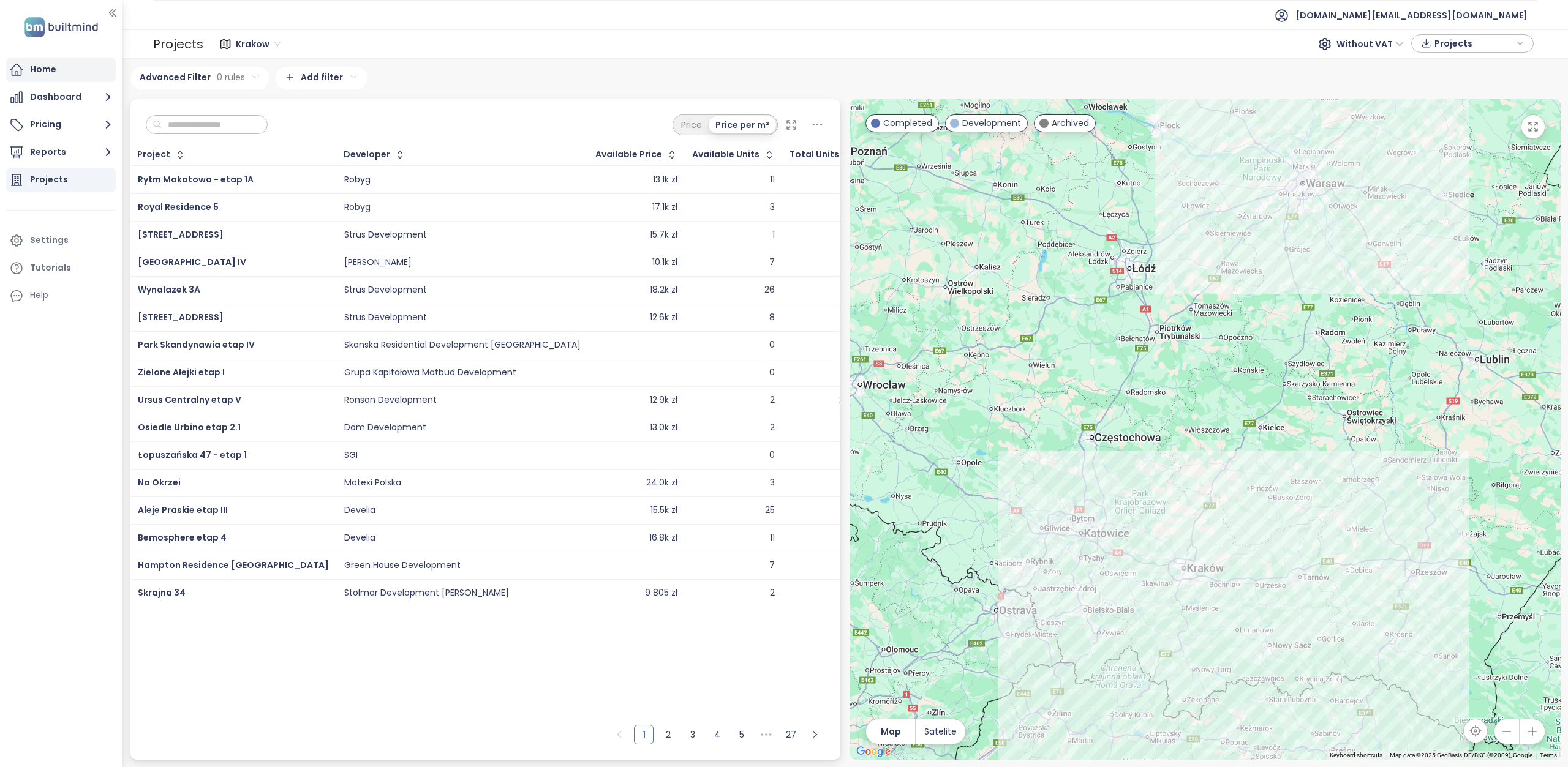
click at [66, 69] on div "Home" at bounding box center [61, 69] width 110 height 24
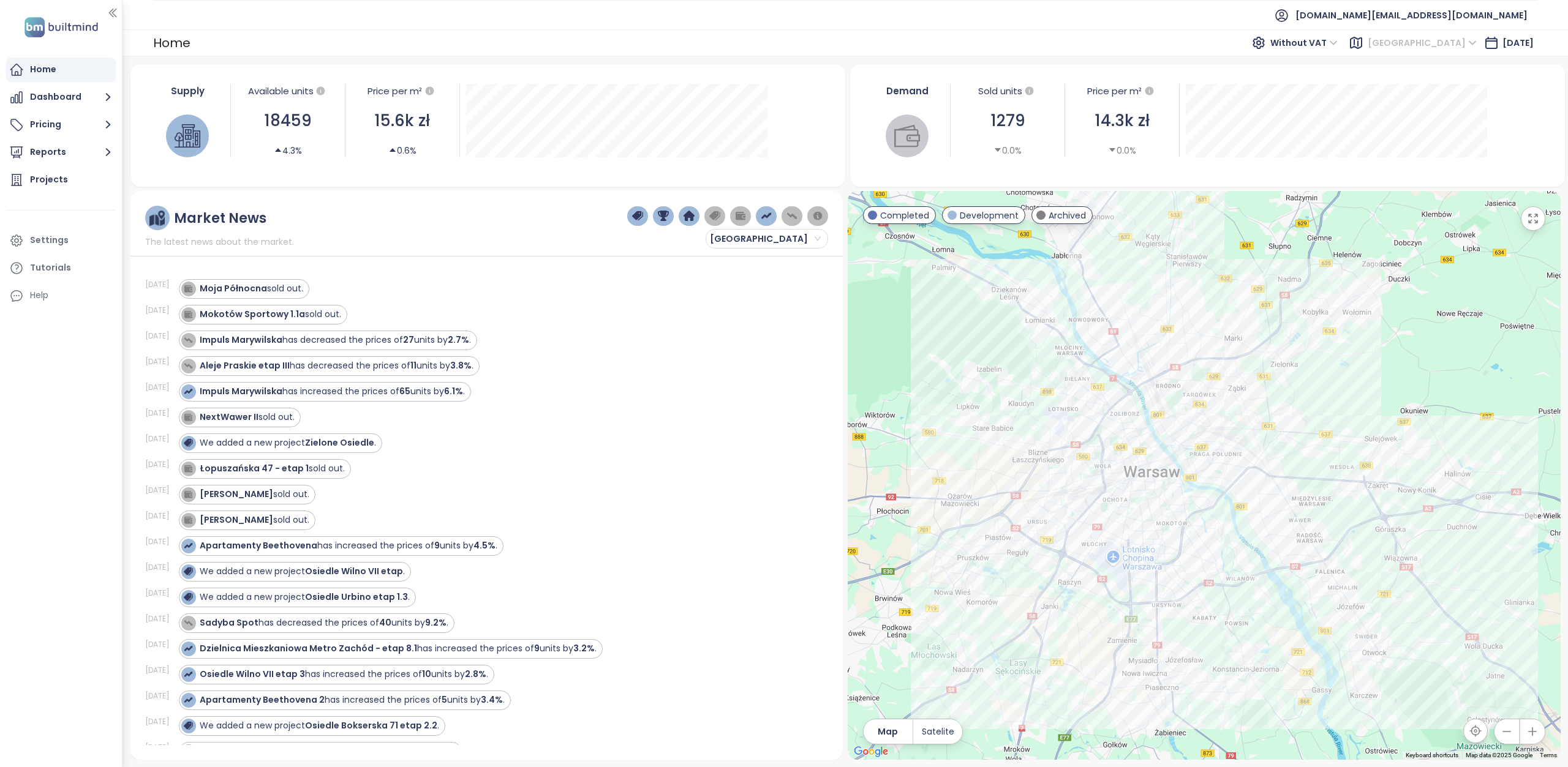
click at [1456, 43] on span "[GEOGRAPHIC_DATA]" at bounding box center [1422, 43] width 109 height 19
click at [1432, 109] on div "[GEOGRAPHIC_DATA]" at bounding box center [1454, 107] width 98 height 14
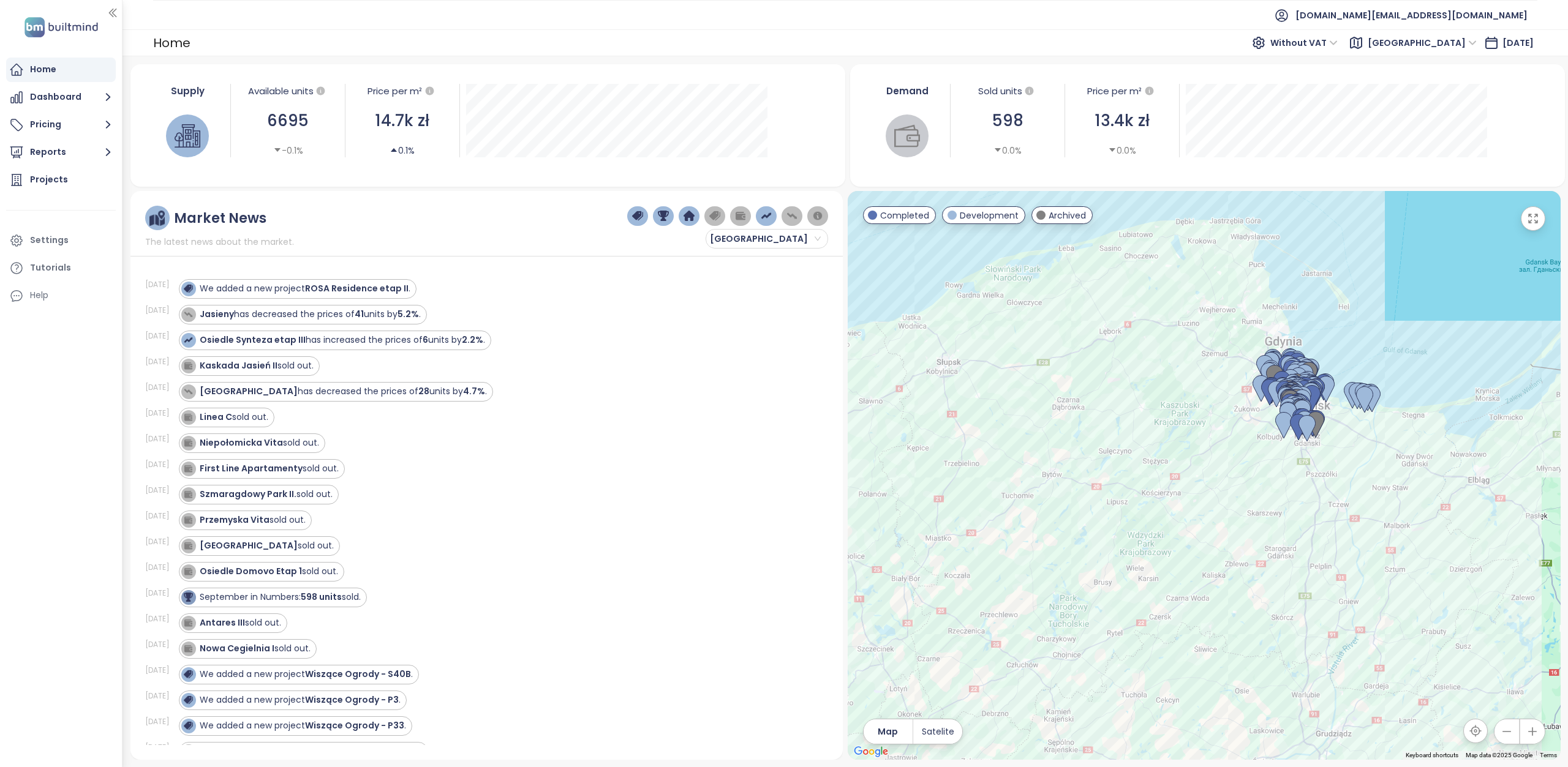
click at [1446, 43] on span "[GEOGRAPHIC_DATA]" at bounding box center [1422, 43] width 109 height 19
click at [1441, 206] on div "Gdynia" at bounding box center [1467, 205] width 98 height 14
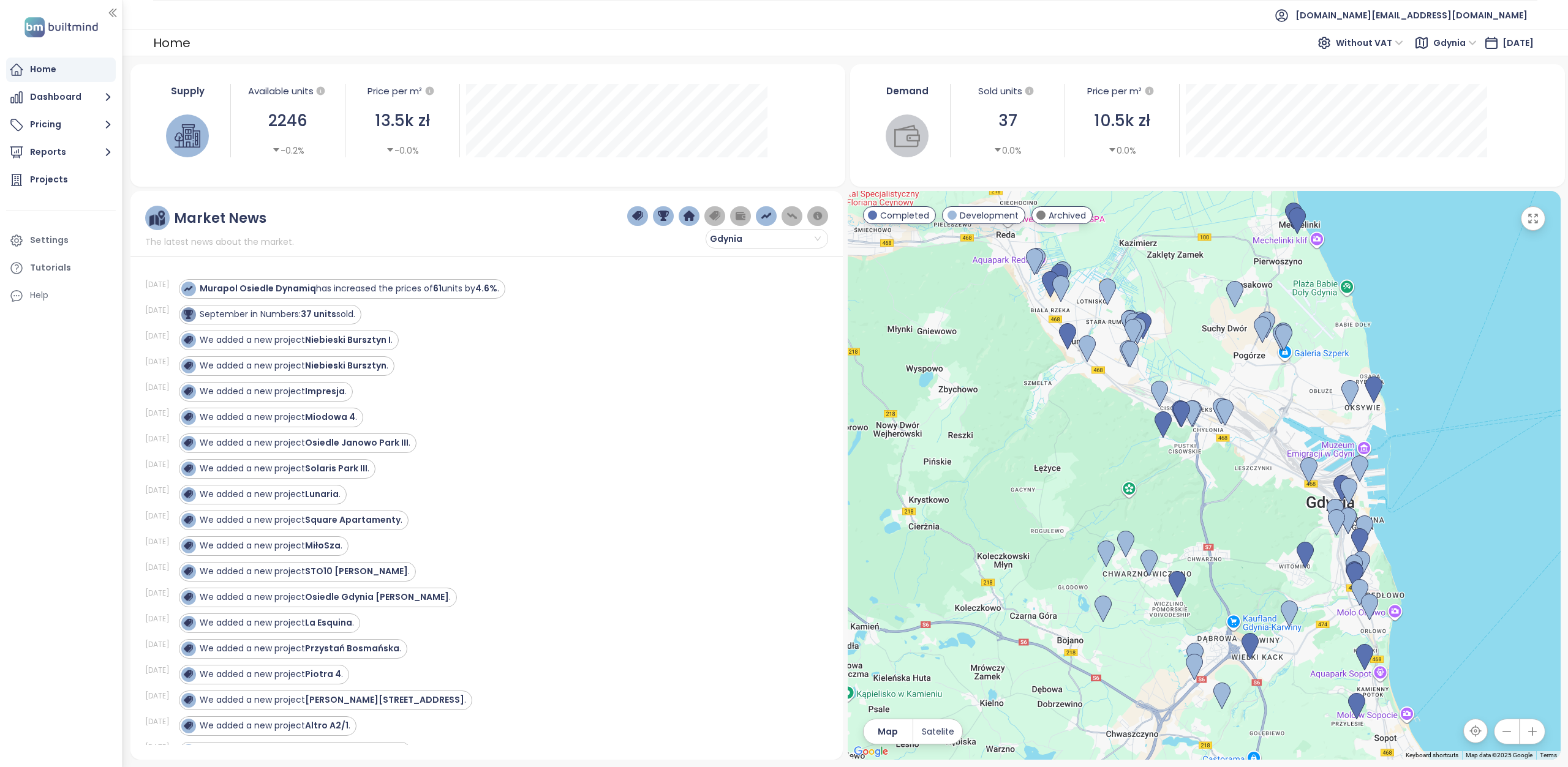
click at [1456, 40] on span "Gdynia" at bounding box center [1455, 43] width 43 height 19
click at [1441, 161] on div "[GEOGRAPHIC_DATA]" at bounding box center [1465, 166] width 90 height 14
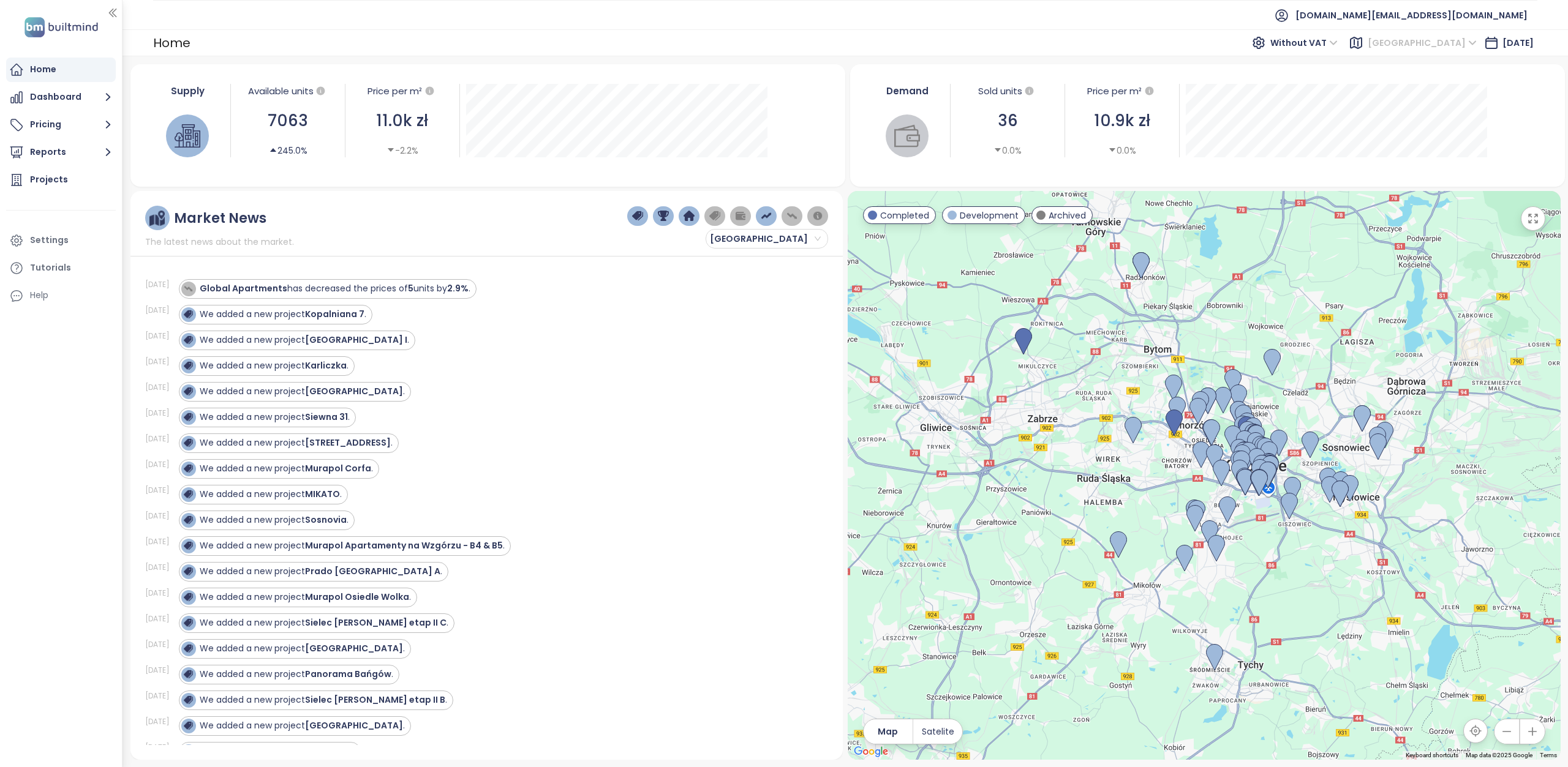
click at [1449, 47] on span "[GEOGRAPHIC_DATA]" at bounding box center [1422, 43] width 109 height 19
click at [1435, 130] on div "[GEOGRAPHIC_DATA]" at bounding box center [1460, 126] width 98 height 14
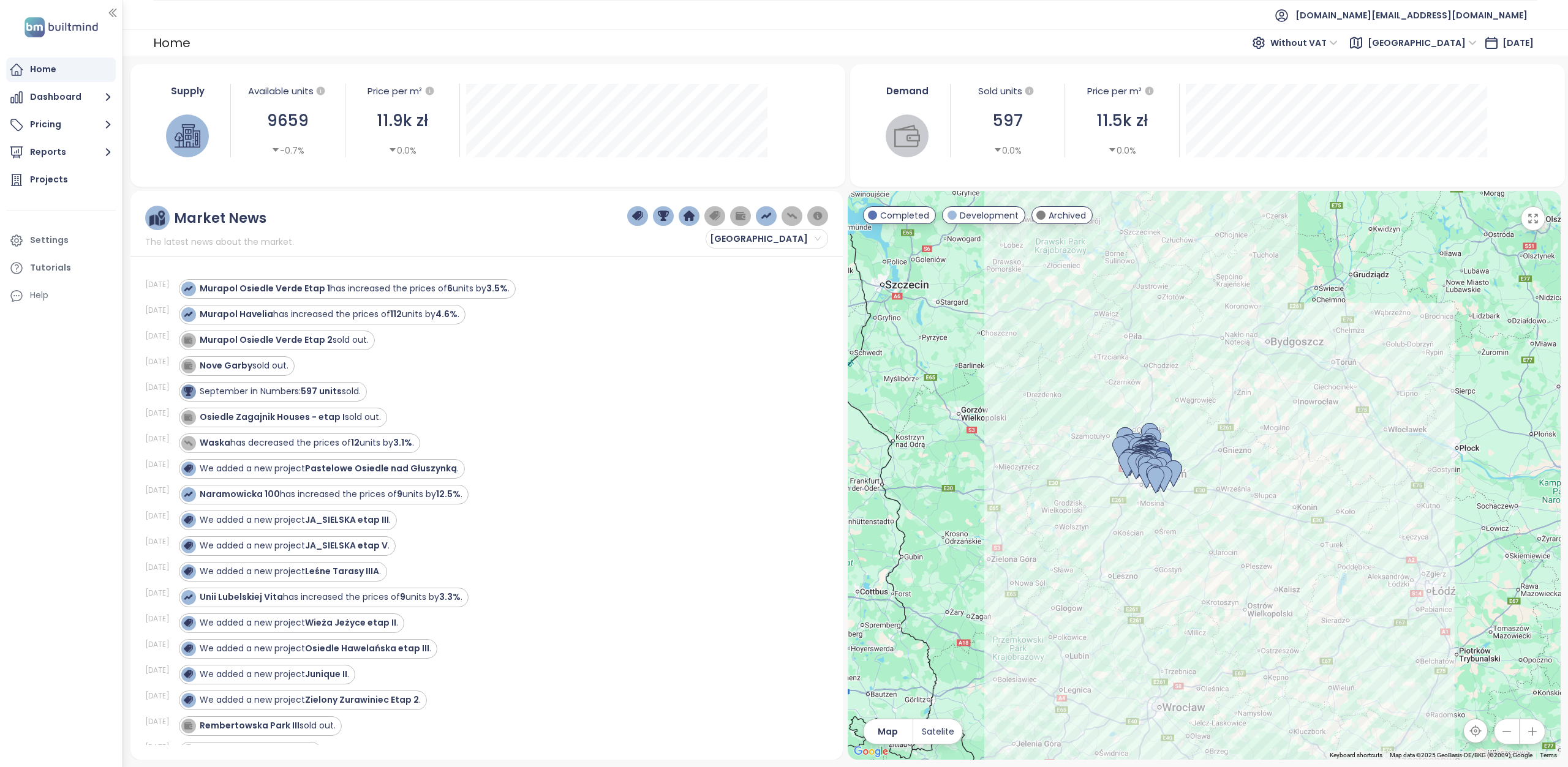
click at [1452, 38] on span "[GEOGRAPHIC_DATA]" at bounding box center [1422, 43] width 109 height 19
click at [1446, 90] on div "Krakow" at bounding box center [1469, 87] width 98 height 14
